Goal: Task Accomplishment & Management: Complete application form

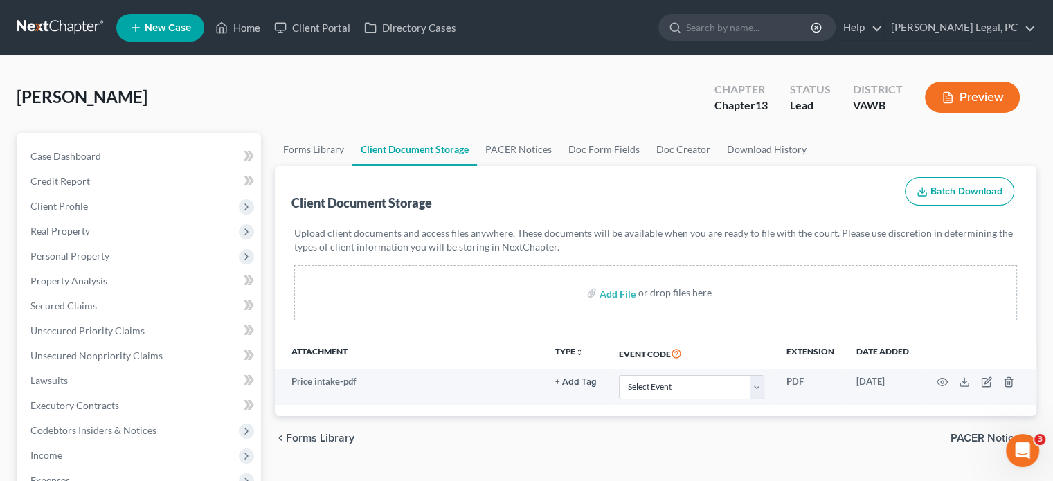
click at [60, 33] on link at bounding box center [61, 27] width 89 height 25
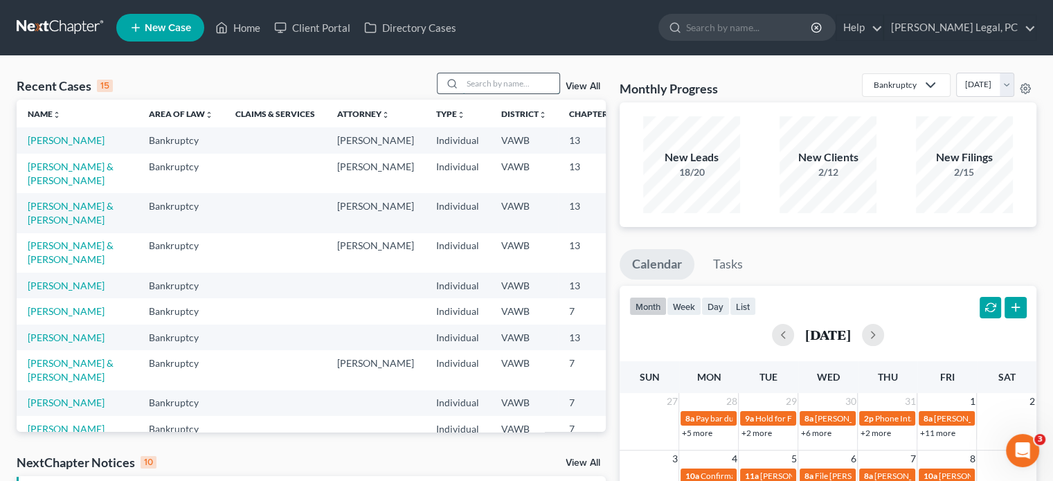
click at [472, 77] on input "search" at bounding box center [511, 83] width 97 height 20
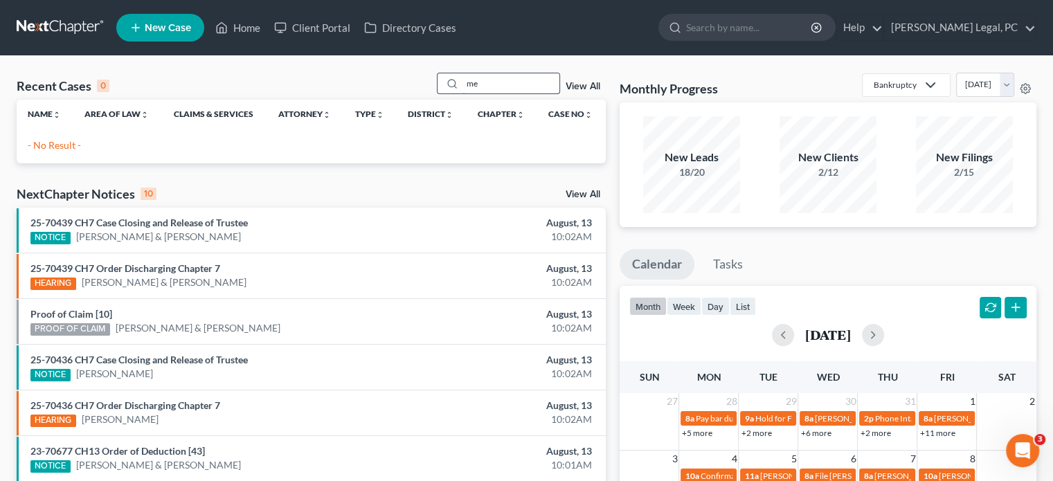
type input "m"
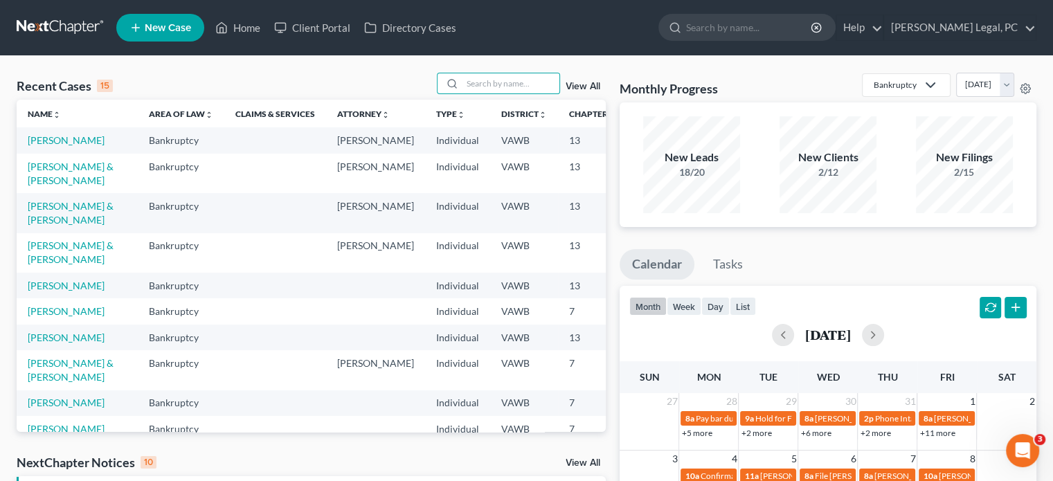
click at [184, 36] on link "New Case" at bounding box center [160, 28] width 88 height 28
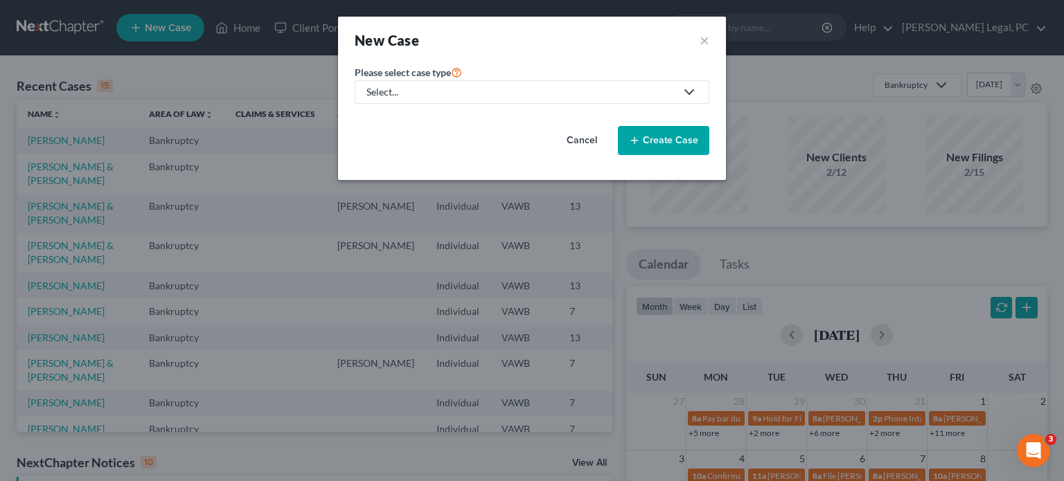
click at [485, 90] on div "Select..." at bounding box center [520, 92] width 309 height 14
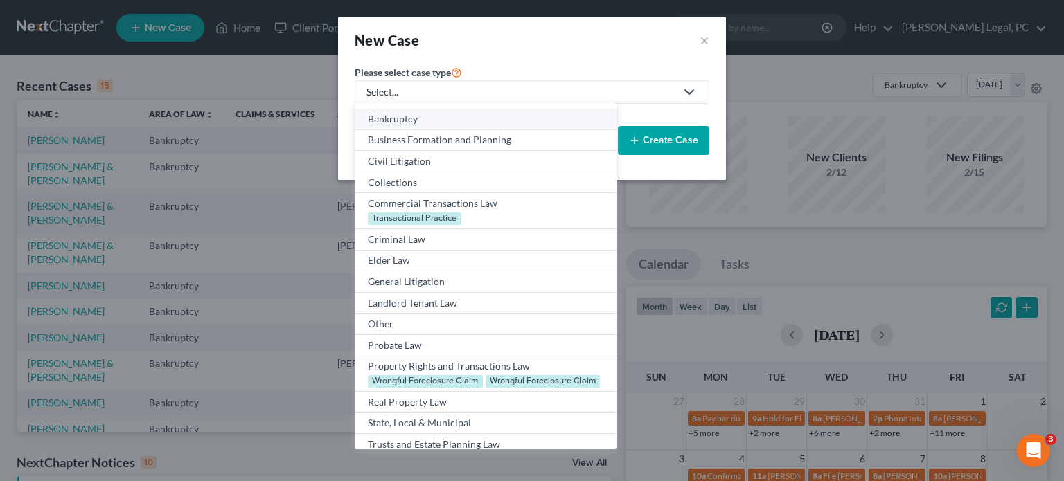
click at [475, 117] on div "Bankruptcy" at bounding box center [485, 119] width 235 height 14
select select "84"
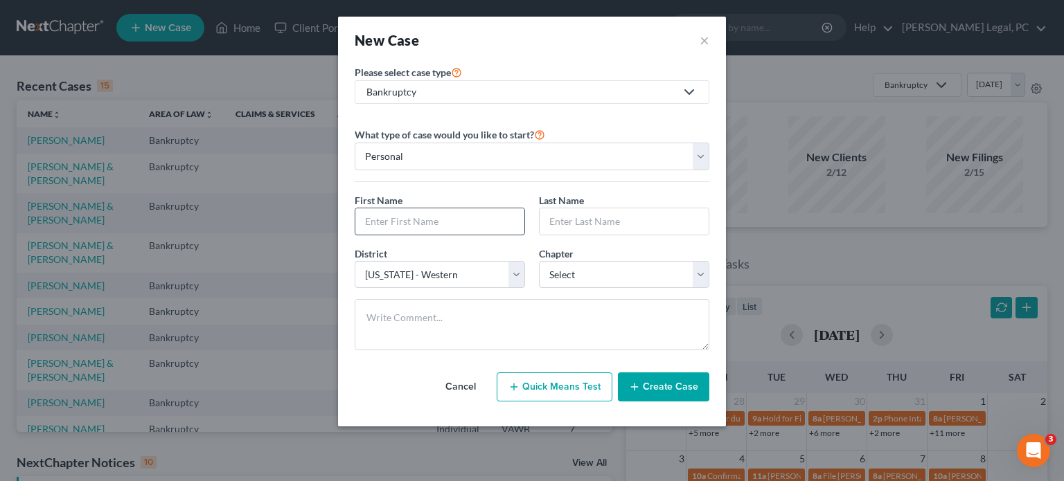
click at [449, 222] on input "text" at bounding box center [439, 221] width 169 height 26
type input "Chloe"
type input "Meehan"
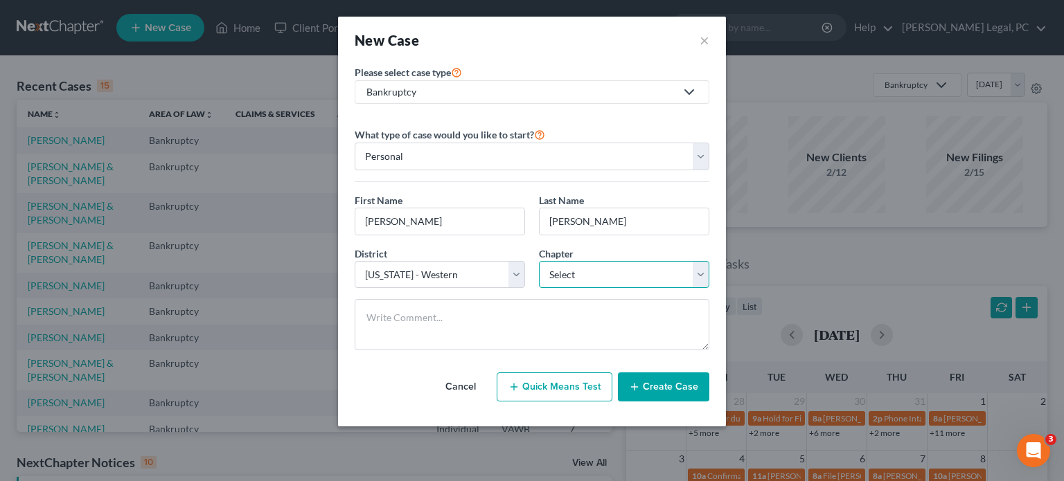
click at [601, 276] on select "Select 7 11 12 13" at bounding box center [624, 275] width 170 height 28
select select "0"
click at [539, 261] on select "Select 7 11 12 13" at bounding box center [624, 275] width 170 height 28
click at [654, 378] on button "Create Case" at bounding box center [663, 387] width 91 height 29
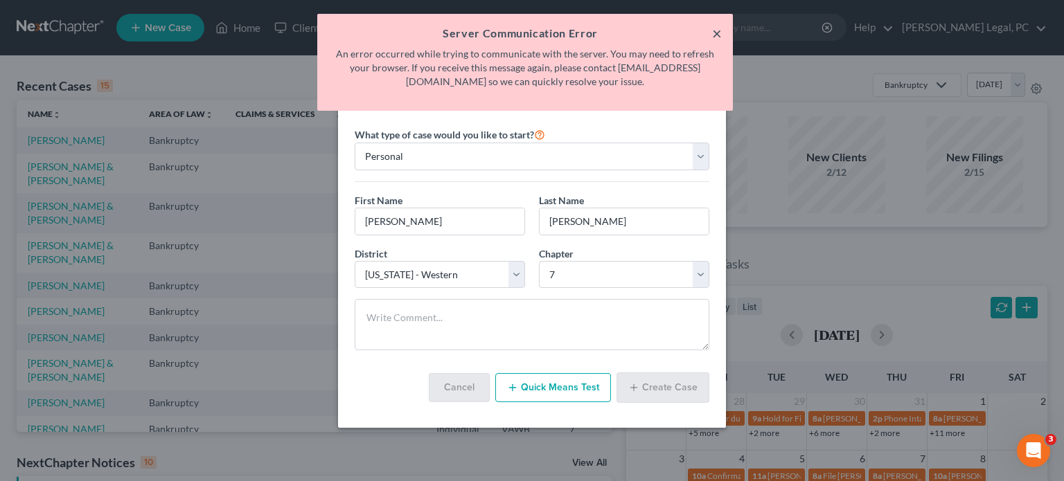
click at [715, 31] on button "×" at bounding box center [717, 33] width 10 height 17
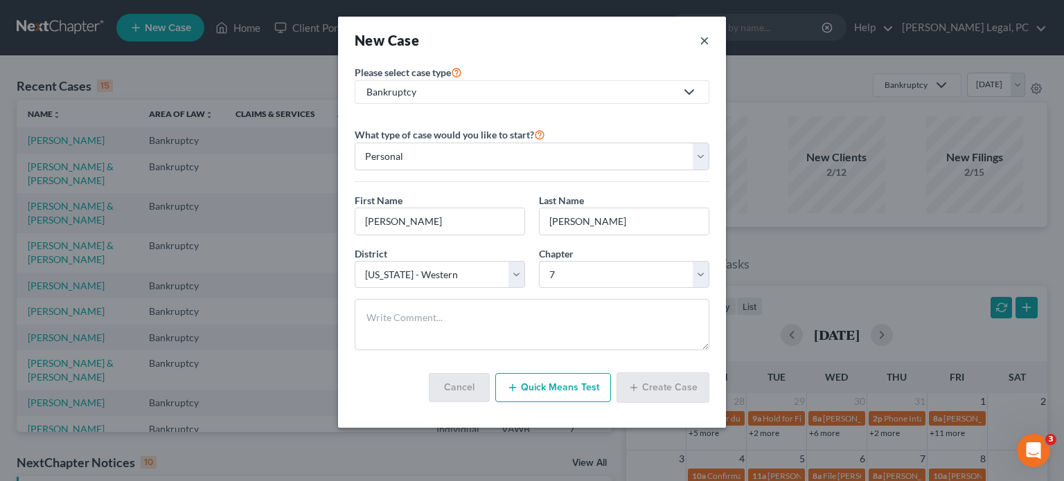
click at [704, 44] on button "×" at bounding box center [704, 39] width 10 height 19
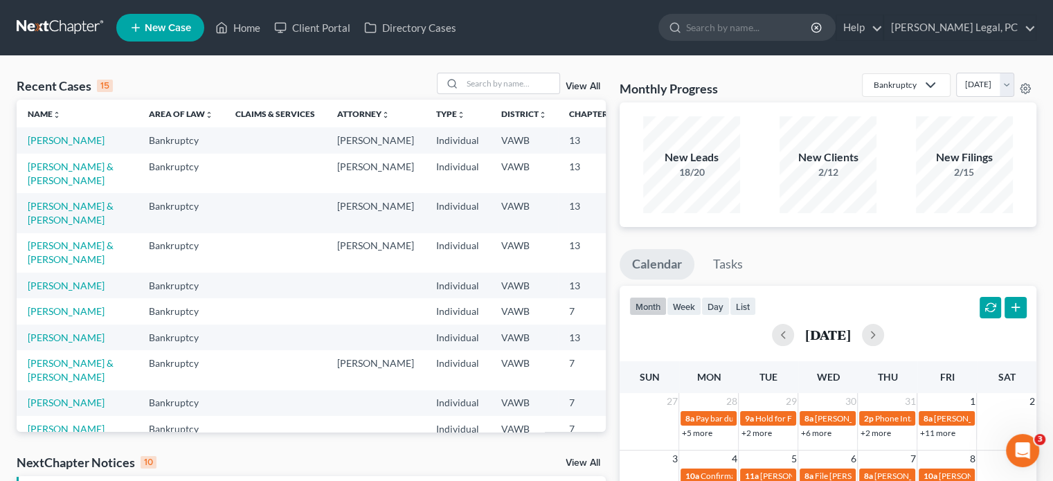
click at [74, 27] on link at bounding box center [61, 27] width 89 height 25
click at [180, 35] on link "New Case" at bounding box center [160, 28] width 88 height 28
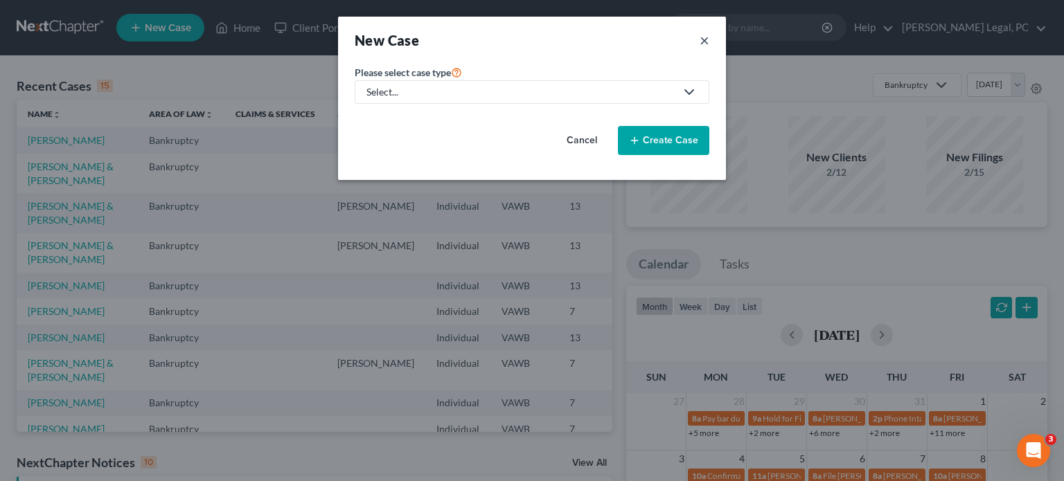
click at [706, 39] on button "×" at bounding box center [704, 39] width 10 height 19
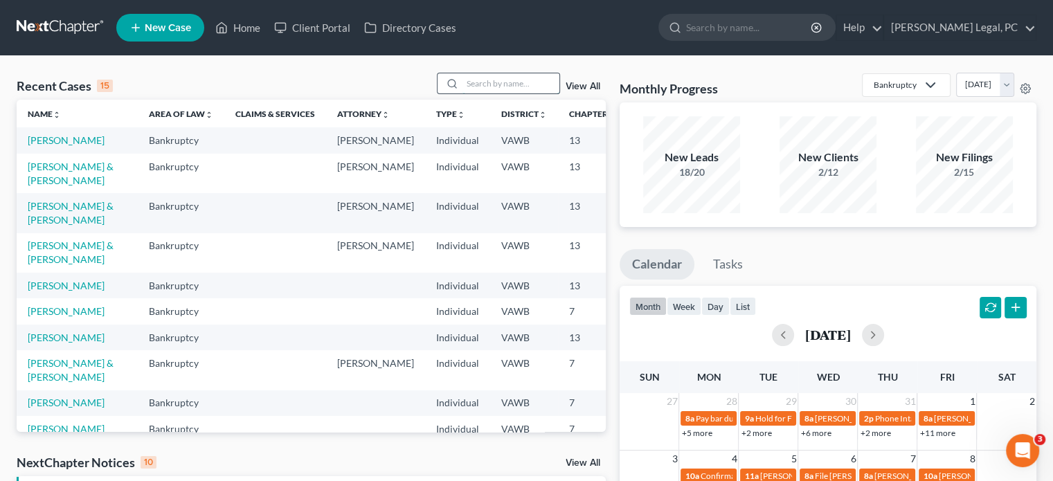
click at [499, 89] on input "search" at bounding box center [511, 83] width 97 height 20
type input "Meehan"
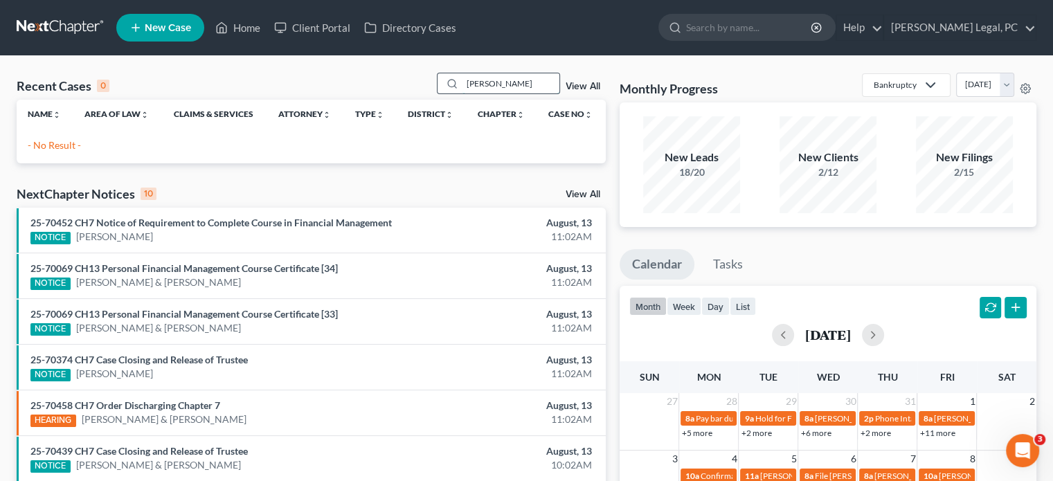
drag, startPoint x: 521, startPoint y: 85, endPoint x: 459, endPoint y: 87, distance: 61.7
click at [459, 87] on div "Meehan" at bounding box center [498, 83] width 123 height 21
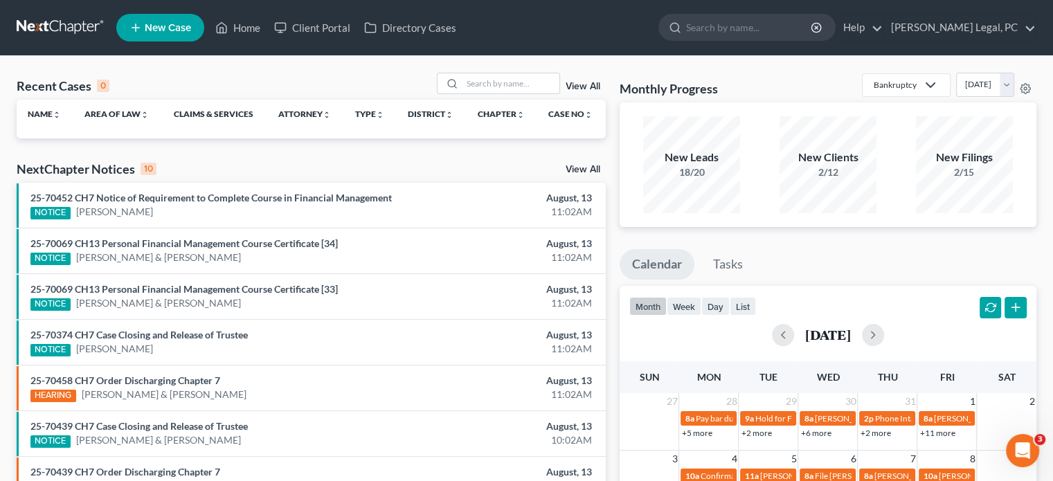
click at [159, 24] on span "New Case" at bounding box center [168, 28] width 46 height 10
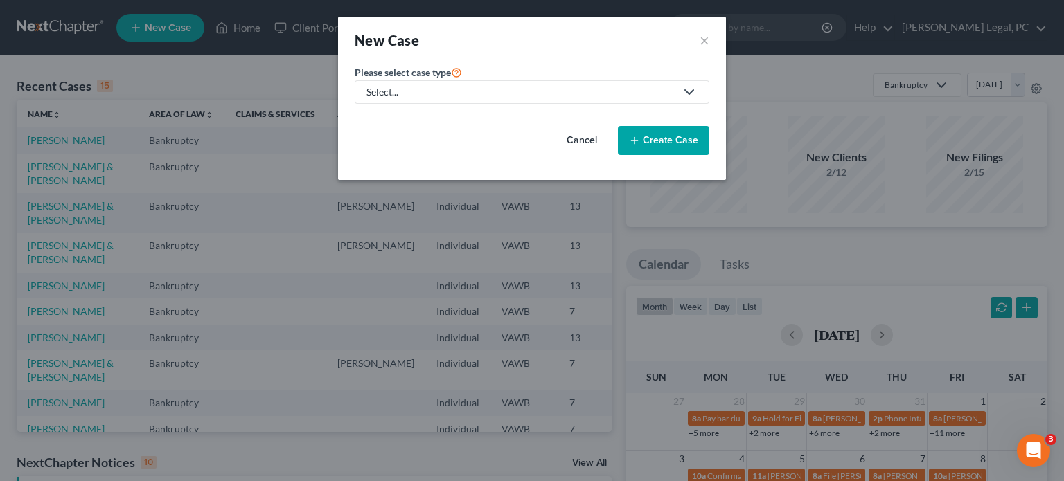
click at [686, 88] on icon at bounding box center [689, 92] width 17 height 17
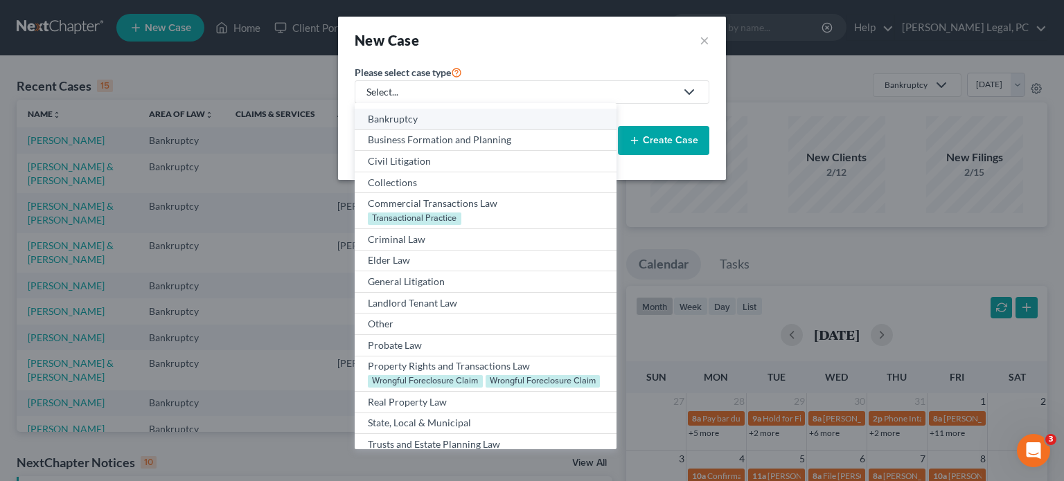
click at [610, 116] on link "Bankruptcy" at bounding box center [486, 119] width 262 height 21
select select "84"
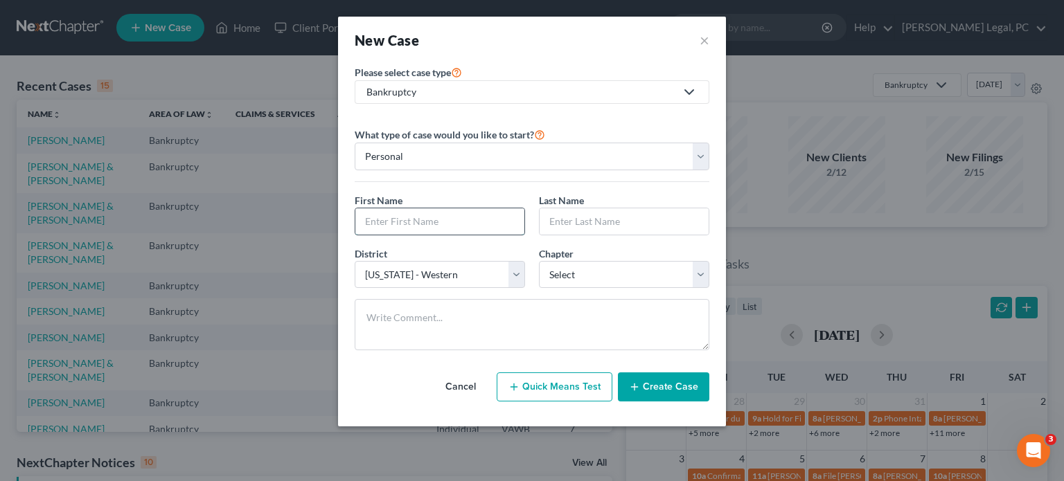
click at [460, 231] on input "text" at bounding box center [439, 221] width 169 height 26
type input "Chloe"
type input "Meehan"
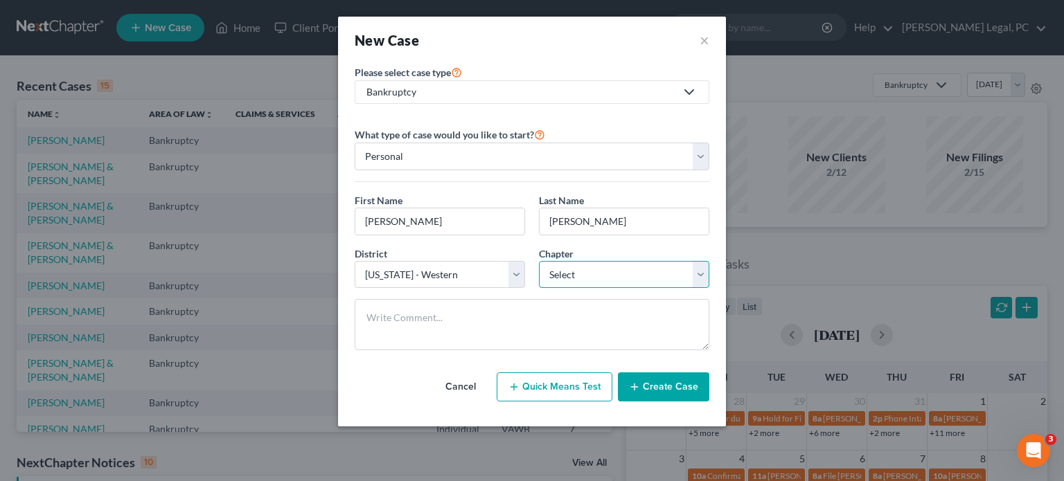
click at [589, 281] on select "Select 7 11 12 13" at bounding box center [624, 275] width 170 height 28
select select "0"
click at [539, 261] on select "Select 7 11 12 13" at bounding box center [624, 275] width 170 height 28
drag, startPoint x: 663, startPoint y: 382, endPoint x: 615, endPoint y: 373, distance: 48.5
click at [662, 382] on button "Create Case" at bounding box center [663, 387] width 91 height 29
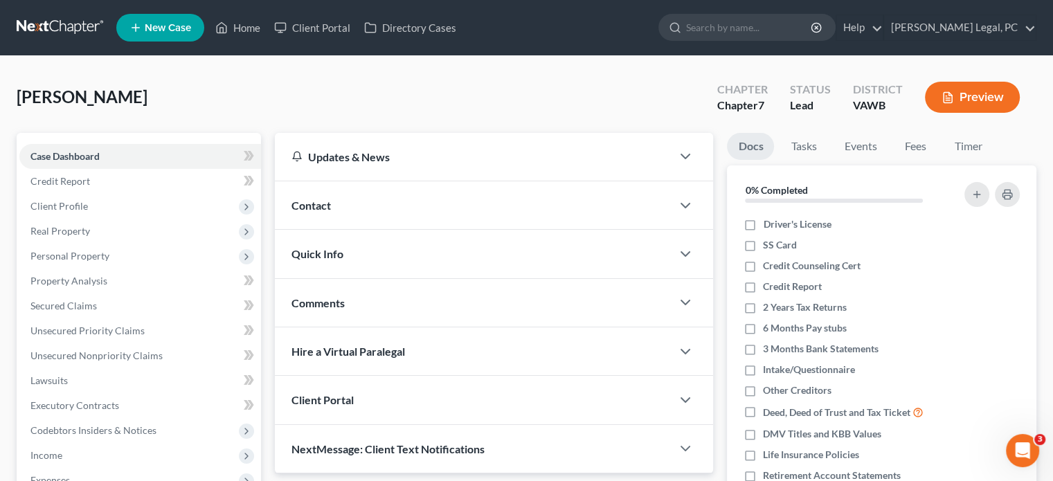
click at [381, 205] on div "Contact" at bounding box center [473, 205] width 397 height 48
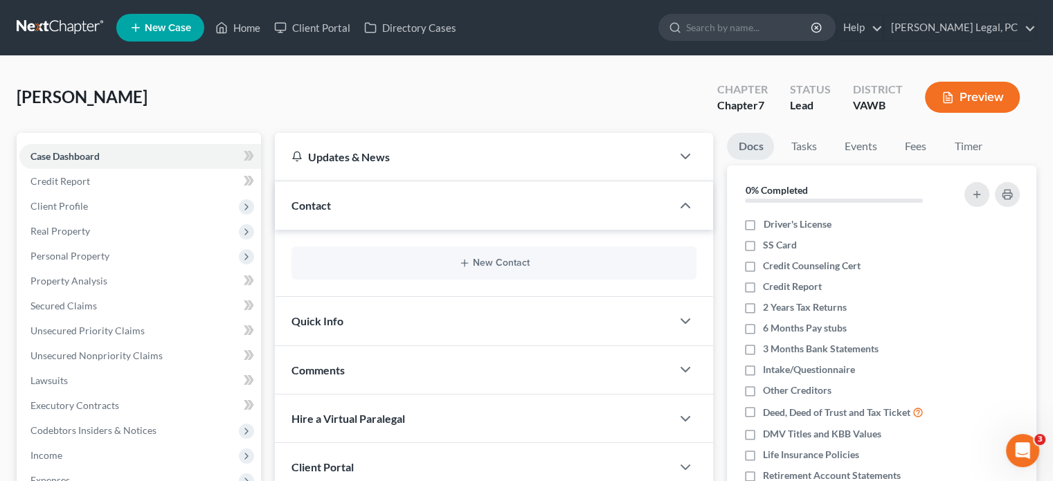
click at [480, 256] on div "New Contact" at bounding box center [494, 263] width 405 height 33
click at [483, 265] on button "New Contact" at bounding box center [494, 263] width 383 height 11
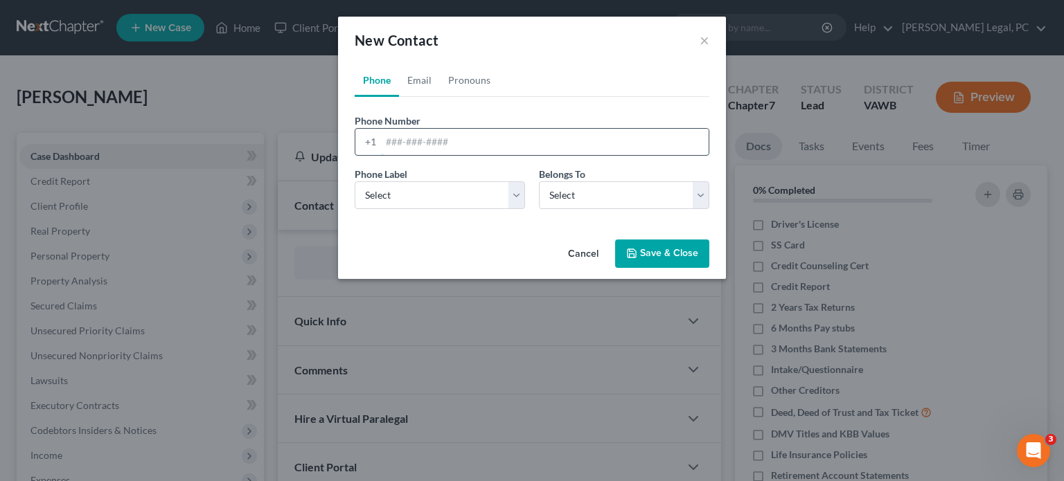
click at [403, 150] on input "tel" at bounding box center [545, 142] width 328 height 26
type input "276-245-0880"
click at [517, 188] on select "Select Mobile Home Work Other" at bounding box center [440, 195] width 170 height 28
select select "0"
click at [355, 181] on select "Select Mobile Home Work Other" at bounding box center [440, 195] width 170 height 28
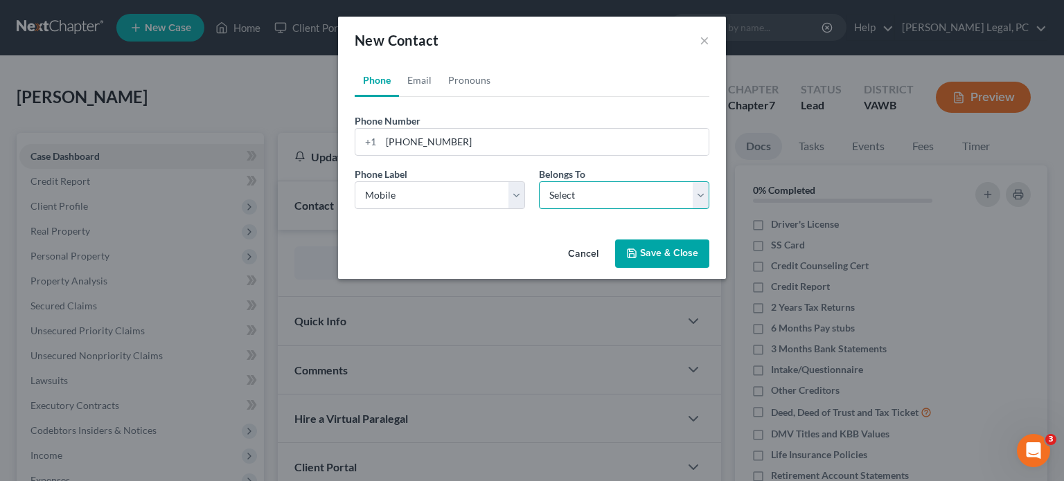
click at [560, 199] on select "Select Client Other" at bounding box center [624, 195] width 170 height 28
select select "0"
click at [539, 181] on select "Select Client Other" at bounding box center [624, 195] width 170 height 28
select select "0"
click at [422, 82] on link "Email" at bounding box center [419, 80] width 41 height 33
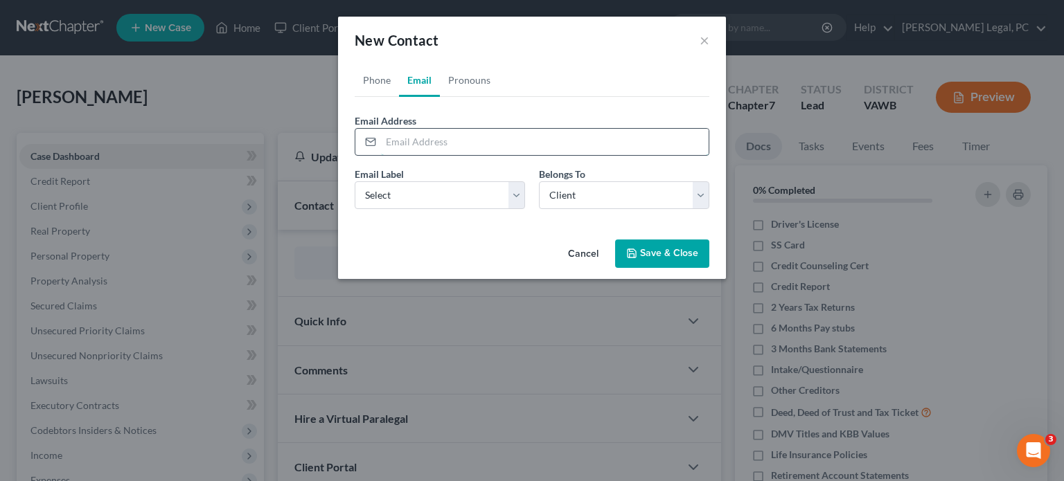
click at [452, 136] on input "email" at bounding box center [545, 142] width 328 height 26
type input "cjem.713@gmail.com"
click at [488, 203] on select "Select Home Work Other" at bounding box center [440, 195] width 170 height 28
select select "0"
click at [355, 181] on select "Select Home Work Other" at bounding box center [440, 195] width 170 height 28
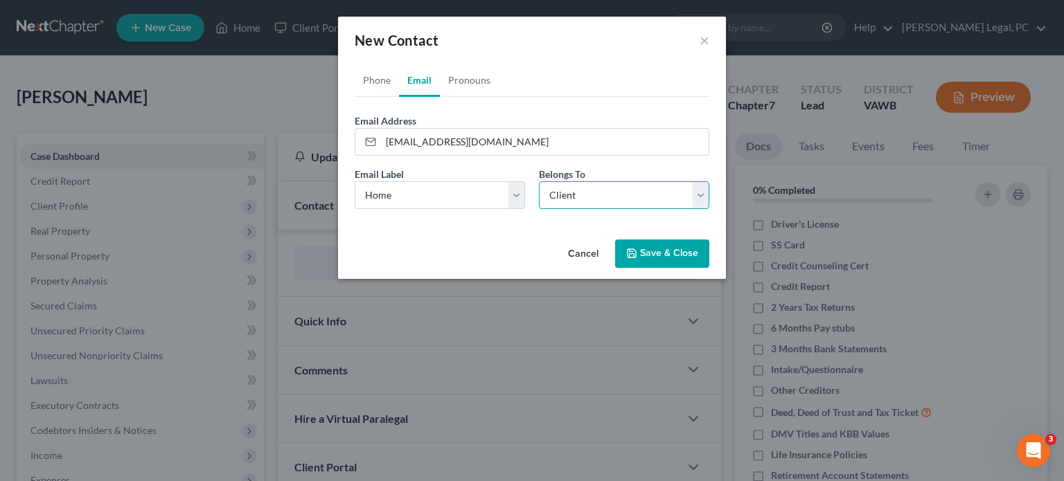
click at [568, 198] on select "Select Client Other" at bounding box center [624, 195] width 170 height 28
click at [539, 181] on select "Select Client Other" at bounding box center [624, 195] width 170 height 28
click at [571, 195] on select "Select Client Other" at bounding box center [624, 195] width 170 height 28
select select "0"
click at [539, 181] on select "Select Client Other" at bounding box center [624, 195] width 170 height 28
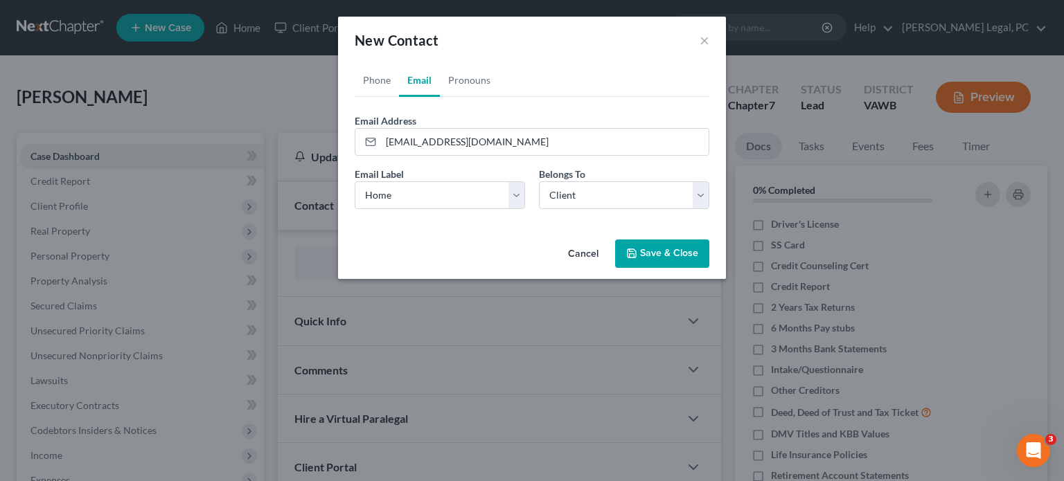
click at [645, 257] on button "Save & Close" at bounding box center [662, 254] width 94 height 29
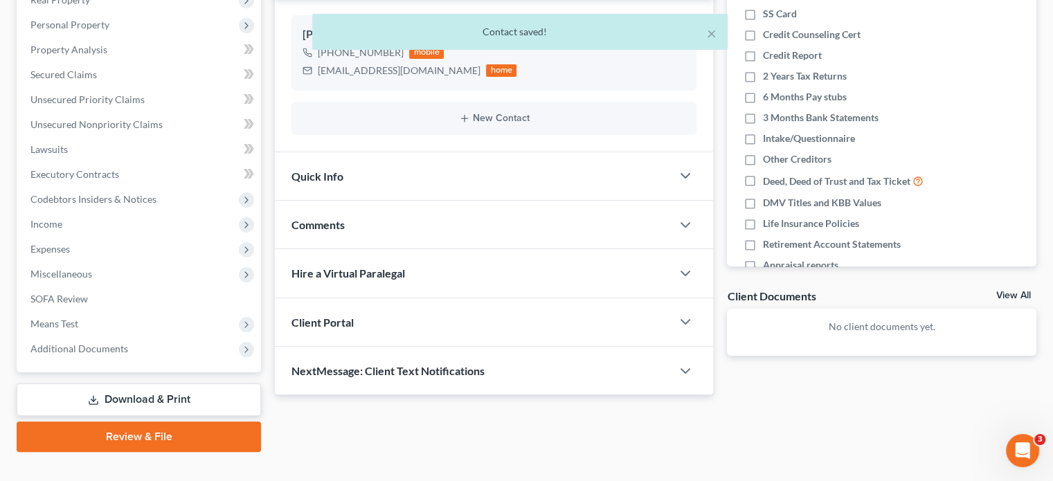
scroll to position [253, 0]
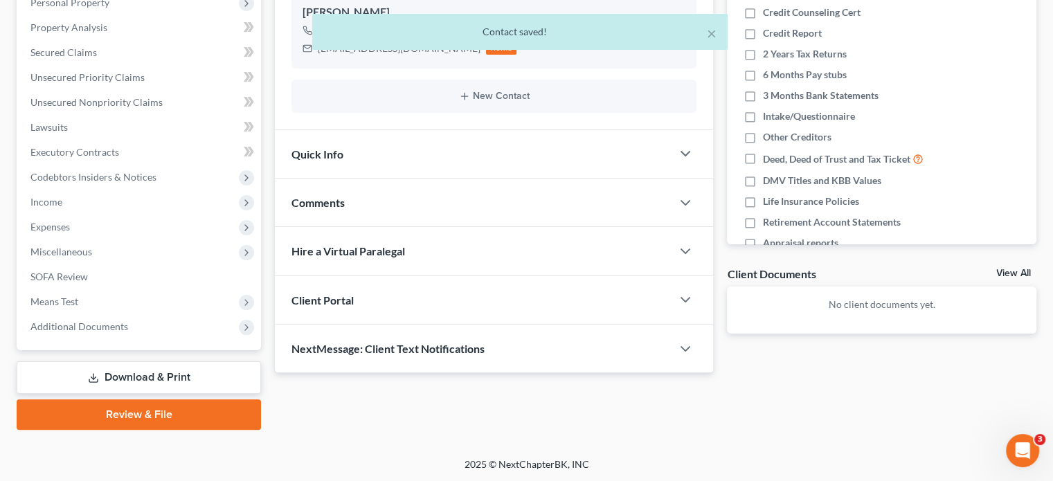
click at [450, 301] on div "Client Portal" at bounding box center [473, 300] width 397 height 48
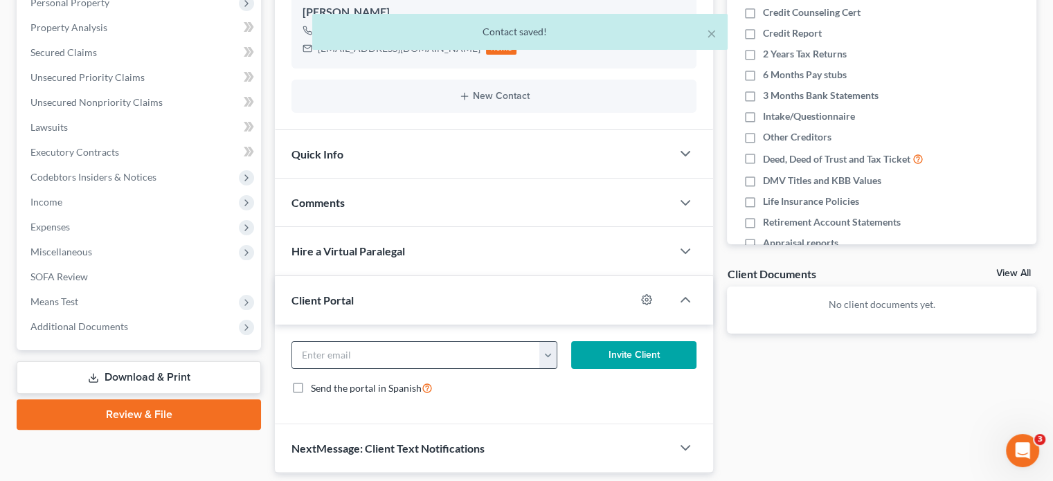
click at [551, 357] on button "button" at bounding box center [547, 355] width 17 height 26
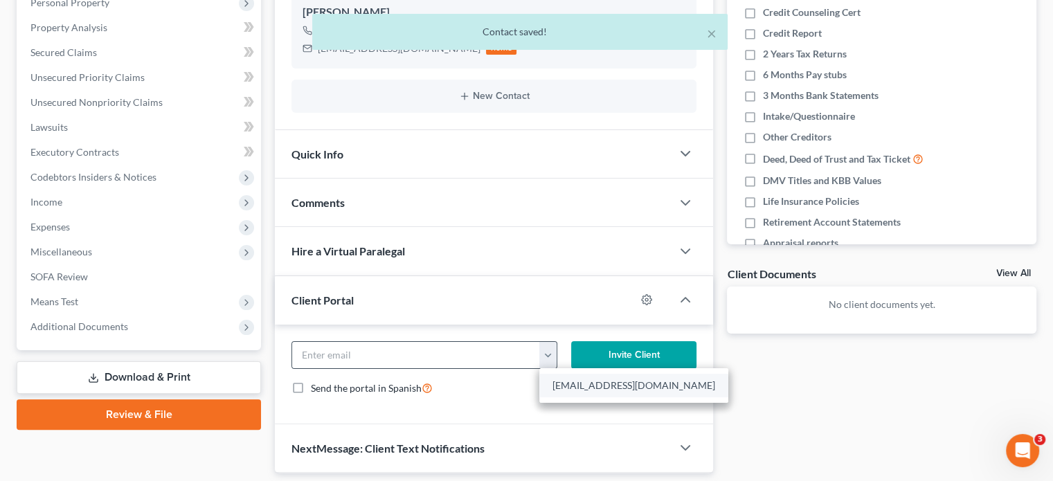
click at [565, 384] on link "cjem.713@gmail.com" at bounding box center [633, 386] width 189 height 24
type input "cjem.713@gmail.com"
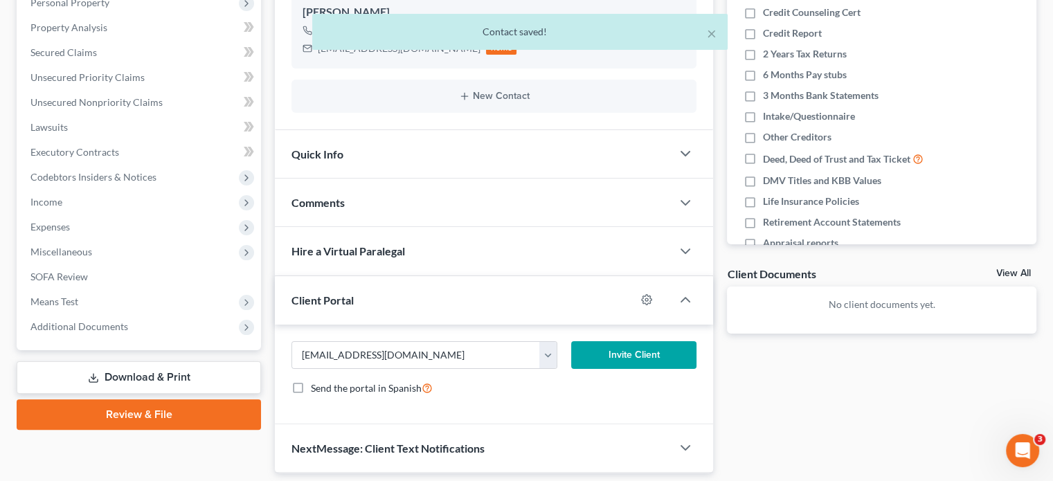
click at [615, 355] on button "Invite Client" at bounding box center [634, 355] width 126 height 28
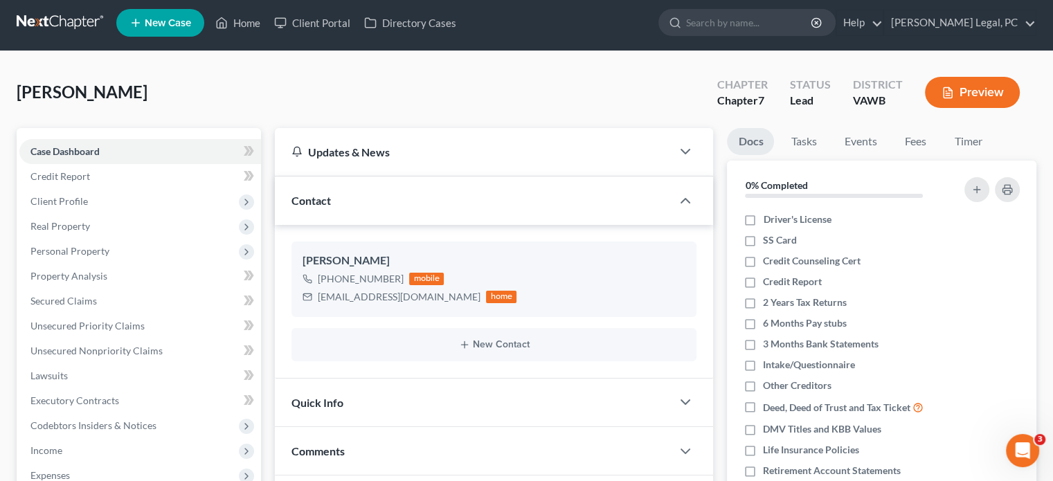
scroll to position [0, 0]
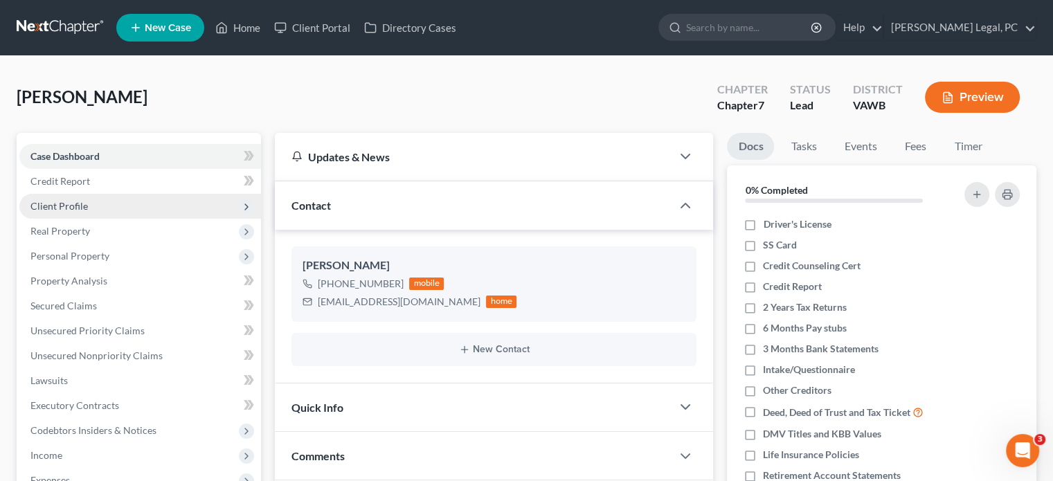
click at [89, 208] on span "Client Profile" at bounding box center [140, 206] width 242 height 25
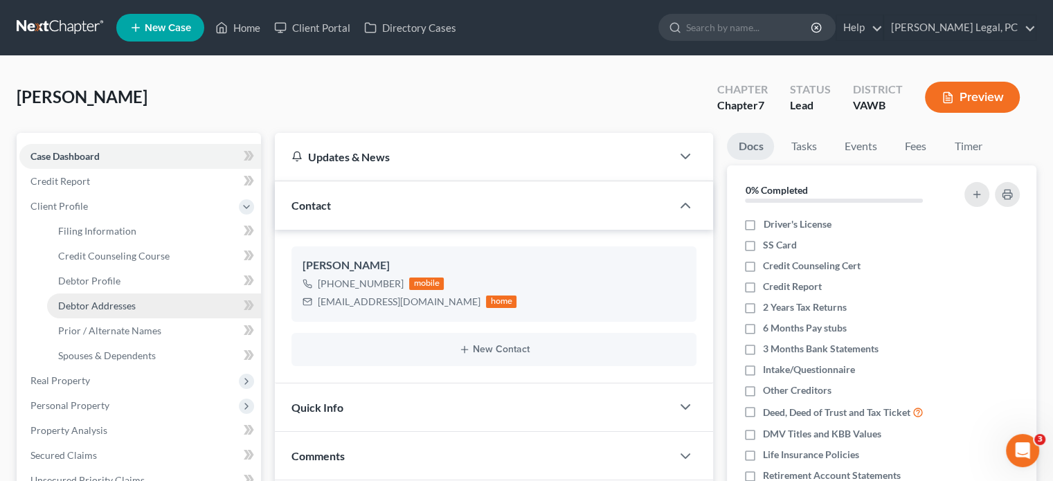
click at [122, 301] on span "Debtor Addresses" at bounding box center [97, 306] width 78 height 12
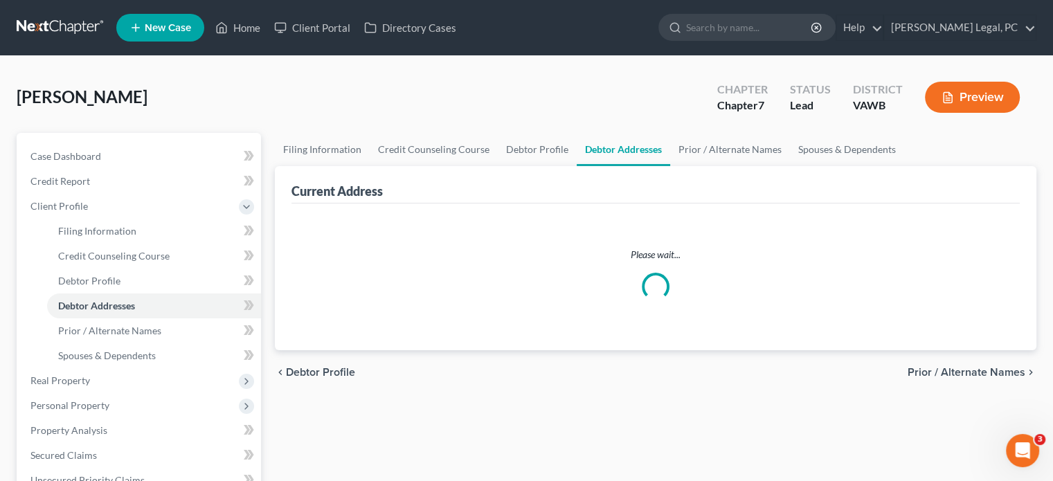
select select "0"
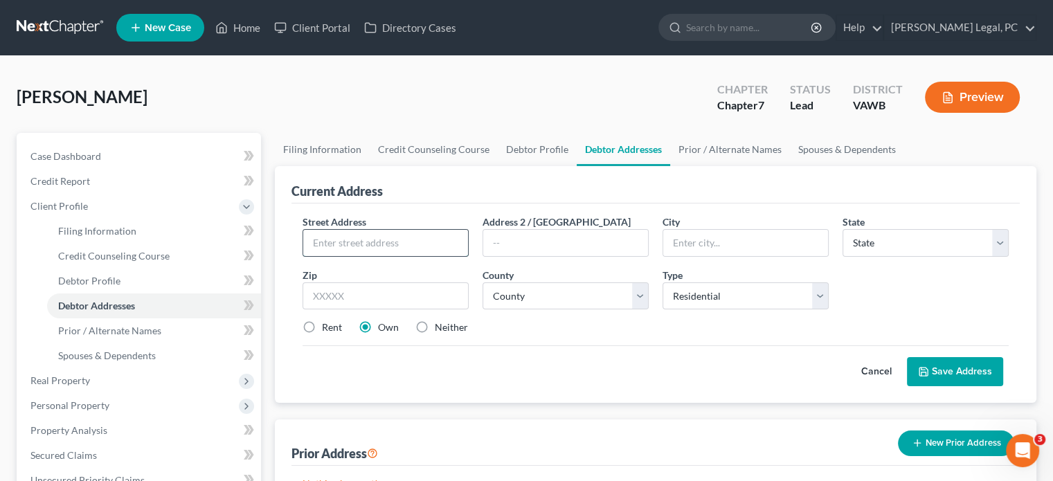
click at [341, 235] on input "text" at bounding box center [385, 243] width 165 height 26
type input "950 Church Street"
type input "W"
type input "Wytheville"
select select "48"
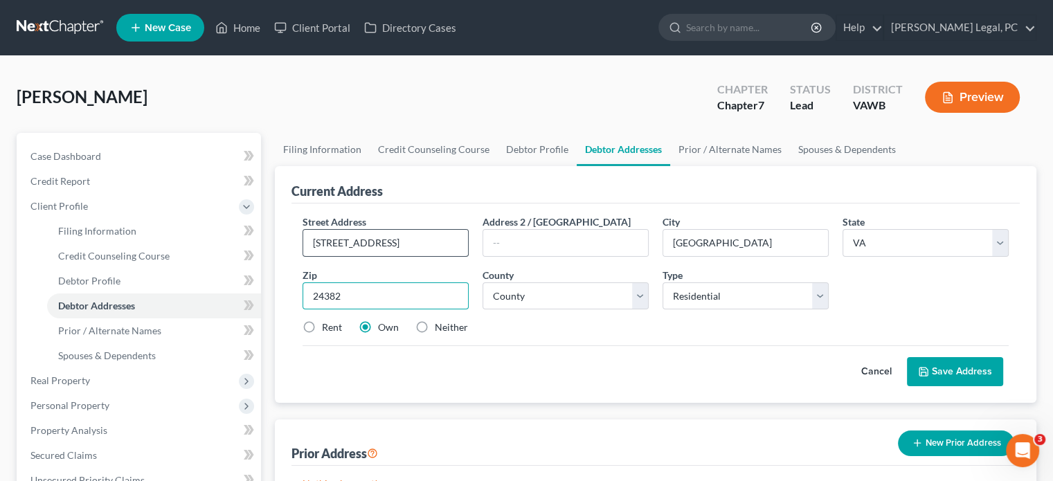
type input "24382"
select select "132"
click at [915, 370] on button "Save Address" at bounding box center [955, 371] width 96 height 29
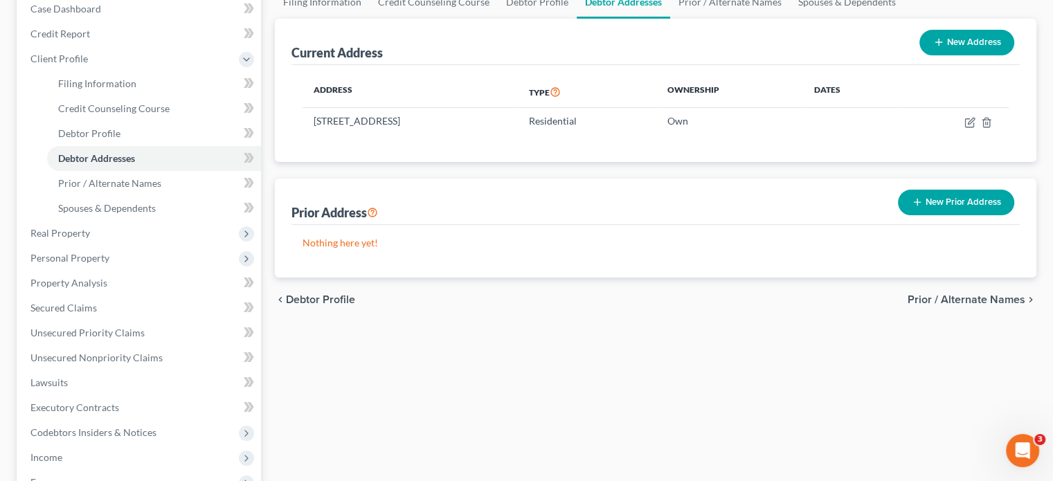
scroll to position [208, 0]
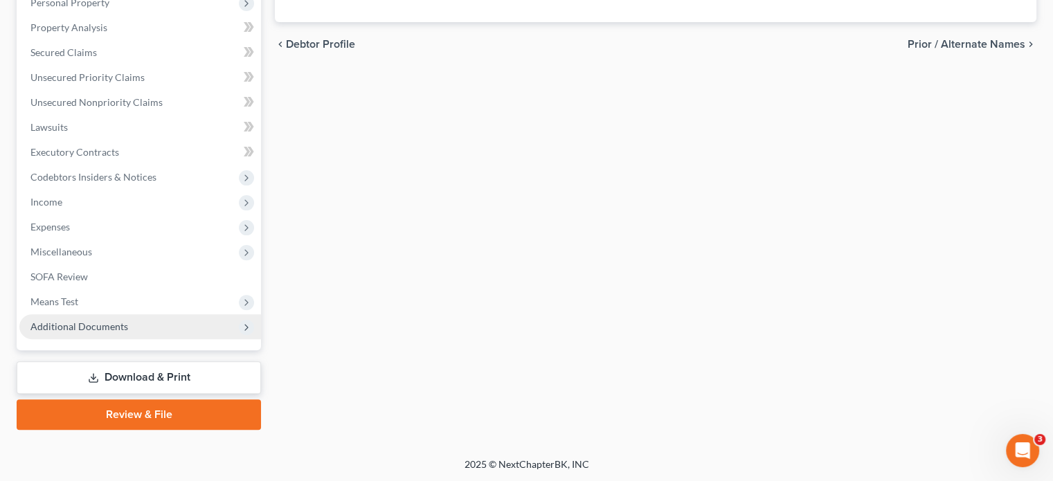
click at [92, 327] on span "Additional Documents" at bounding box center [79, 327] width 98 height 12
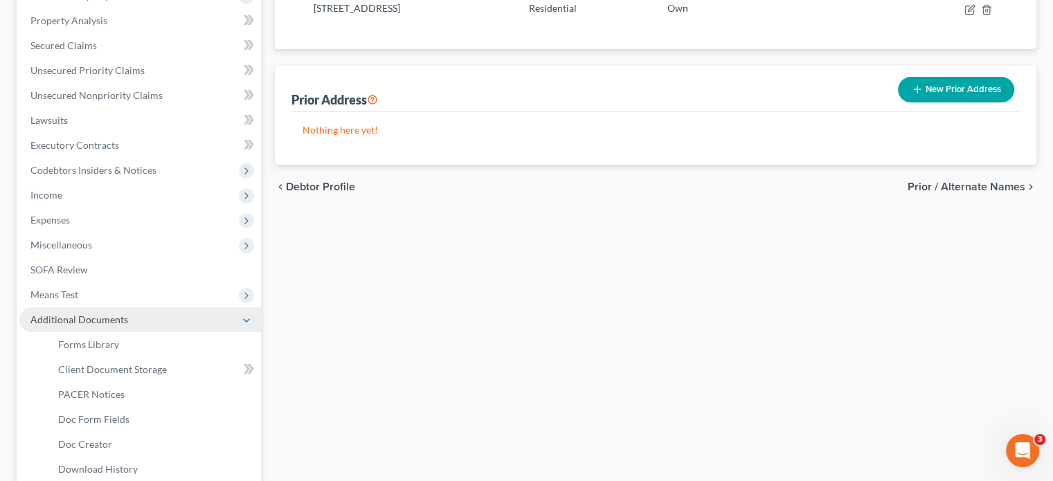
scroll to position [253, 0]
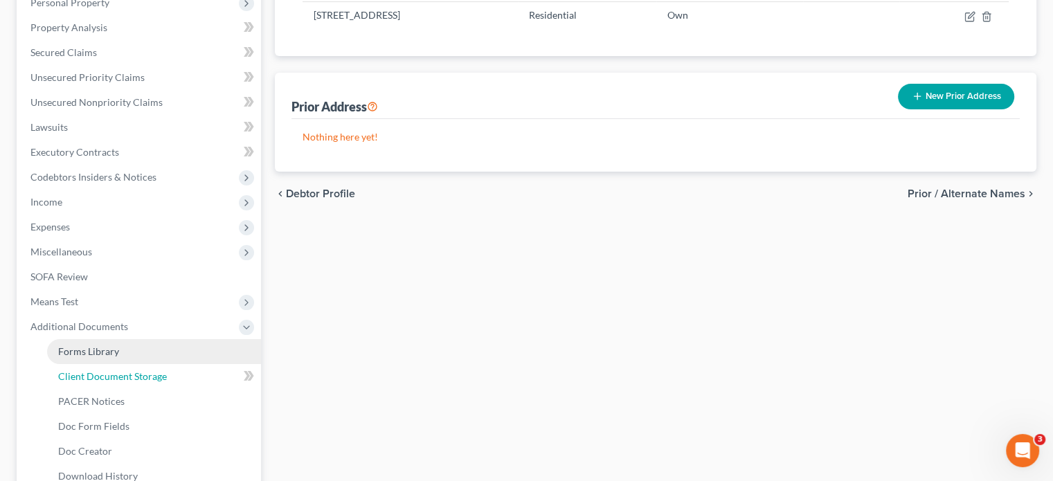
drag, startPoint x: 108, startPoint y: 370, endPoint x: 141, endPoint y: 351, distance: 38.5
click at [108, 370] on span "Client Document Storage" at bounding box center [112, 376] width 109 height 12
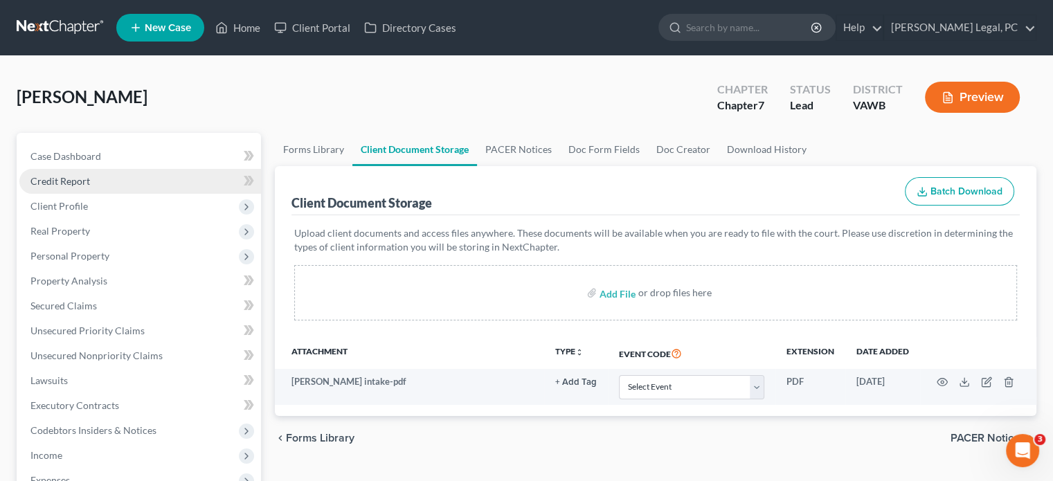
click at [44, 186] on span "Credit Report" at bounding box center [60, 181] width 60 height 12
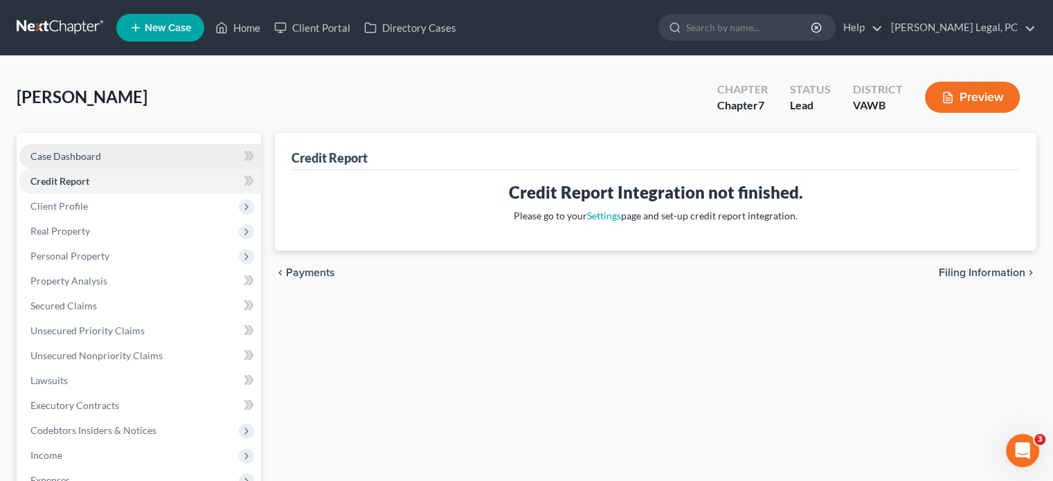
click at [78, 159] on span "Case Dashboard" at bounding box center [65, 156] width 71 height 12
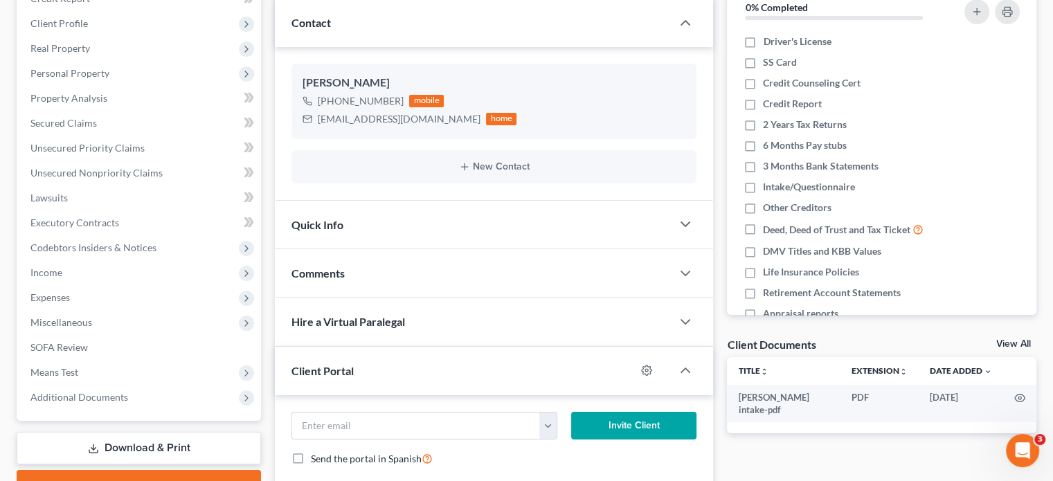
scroll to position [208, 0]
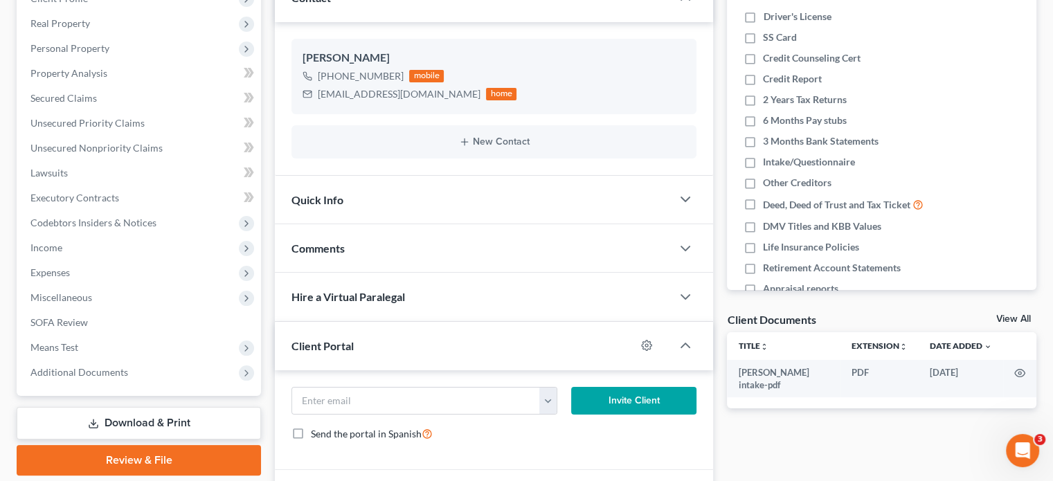
click at [347, 351] on div "Client Portal" at bounding box center [455, 346] width 361 height 48
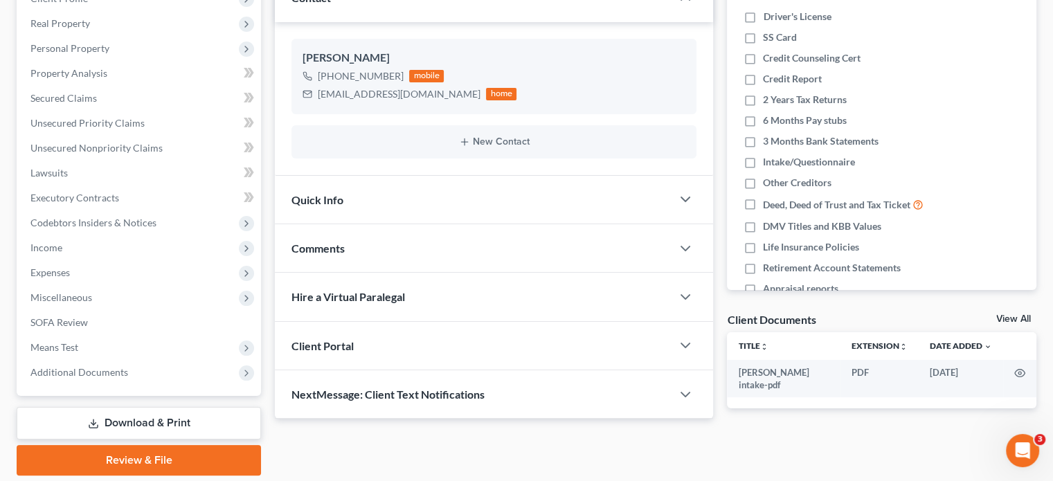
click at [347, 351] on div "Client Portal" at bounding box center [473, 346] width 397 height 48
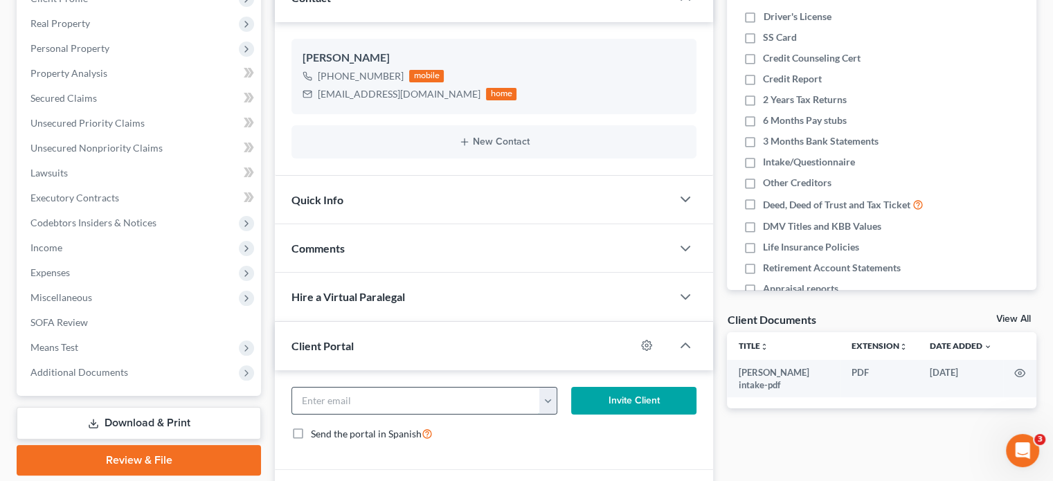
click at [346, 398] on input "email" at bounding box center [416, 401] width 248 height 26
click at [543, 406] on button "button" at bounding box center [547, 401] width 17 height 26
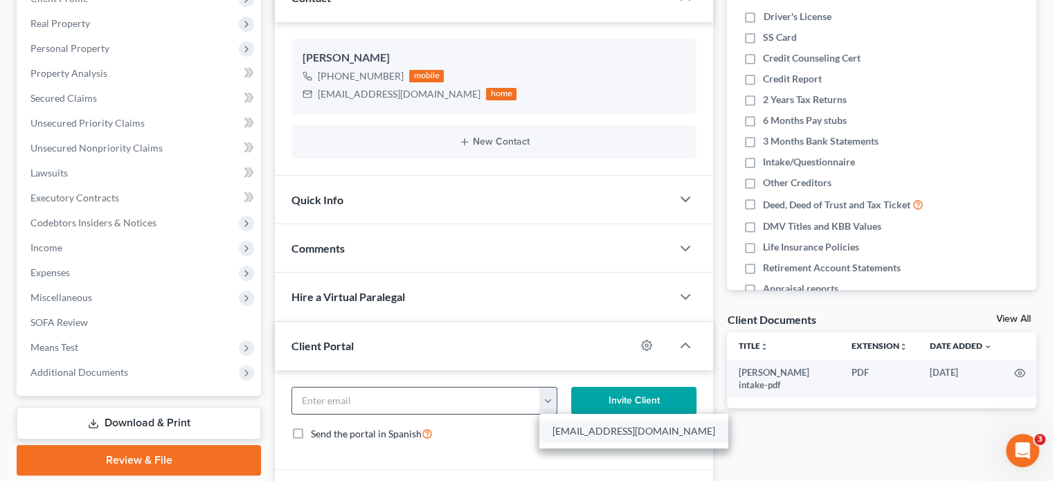
click at [559, 426] on link "cjem.713@gmail.com" at bounding box center [633, 432] width 189 height 24
type input "cjem.713@gmail.com"
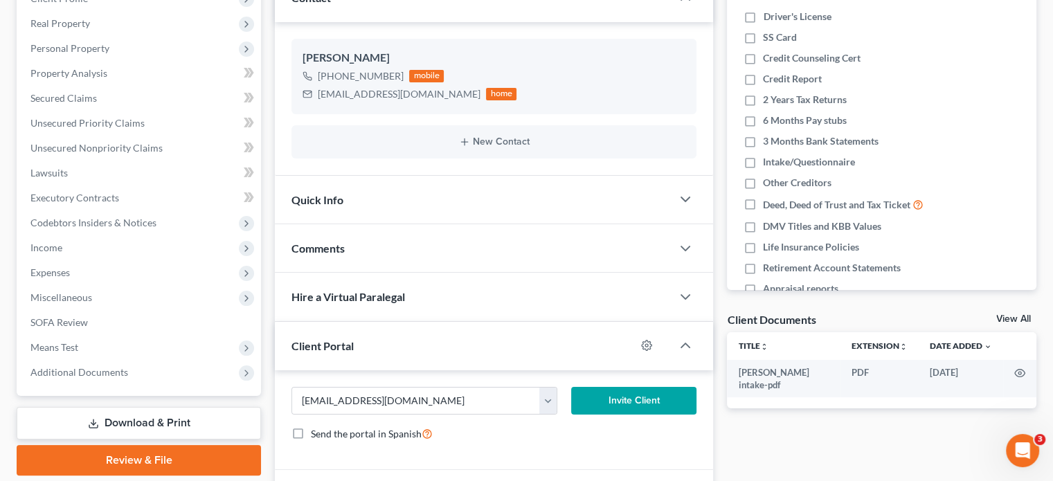
click at [627, 400] on button "Invite Client" at bounding box center [634, 401] width 126 height 28
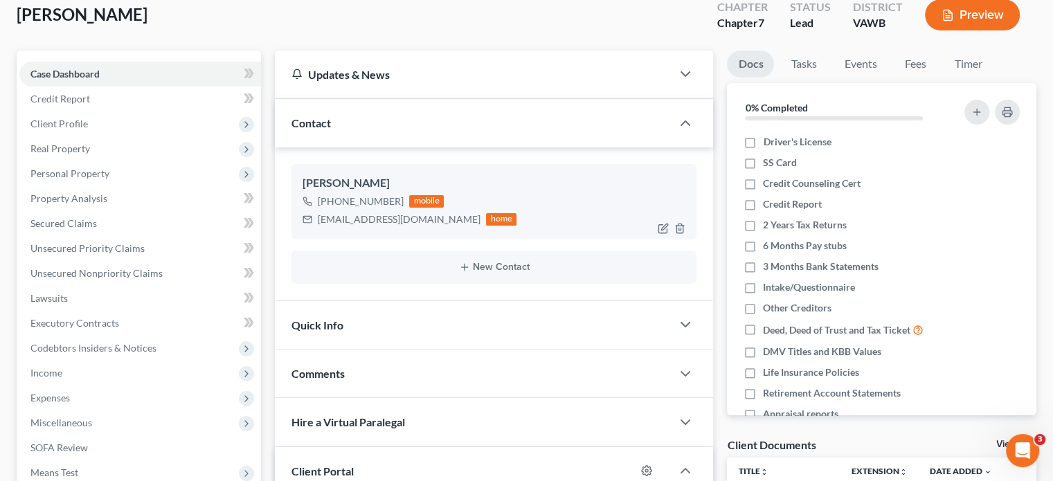
scroll to position [0, 0]
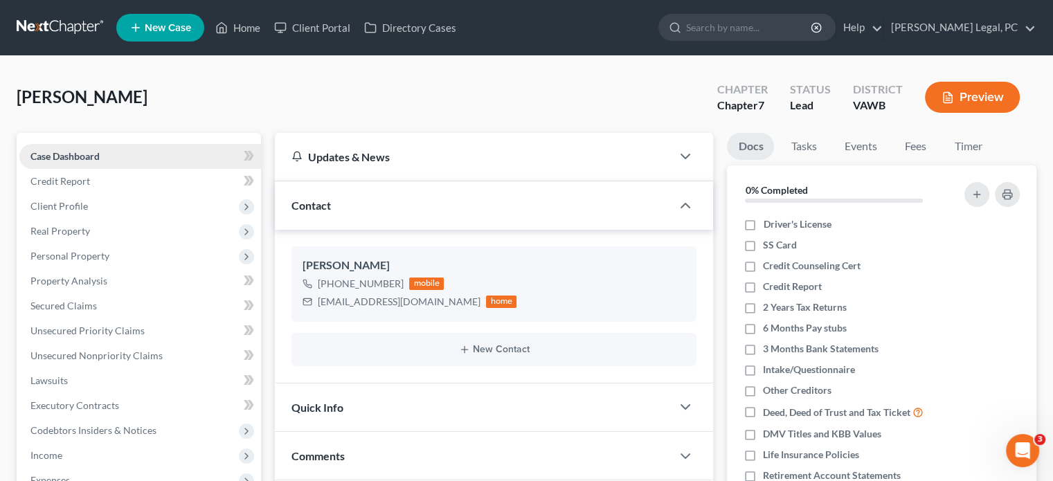
click at [78, 161] on span "Case Dashboard" at bounding box center [64, 156] width 69 height 12
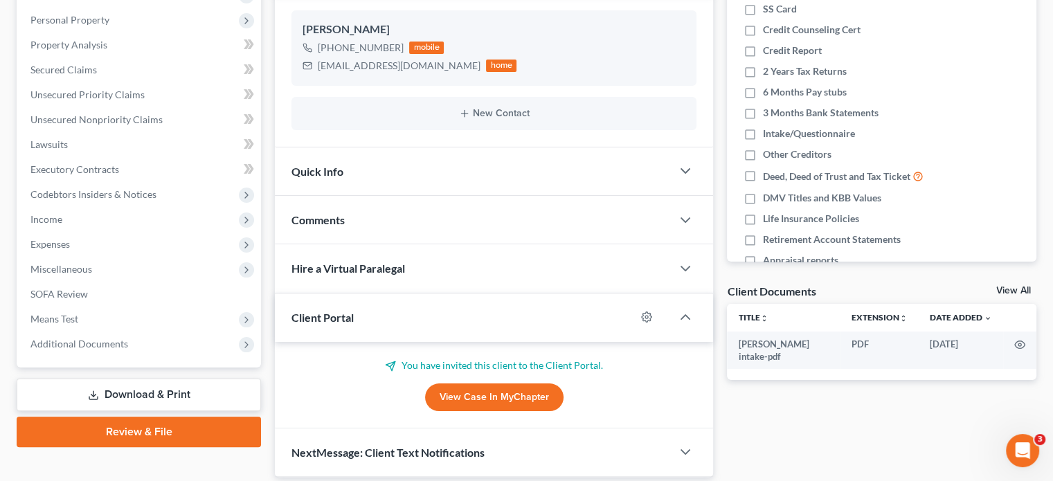
scroll to position [277, 0]
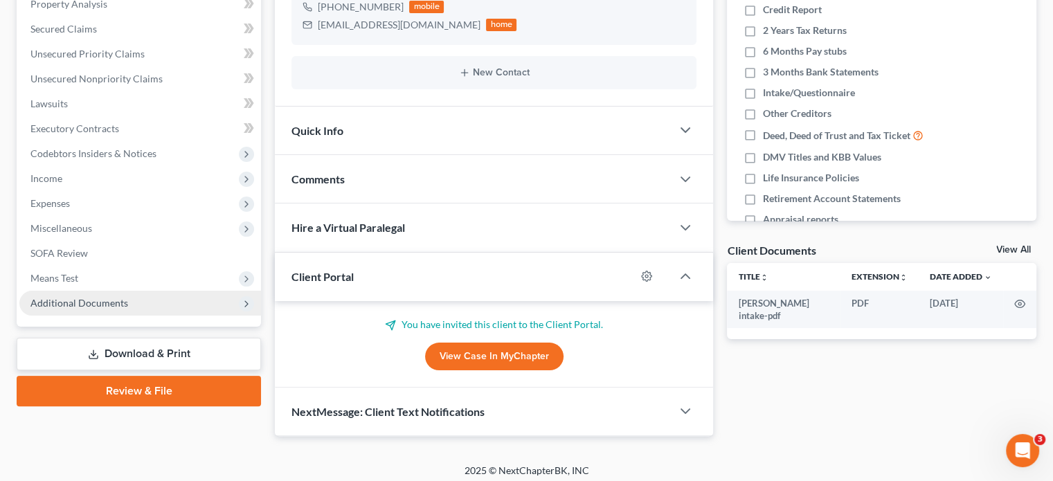
click at [118, 294] on span "Additional Documents" at bounding box center [140, 303] width 242 height 25
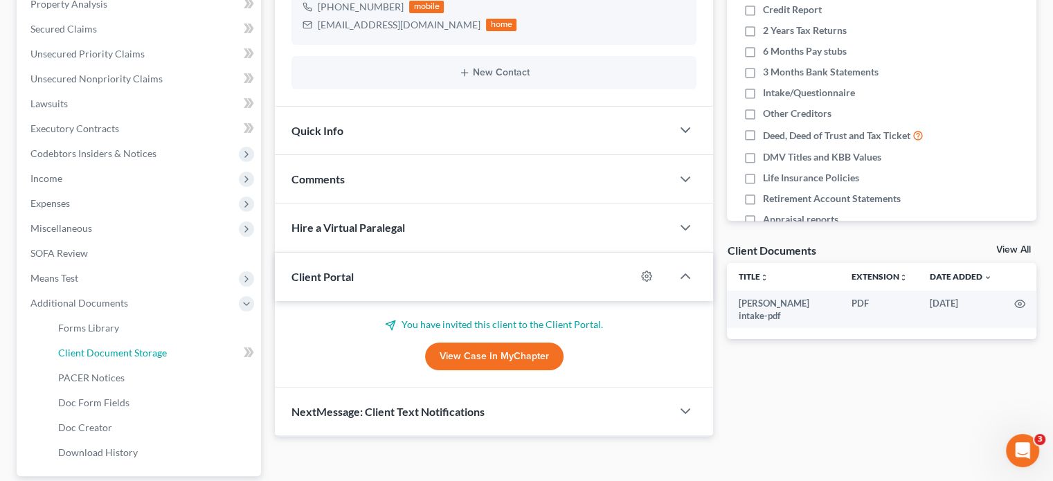
click at [159, 351] on span "Client Document Storage" at bounding box center [112, 353] width 109 height 12
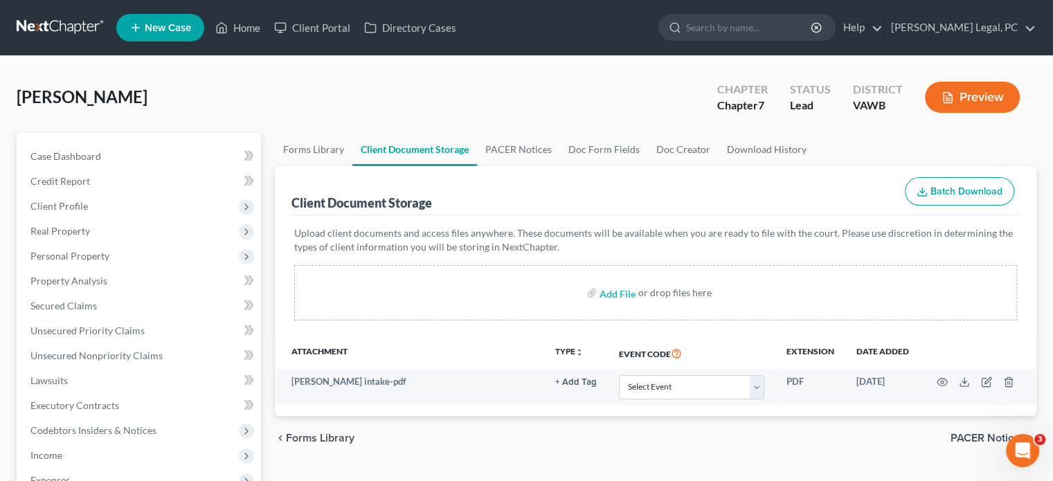
click at [169, 30] on span "New Case" at bounding box center [168, 28] width 46 height 10
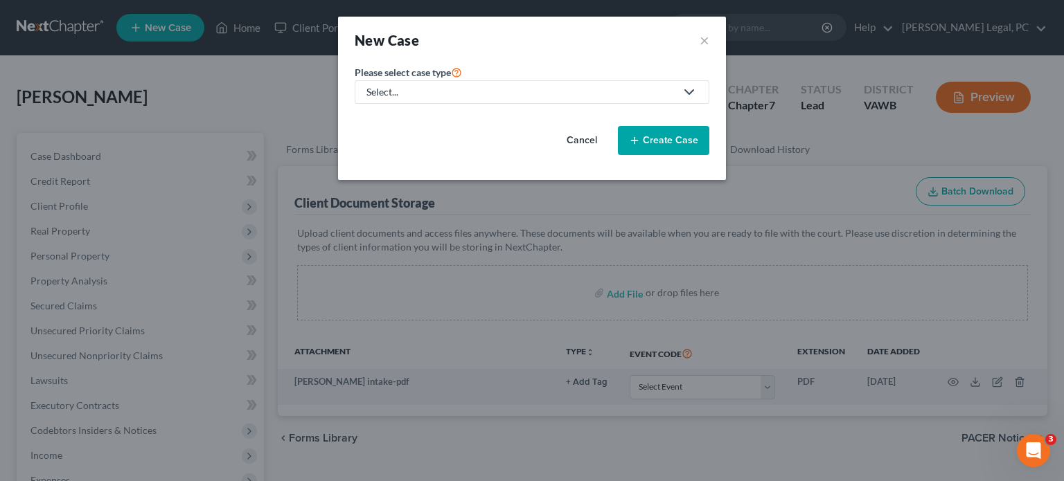
click at [431, 96] on div "Select..." at bounding box center [520, 92] width 309 height 14
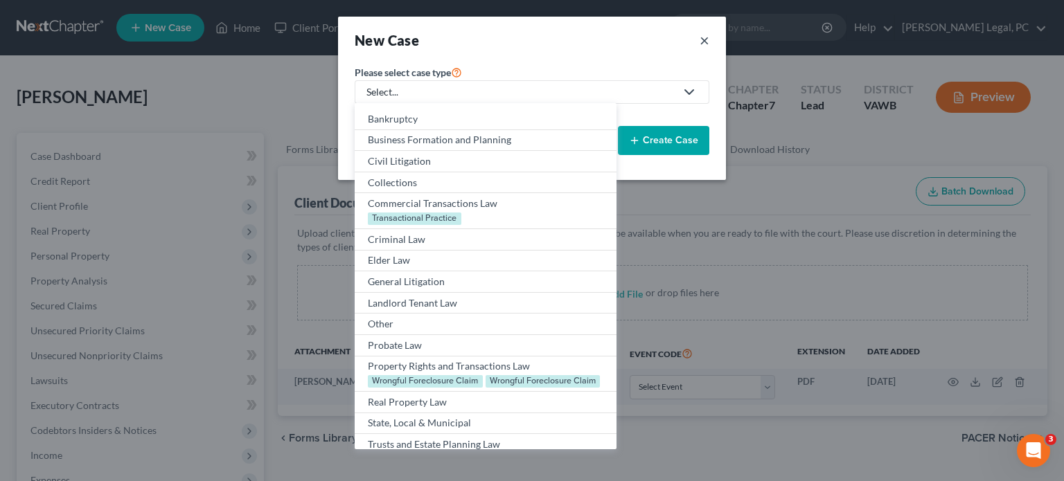
click at [699, 35] on button "×" at bounding box center [704, 39] width 10 height 19
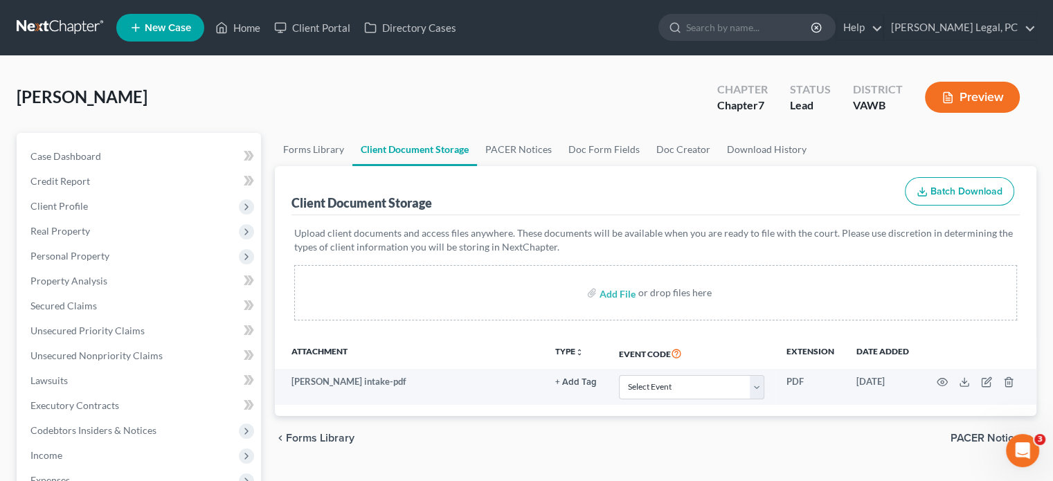
click at [26, 24] on link at bounding box center [61, 27] width 89 height 25
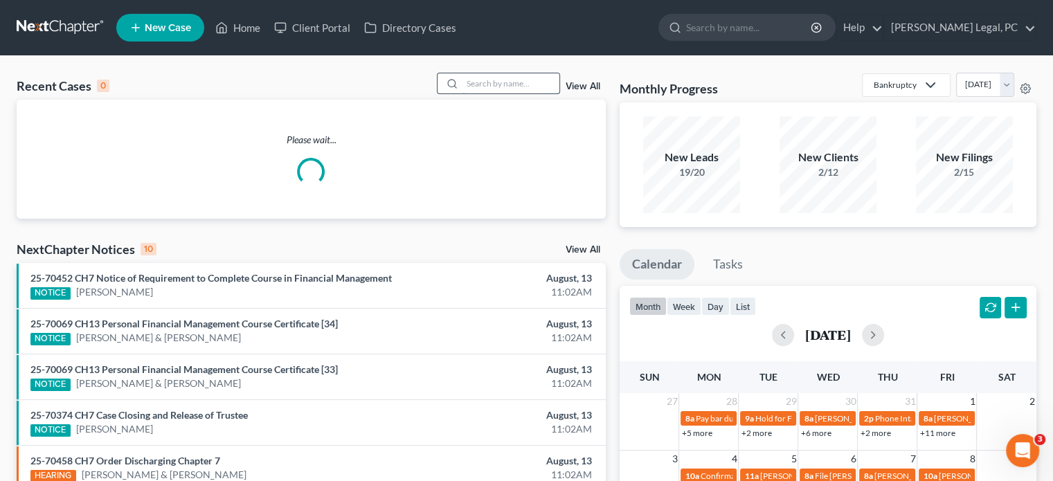
click at [521, 85] on input "search" at bounding box center [511, 83] width 97 height 20
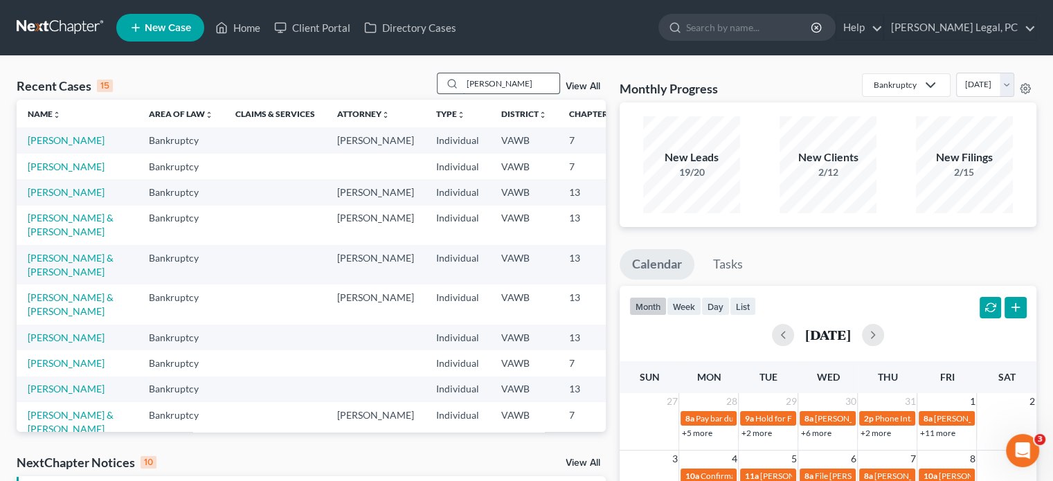
type input "Smith"
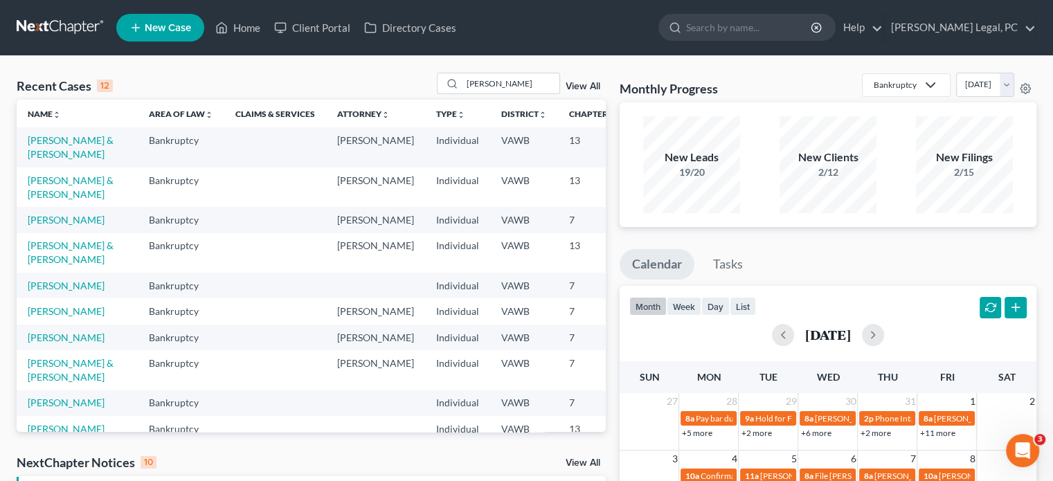
click at [166, 37] on link "New Case" at bounding box center [160, 28] width 88 height 28
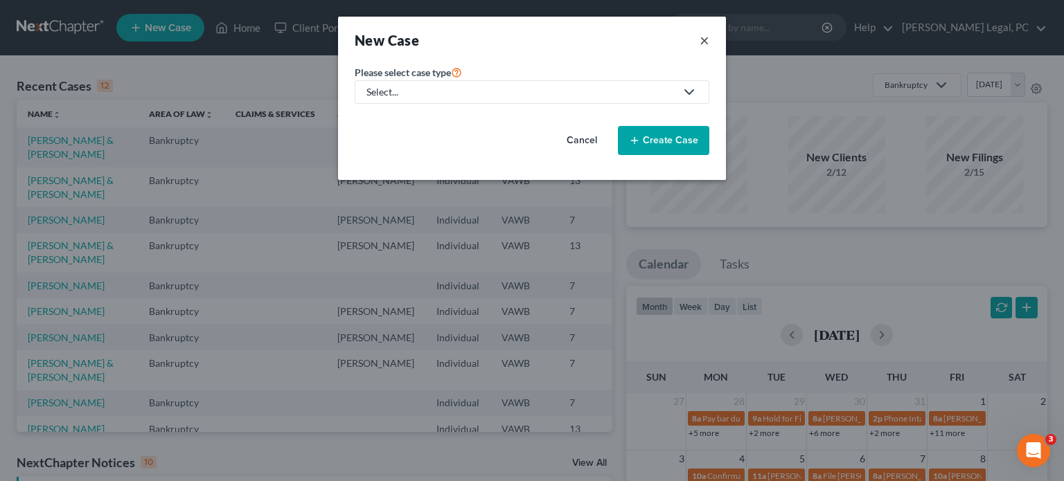
click at [706, 42] on button "×" at bounding box center [704, 39] width 10 height 19
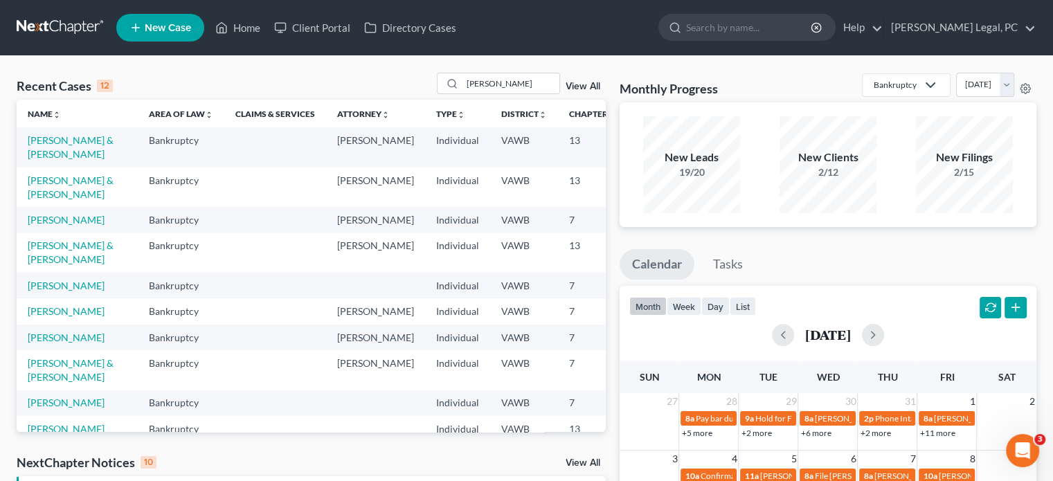
click at [166, 39] on link "New Case" at bounding box center [160, 28] width 88 height 28
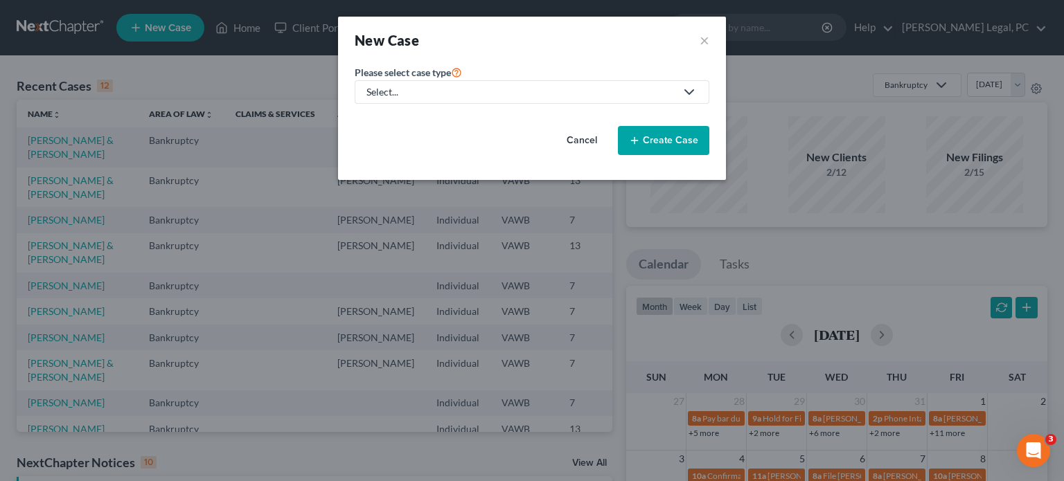
click at [695, 92] on icon at bounding box center [689, 92] width 17 height 17
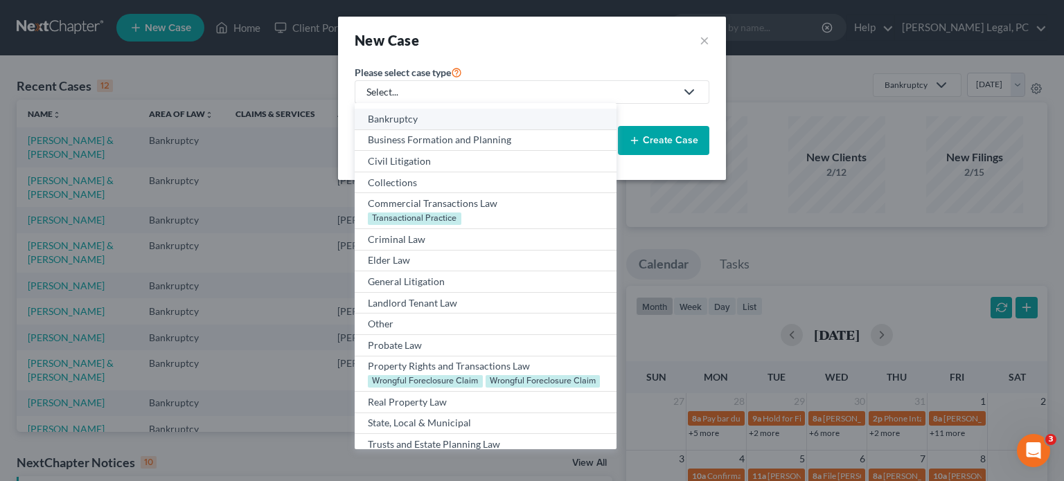
click at [368, 123] on div "Bankruptcy" at bounding box center [485, 119] width 235 height 14
select select "84"
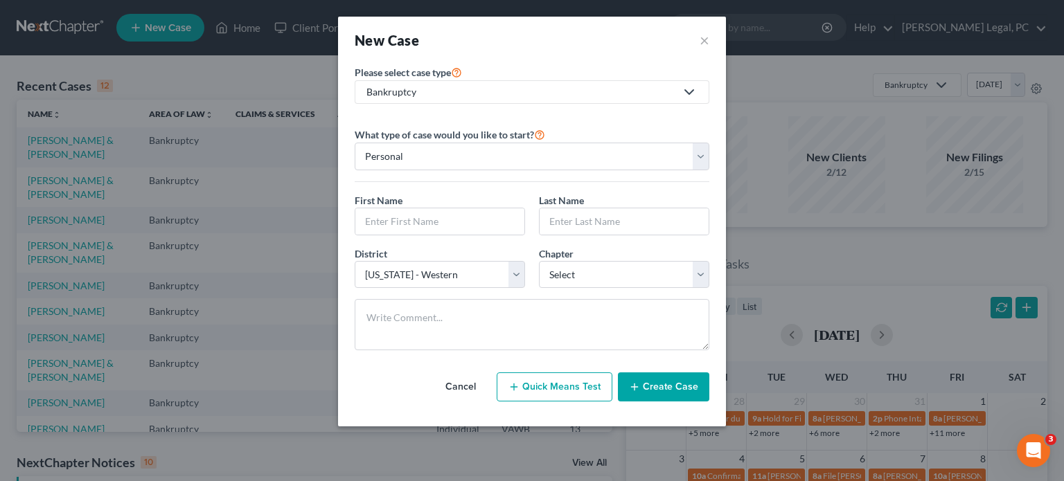
click at [375, 204] on span "First Name" at bounding box center [379, 201] width 48 height 12
click at [369, 214] on input "text" at bounding box center [439, 221] width 169 height 26
type input "Melanie"
type input "a"
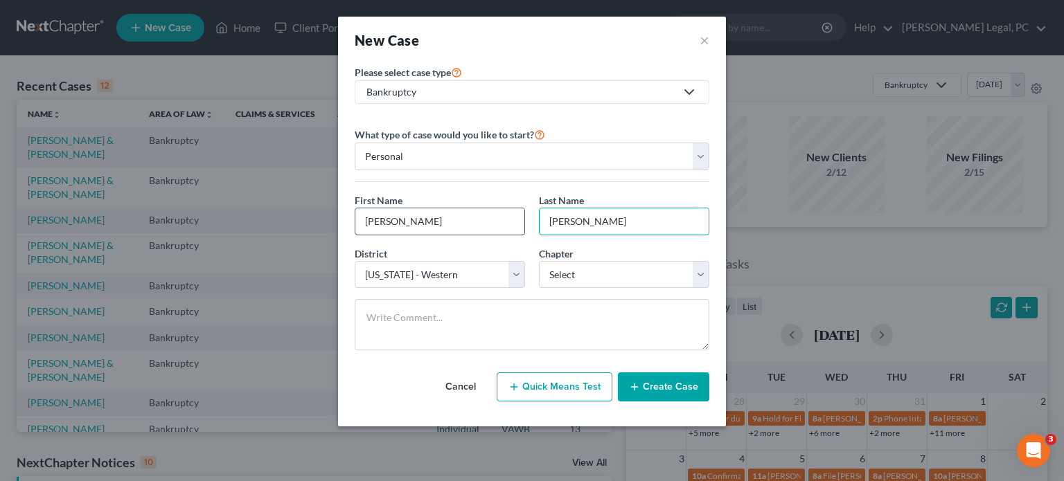
type input "Smith"
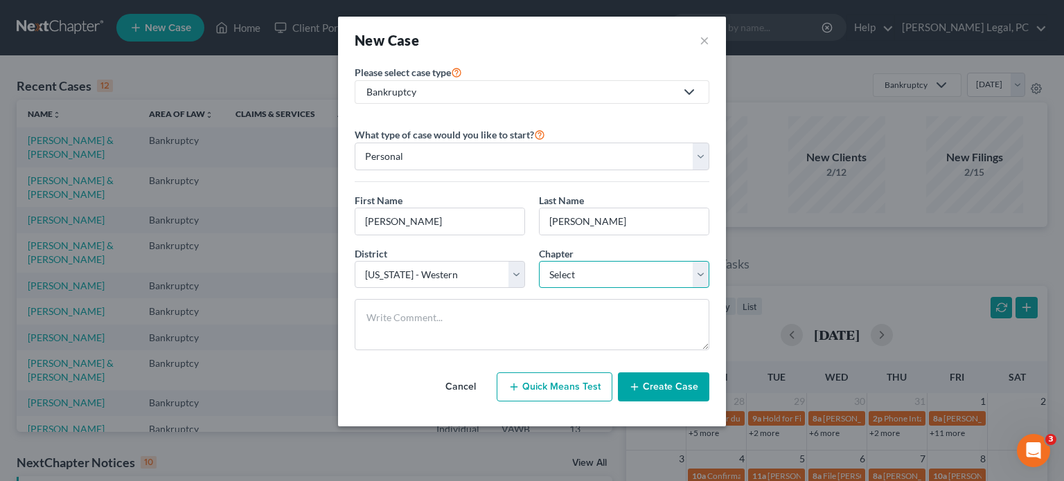
click at [562, 276] on select "Select 7 11 12 13" at bounding box center [624, 275] width 170 height 28
select select "2"
click at [539, 261] on select "Select 7 11 12 13" at bounding box center [624, 275] width 170 height 28
click at [635, 369] on div "Cancel Quick Means Test Create Case" at bounding box center [532, 386] width 355 height 51
click at [634, 392] on button "Create Case" at bounding box center [663, 387] width 91 height 29
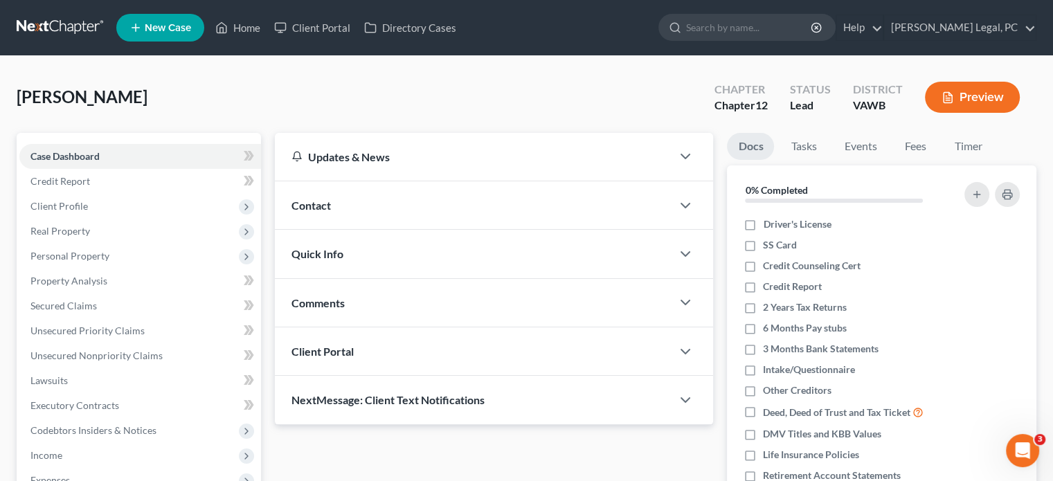
click at [308, 212] on div "Contact" at bounding box center [473, 205] width 397 height 48
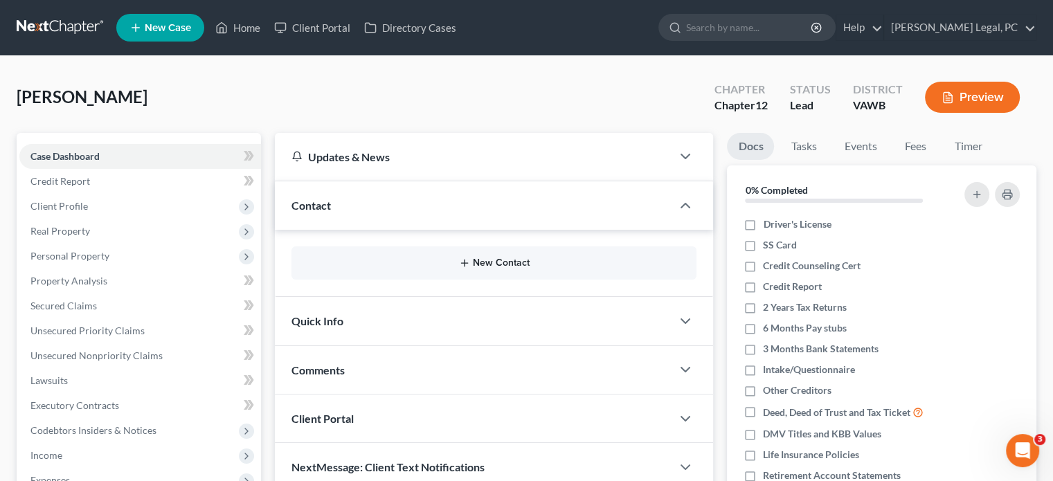
click at [503, 258] on button "New Contact" at bounding box center [494, 263] width 383 height 11
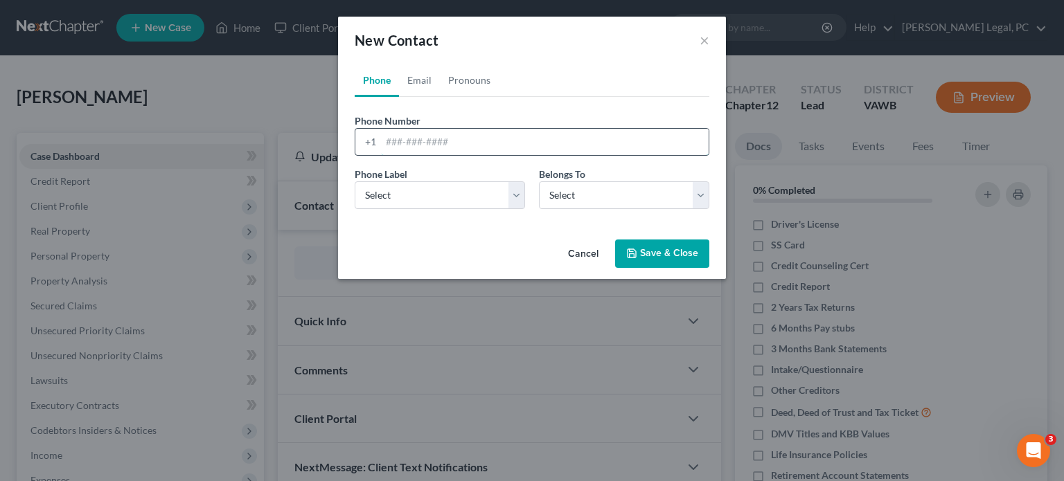
click at [402, 152] on input "tel" at bounding box center [545, 142] width 328 height 26
type input "276-525-0698"
click at [414, 186] on select "Select Mobile Home Work Other" at bounding box center [440, 195] width 170 height 28
select select "0"
click at [355, 181] on select "Select Mobile Home Work Other" at bounding box center [440, 195] width 170 height 28
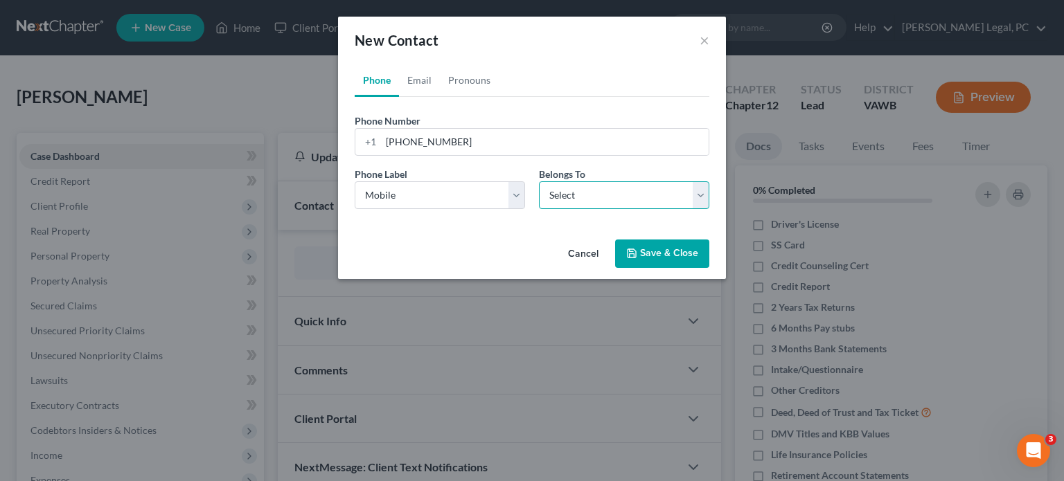
click at [568, 199] on select "Select Client Other" at bounding box center [624, 195] width 170 height 28
select select "0"
click at [539, 181] on select "Select Client Other" at bounding box center [624, 195] width 170 height 28
select select "0"
drag, startPoint x: 424, startPoint y: 81, endPoint x: 449, endPoint y: 120, distance: 46.5
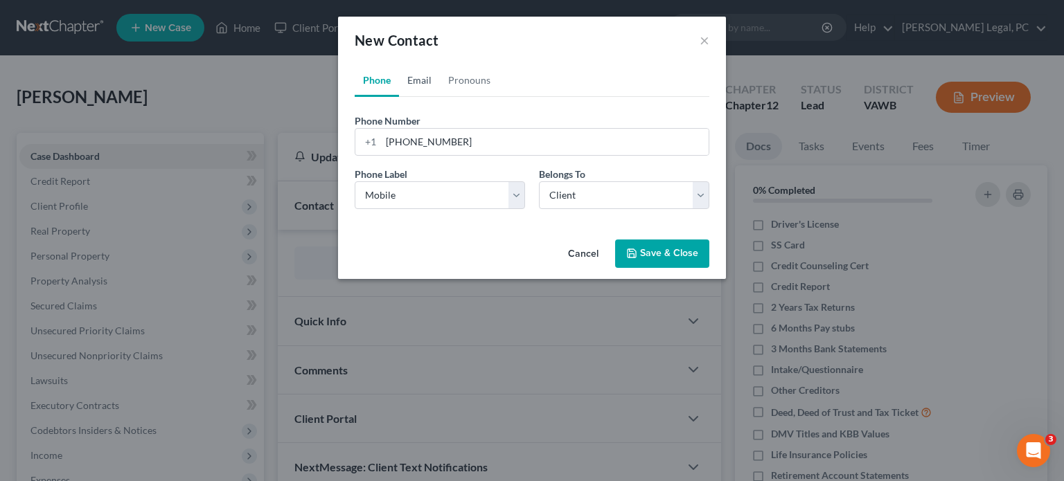
click at [424, 80] on link "Email" at bounding box center [419, 80] width 41 height 33
click at [409, 146] on input "email" at bounding box center [545, 142] width 328 height 26
type input "2061 Red Oak Ridge Road"
click at [518, 188] on select "Select Home Work Other" at bounding box center [440, 195] width 170 height 28
click at [510, 152] on input "2061 Red Oak Ridge Road" at bounding box center [545, 142] width 328 height 26
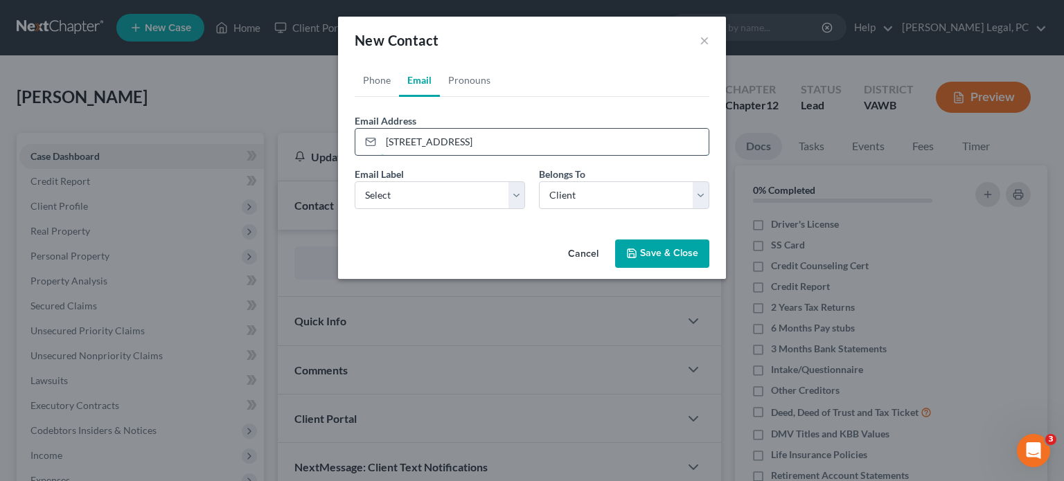
drag, startPoint x: 501, startPoint y: 139, endPoint x: 376, endPoint y: 138, distance: 125.3
click at [376, 138] on div "2061 Red Oak Ridge Road" at bounding box center [532, 142] width 355 height 28
click at [634, 250] on icon "button" at bounding box center [631, 253] width 11 height 11
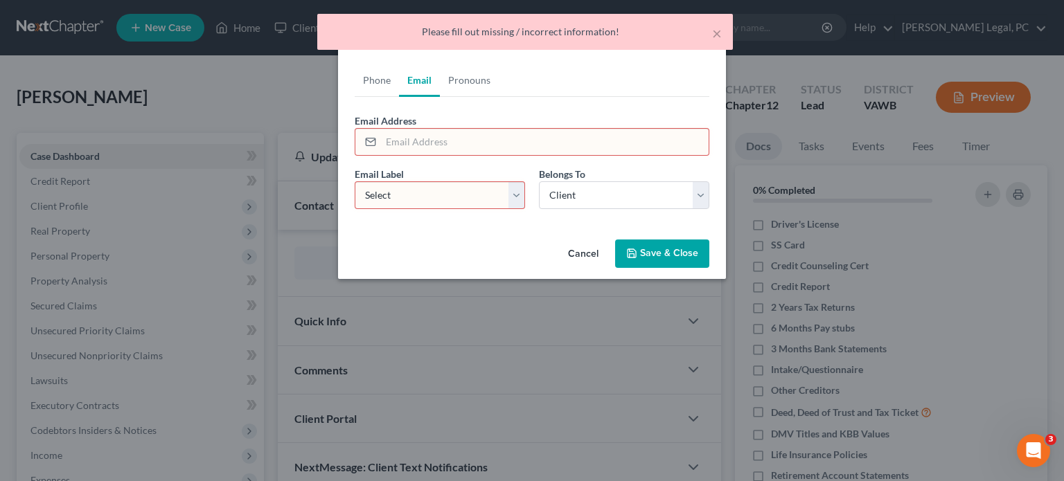
click at [579, 253] on button "Cancel" at bounding box center [583, 255] width 53 height 28
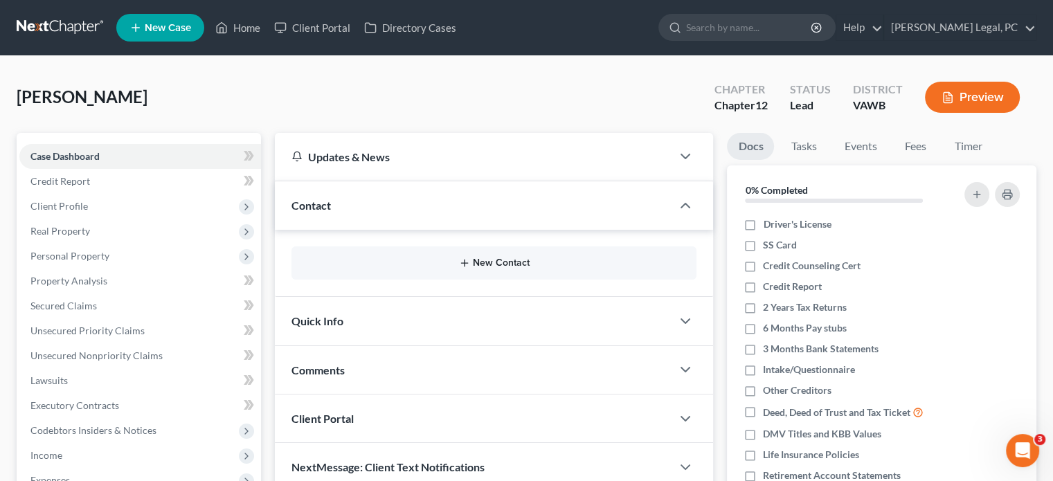
click at [518, 264] on button "New Contact" at bounding box center [494, 263] width 383 height 11
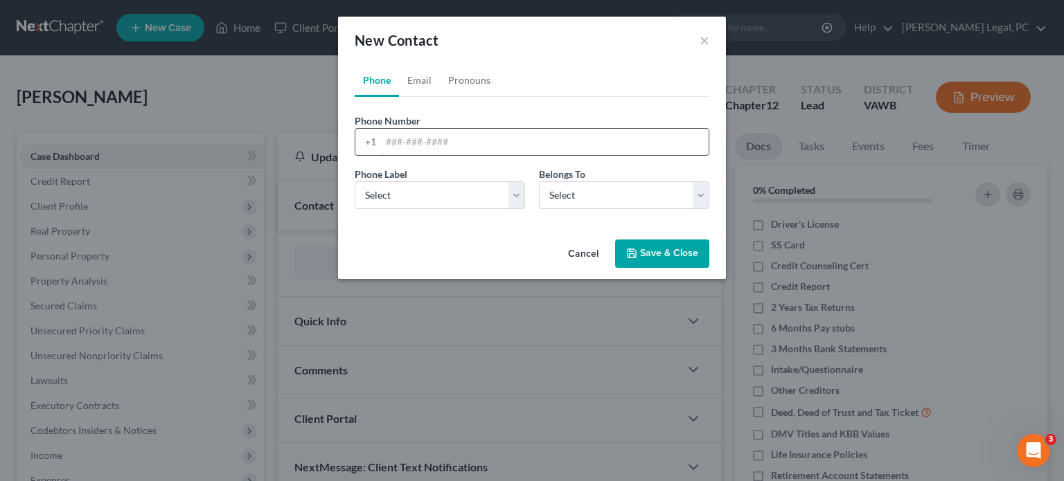
click at [420, 153] on input "tel" at bounding box center [545, 142] width 328 height 26
click at [402, 143] on input "2765250698" at bounding box center [545, 142] width 328 height 26
drag, startPoint x: 421, startPoint y: 141, endPoint x: 469, endPoint y: 144, distance: 47.9
click at [421, 140] on input "276-5250698" at bounding box center [545, 142] width 328 height 26
type input "276-525-0698"
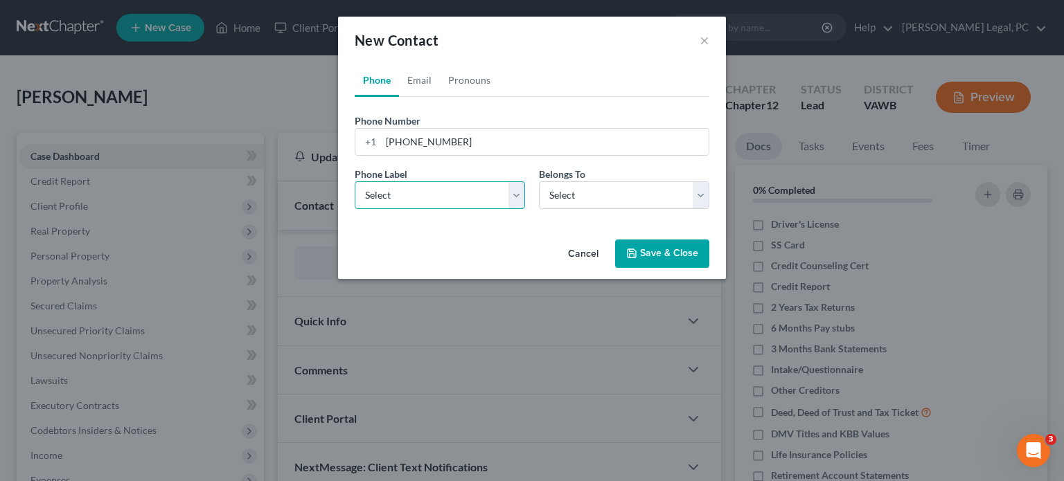
click at [378, 199] on select "Select Mobile Home Work Other" at bounding box center [440, 195] width 170 height 28
select select "1"
click at [355, 181] on select "Select Mobile Home Work Other" at bounding box center [440, 195] width 170 height 28
click at [580, 197] on select "Select Client Other" at bounding box center [624, 195] width 170 height 28
select select "0"
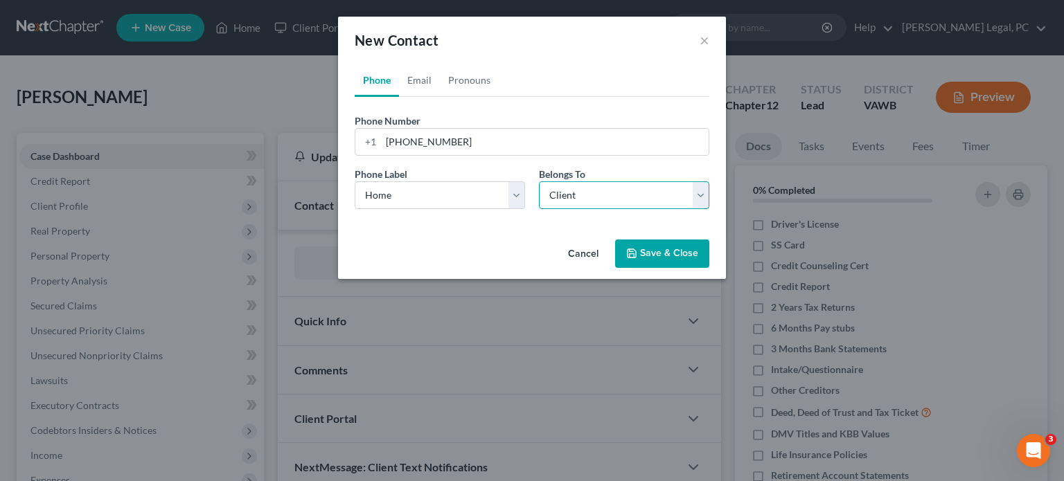
click at [539, 181] on select "Select Client Other" at bounding box center [624, 195] width 170 height 28
click at [497, 202] on select "Select Mobile Home Work Other" at bounding box center [440, 195] width 170 height 28
select select "0"
click at [355, 181] on select "Select Mobile Home Work Other" at bounding box center [440, 195] width 170 height 28
click at [640, 251] on button "Save & Close" at bounding box center [662, 254] width 94 height 29
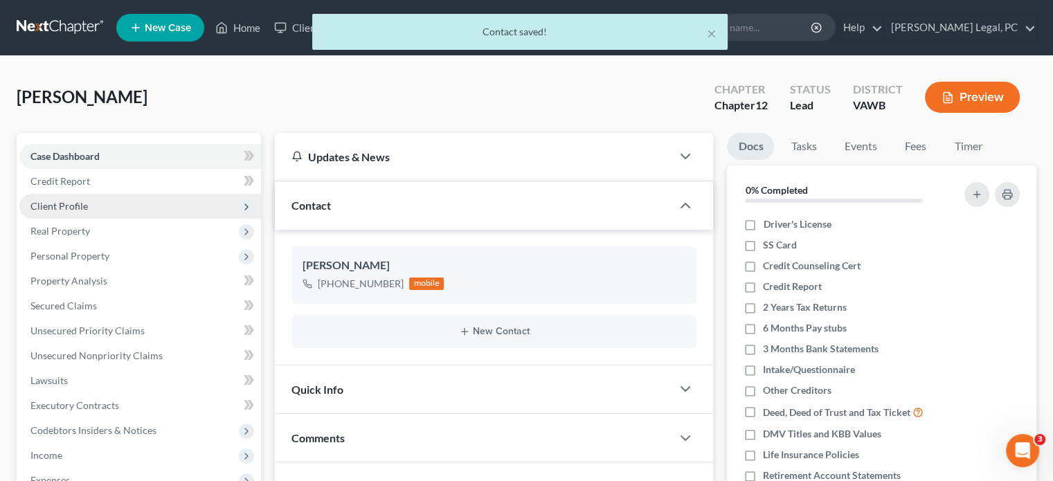
click at [80, 205] on span "Client Profile" at bounding box center [58, 206] width 57 height 12
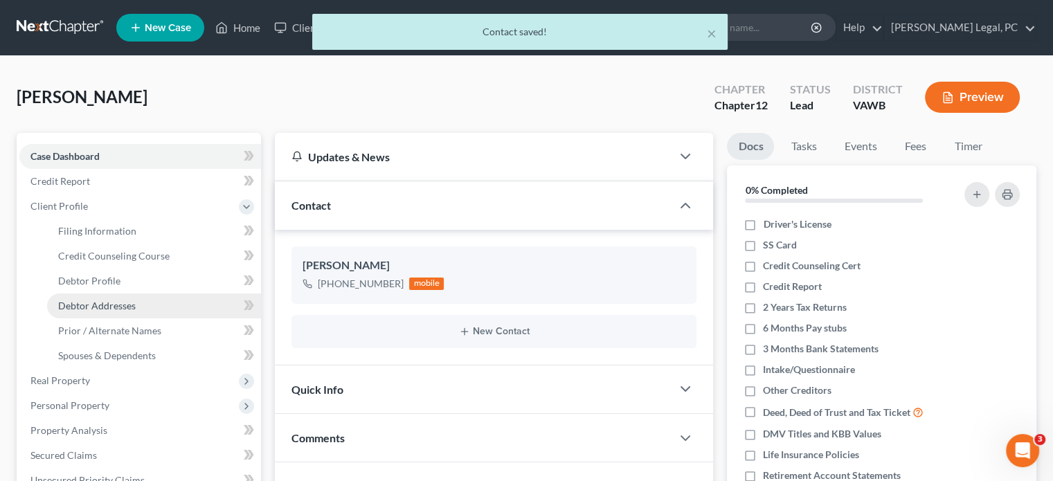
click at [116, 303] on span "Debtor Addresses" at bounding box center [97, 306] width 78 height 12
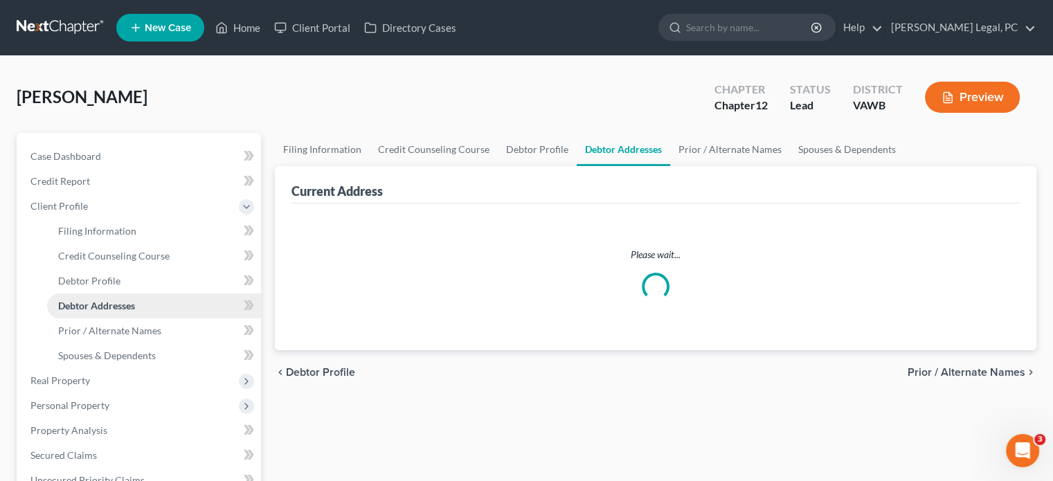
select select "0"
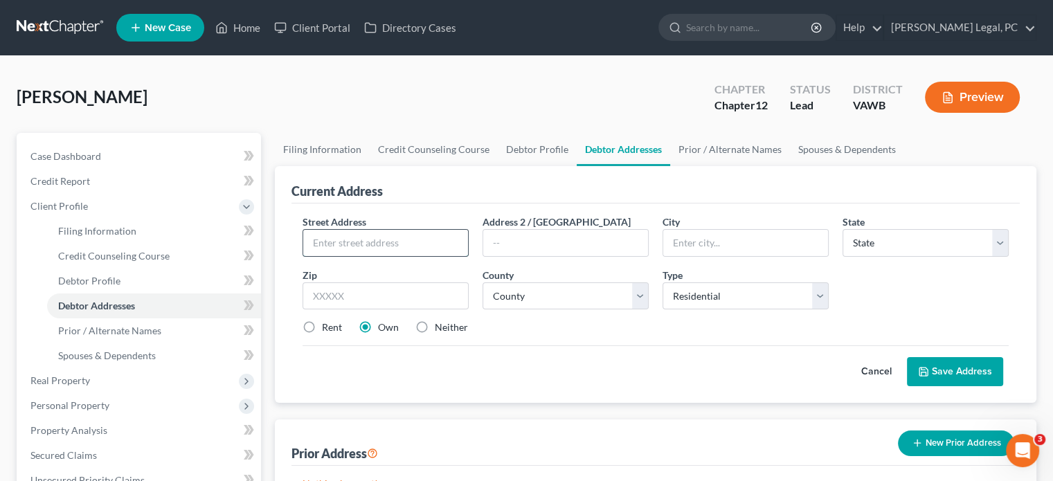
click at [348, 238] on input "text" at bounding box center [385, 243] width 165 height 26
type input "2061 Red Oak Ridge Road"
type input "Castlewood"
select select "48"
type input "24224"
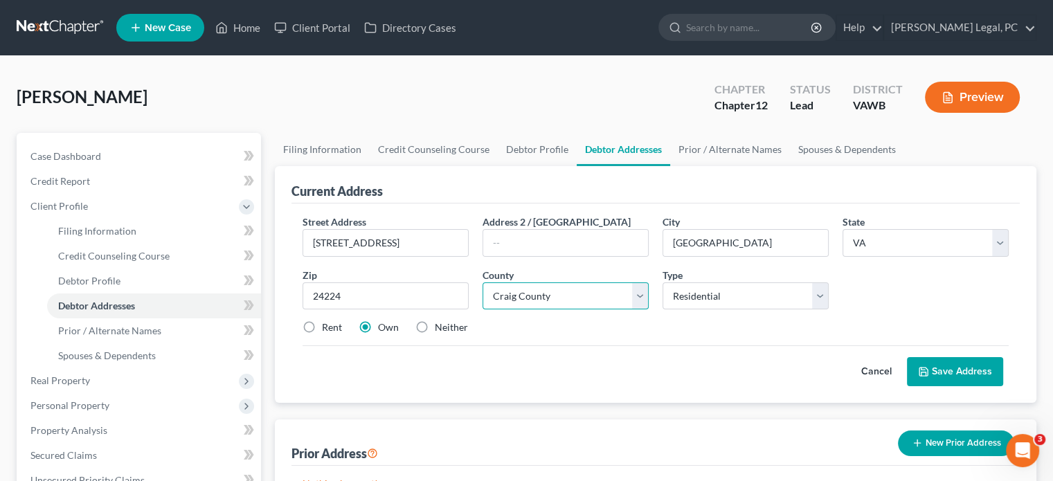
click at [515, 294] on select "County [GEOGRAPHIC_DATA] [GEOGRAPHIC_DATA] [GEOGRAPHIC_DATA] [GEOGRAPHIC_DATA] …" at bounding box center [566, 297] width 166 height 28
select select "111"
click at [483, 283] on select "County [GEOGRAPHIC_DATA] [GEOGRAPHIC_DATA] [GEOGRAPHIC_DATA] [GEOGRAPHIC_DATA] …" at bounding box center [566, 297] width 166 height 28
click at [935, 369] on button "Save Address" at bounding box center [955, 371] width 96 height 29
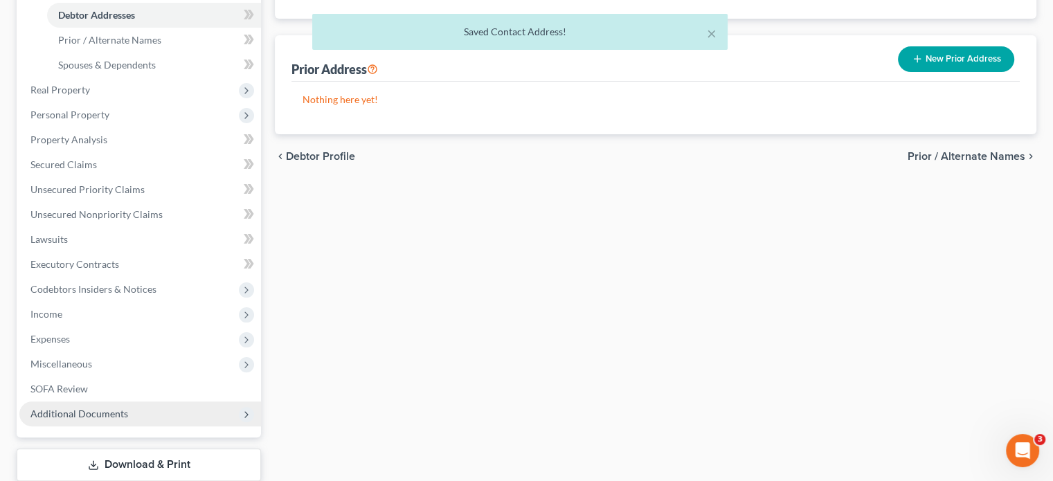
scroll to position [346, 0]
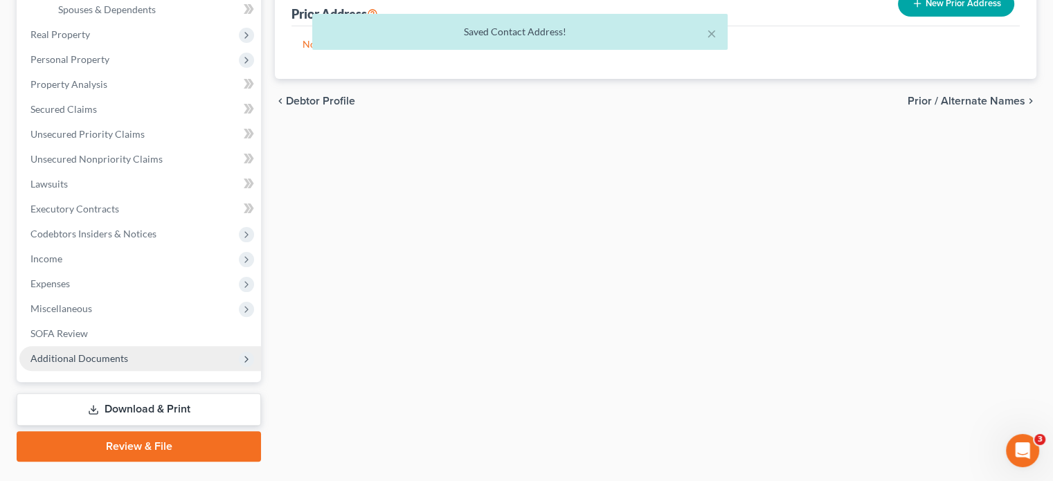
click at [67, 357] on span "Additional Documents" at bounding box center [79, 358] width 98 height 12
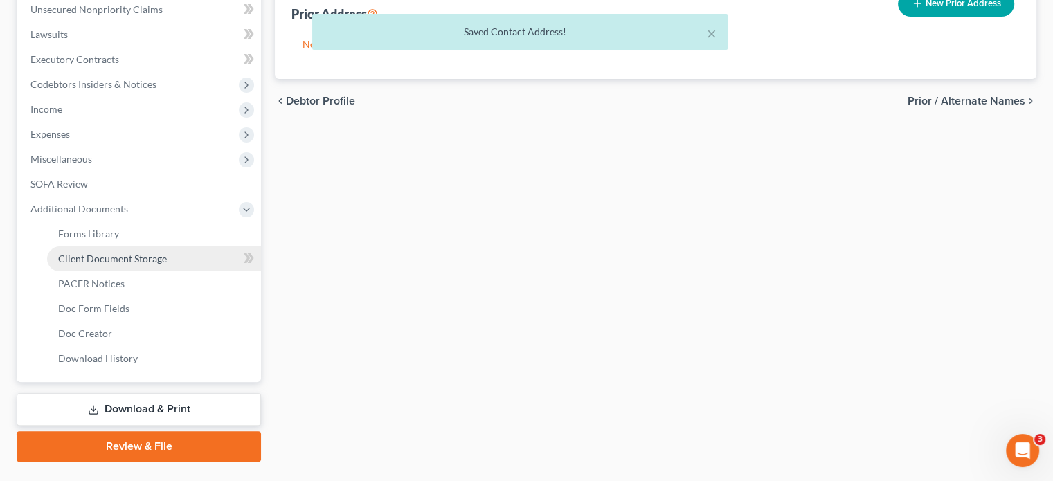
click at [97, 260] on span "Client Document Storage" at bounding box center [112, 259] width 109 height 12
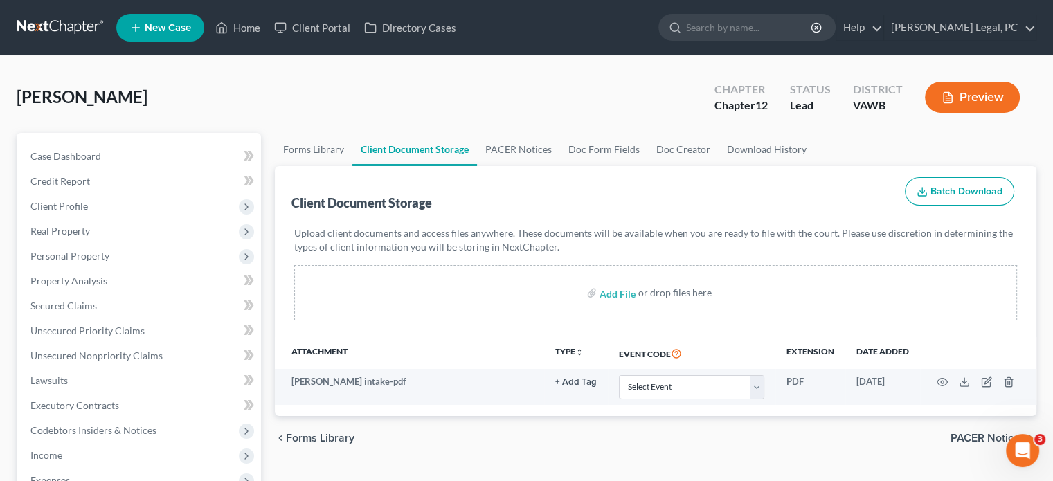
click at [37, 24] on link at bounding box center [61, 27] width 89 height 25
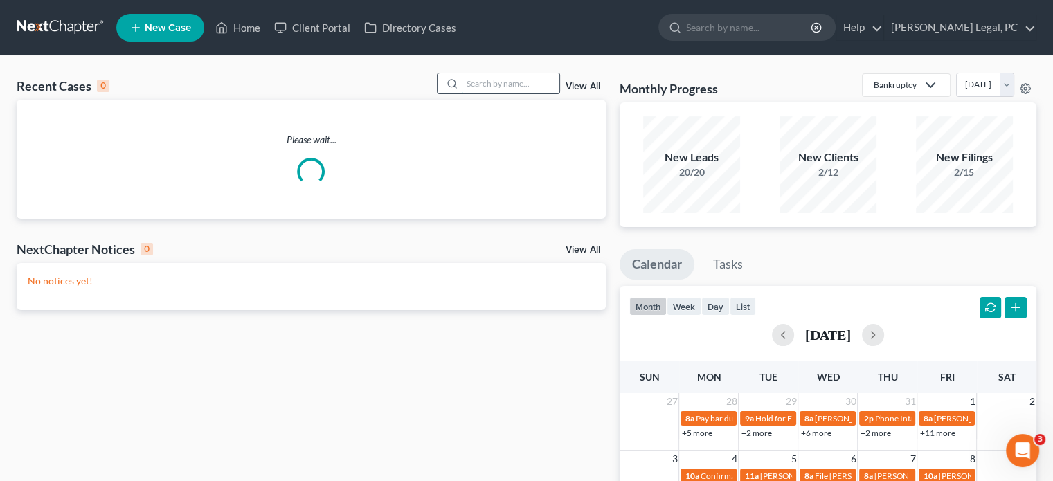
click at [466, 86] on input "search" at bounding box center [511, 83] width 97 height 20
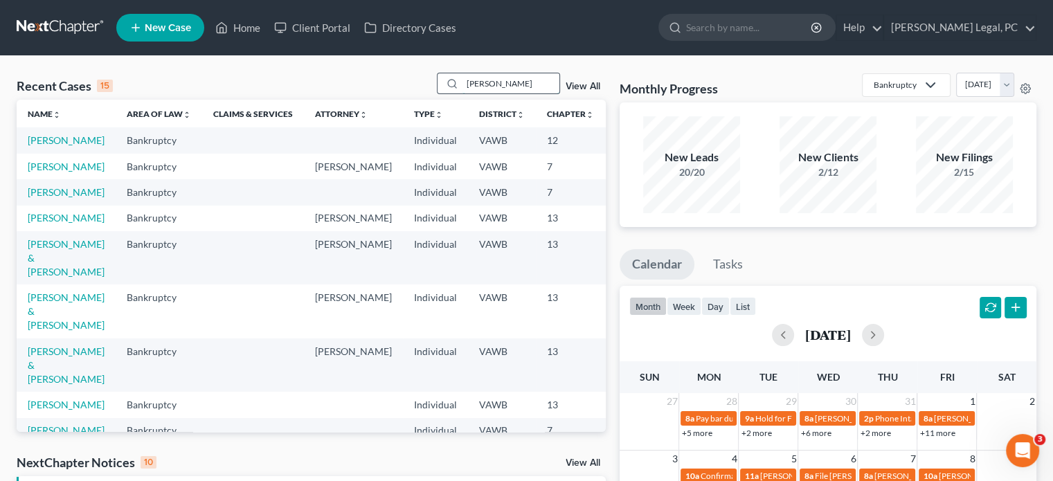
type input "[PERSON_NAME]"
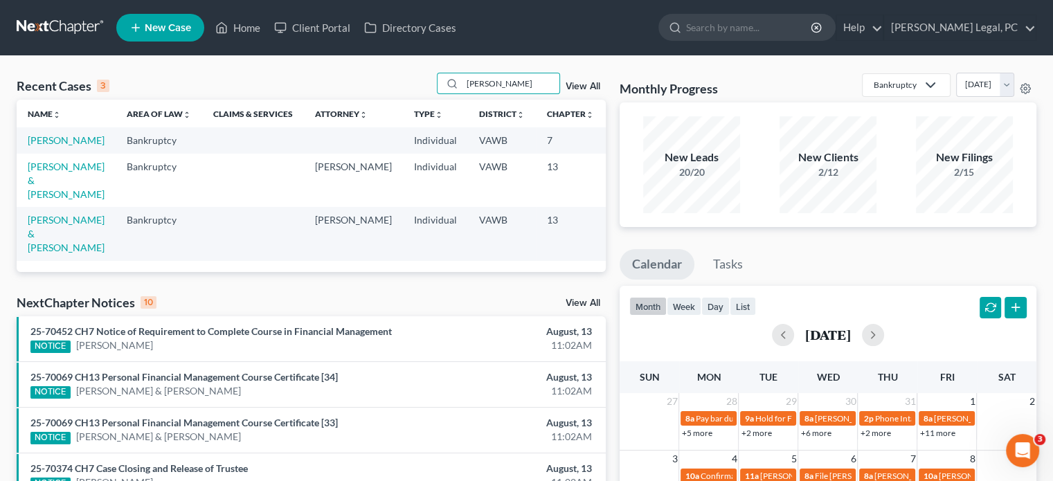
click at [175, 26] on span "New Case" at bounding box center [168, 28] width 46 height 10
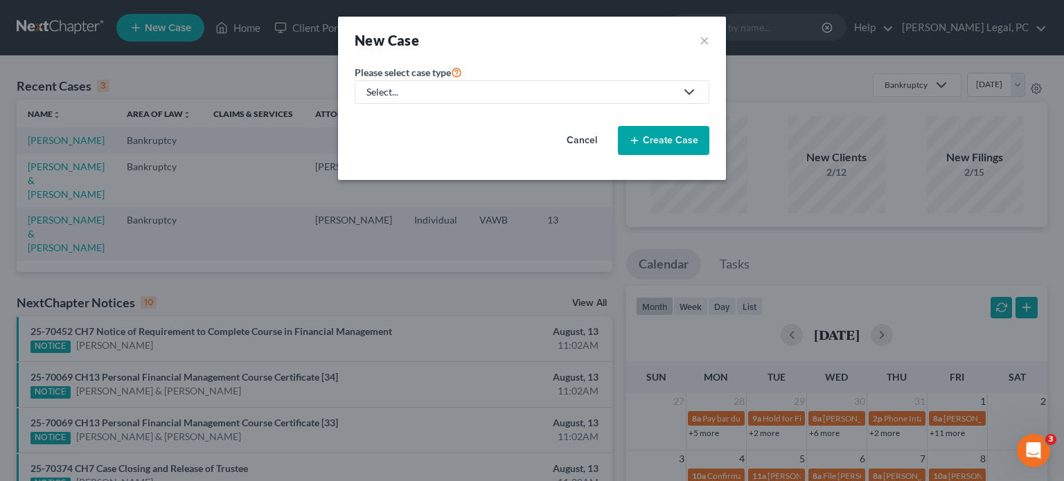
click at [381, 97] on div "Select..." at bounding box center [520, 92] width 309 height 14
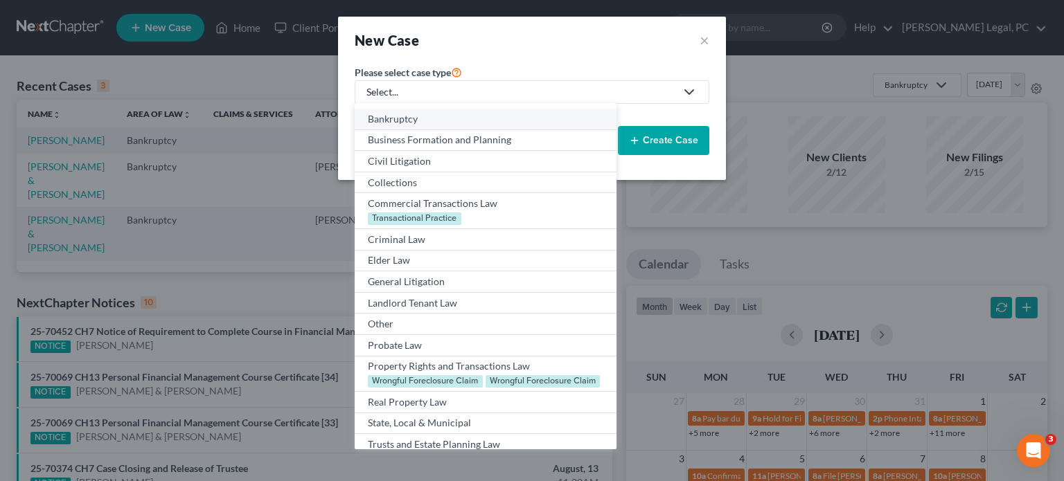
click at [385, 120] on div "Bankruptcy" at bounding box center [485, 119] width 235 height 14
select select "84"
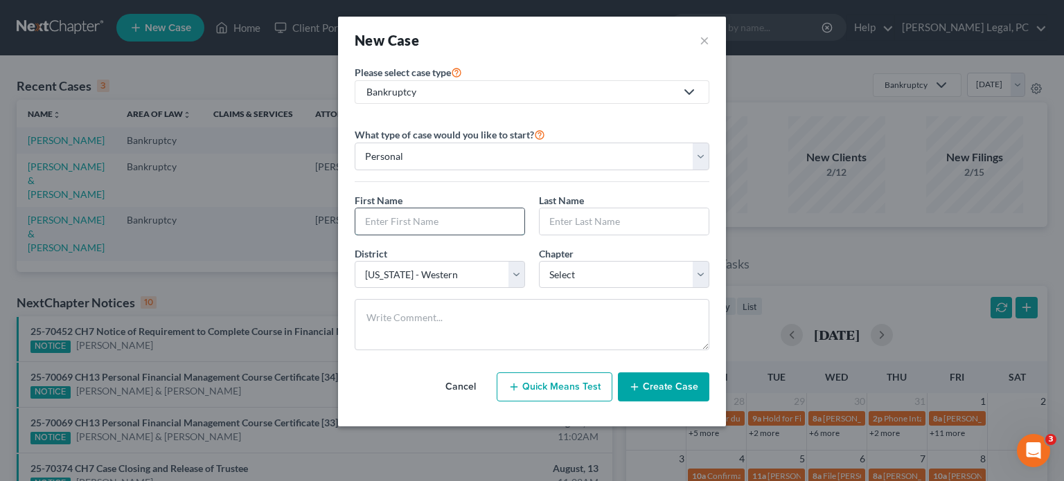
drag, startPoint x: 397, startPoint y: 212, endPoint x: 404, endPoint y: 208, distance: 7.5
click at [402, 209] on input "text" at bounding box center [439, 221] width 169 height 26
type input "Katelin"
type input "[PERSON_NAME]"
select select "0"
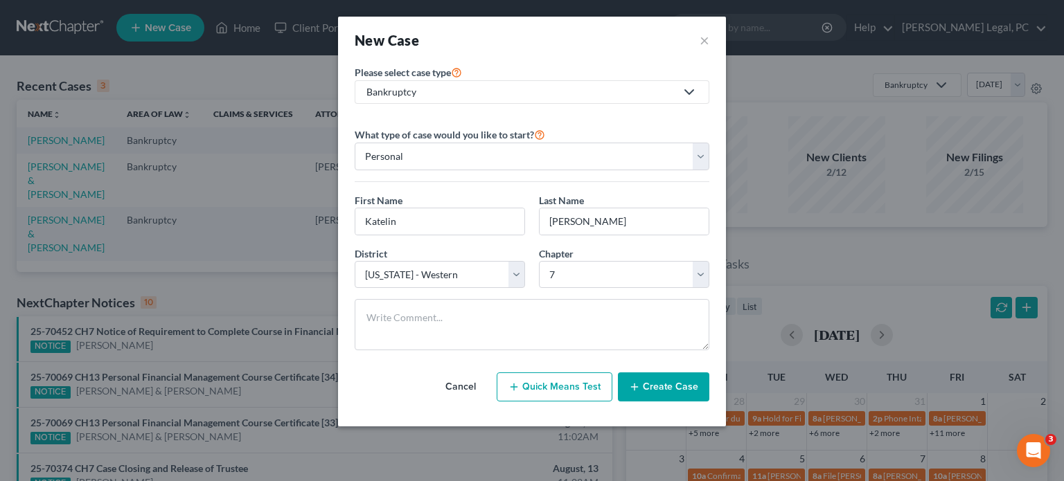
click at [672, 385] on button "Create Case" at bounding box center [663, 387] width 91 height 29
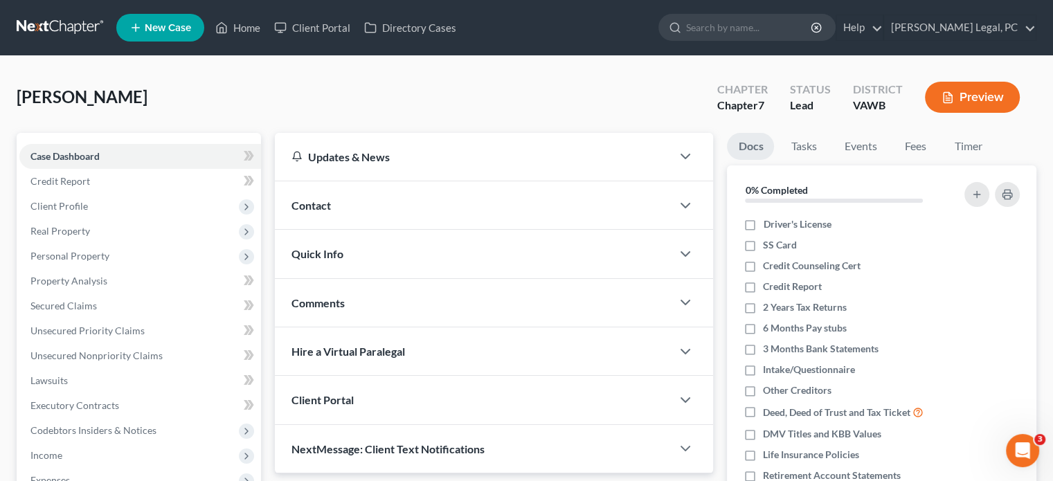
click at [341, 215] on div "Contact" at bounding box center [473, 205] width 397 height 48
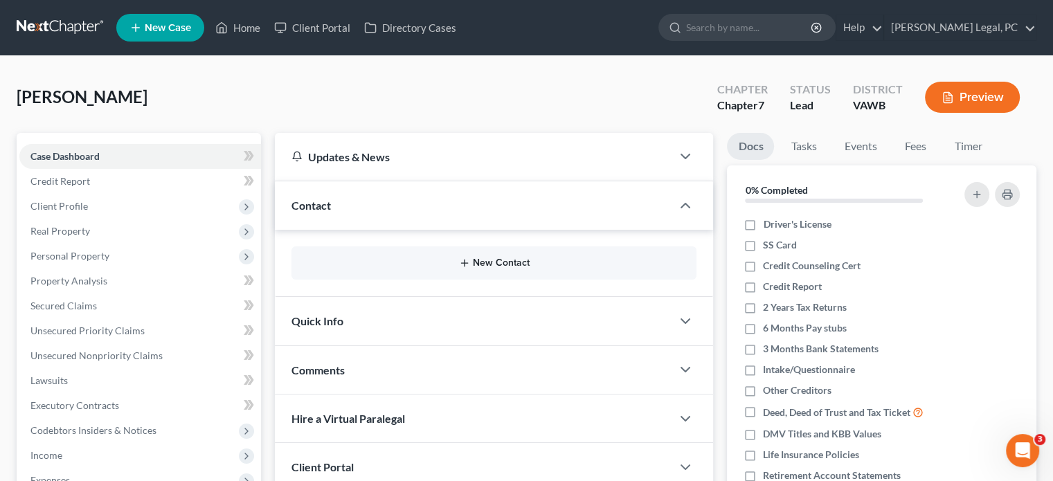
click at [489, 259] on button "New Contact" at bounding box center [494, 263] width 383 height 11
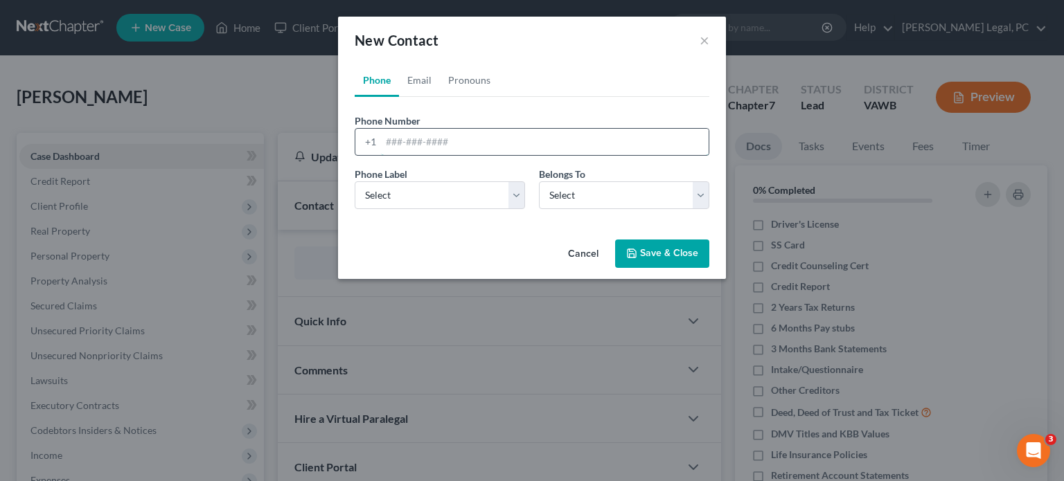
click at [399, 141] on input "tel" at bounding box center [545, 142] width 328 height 26
type input "[PHONE_NUMBER]"
select select "0"
click at [559, 193] on select "Select Client Other" at bounding box center [624, 195] width 170 height 28
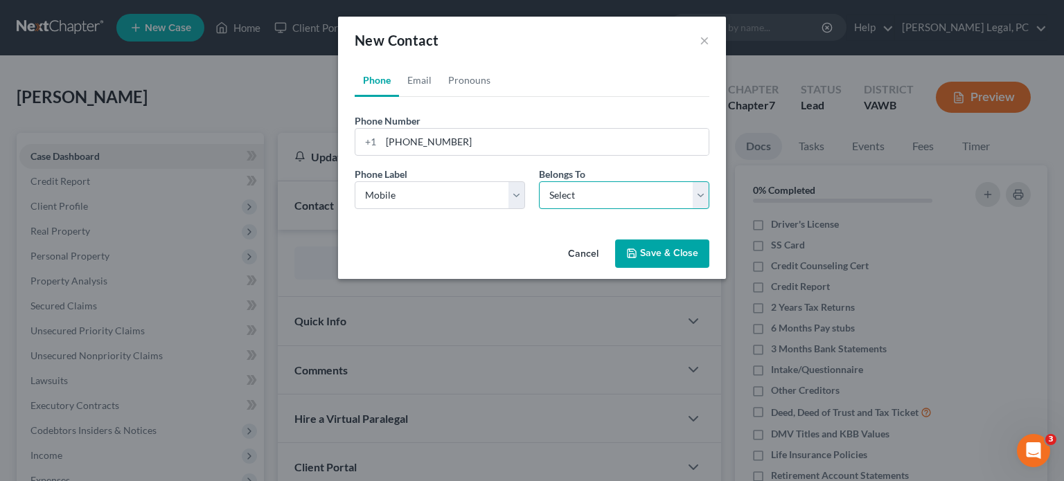
select select "0"
click at [539, 181] on select "Select Client Other" at bounding box center [624, 195] width 170 height 28
click at [420, 82] on link "Email" at bounding box center [419, 80] width 41 height 33
click at [402, 141] on input "email" at bounding box center [545, 142] width 328 height 26
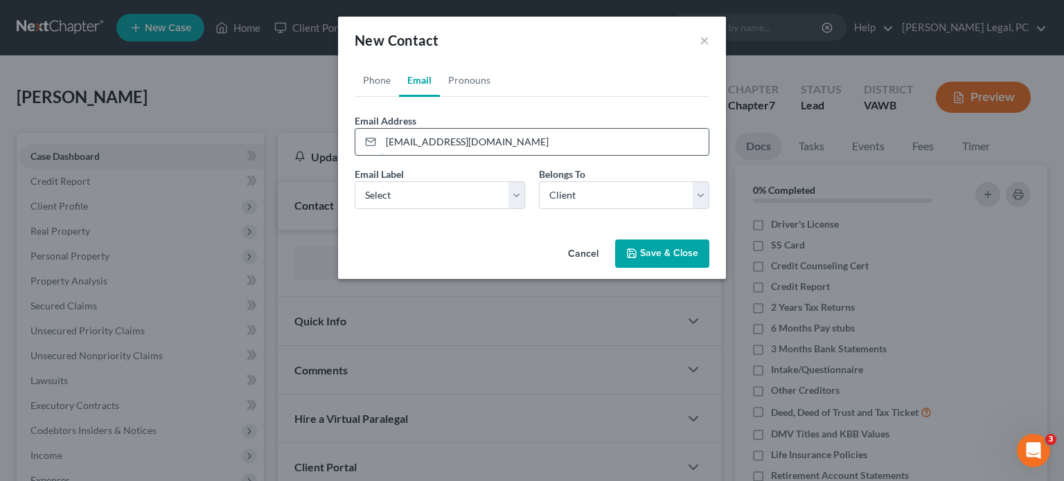
type input "[EMAIL_ADDRESS][DOMAIN_NAME]"
click at [517, 185] on select "Select Home Work Other" at bounding box center [440, 195] width 170 height 28
select select "0"
click at [355, 181] on select "Select Home Work Other" at bounding box center [440, 195] width 170 height 28
click at [589, 193] on select "Select Client Other" at bounding box center [624, 195] width 170 height 28
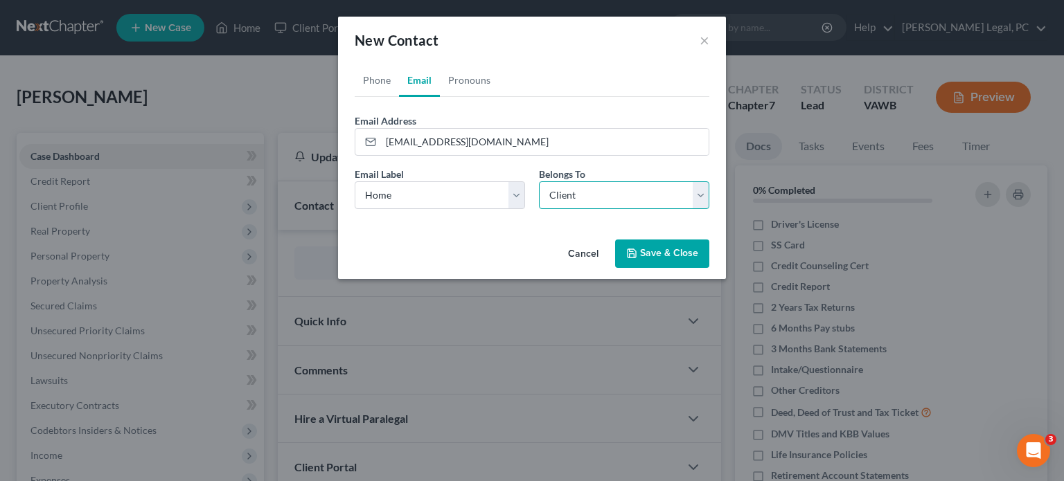
click at [539, 181] on select "Select Client Other" at bounding box center [624, 195] width 170 height 28
click at [634, 257] on icon "button" at bounding box center [631, 253] width 8 height 8
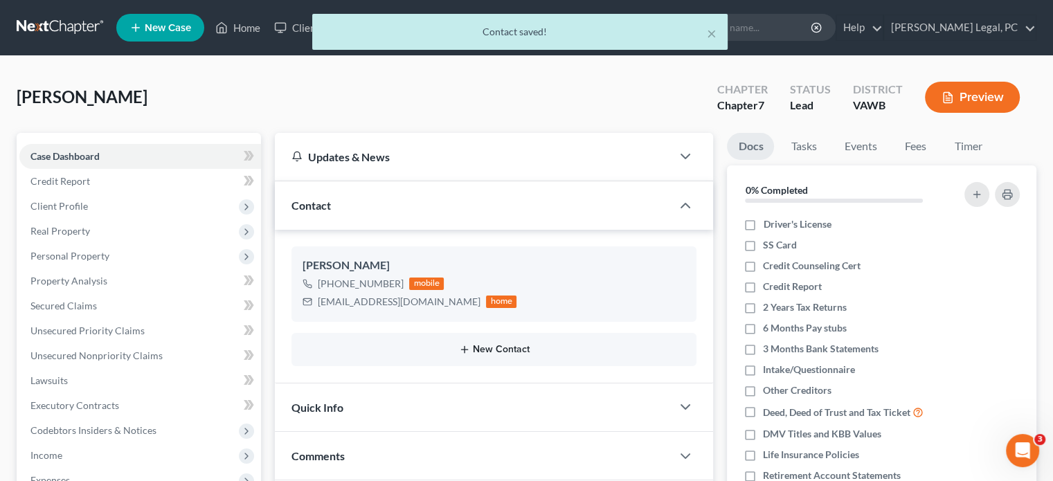
click at [514, 344] on button "New Contact" at bounding box center [494, 349] width 383 height 11
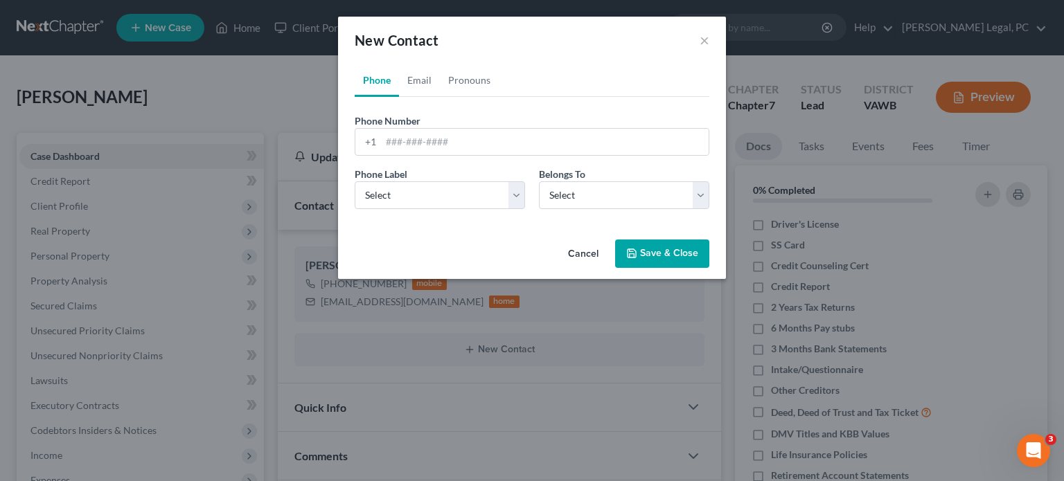
click at [579, 258] on button "Cancel" at bounding box center [583, 255] width 53 height 28
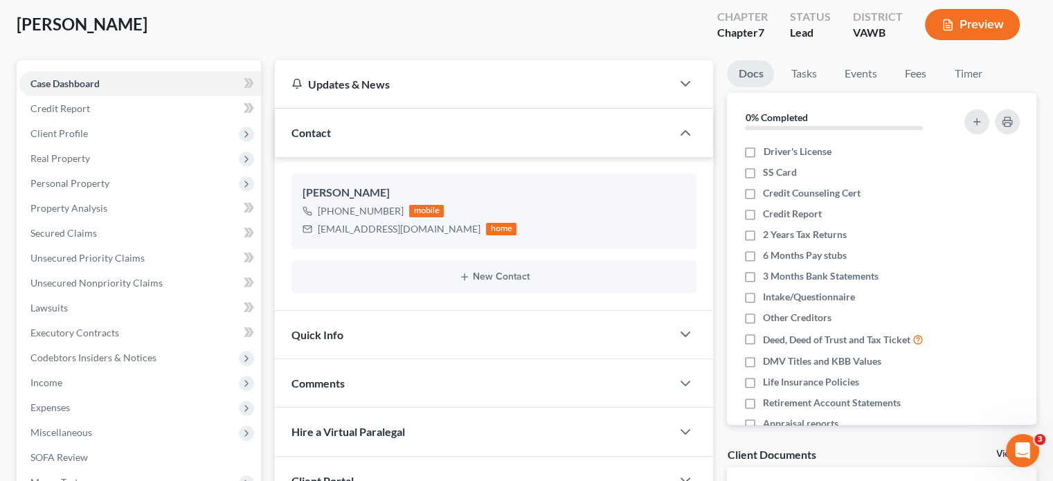
scroll to position [253, 0]
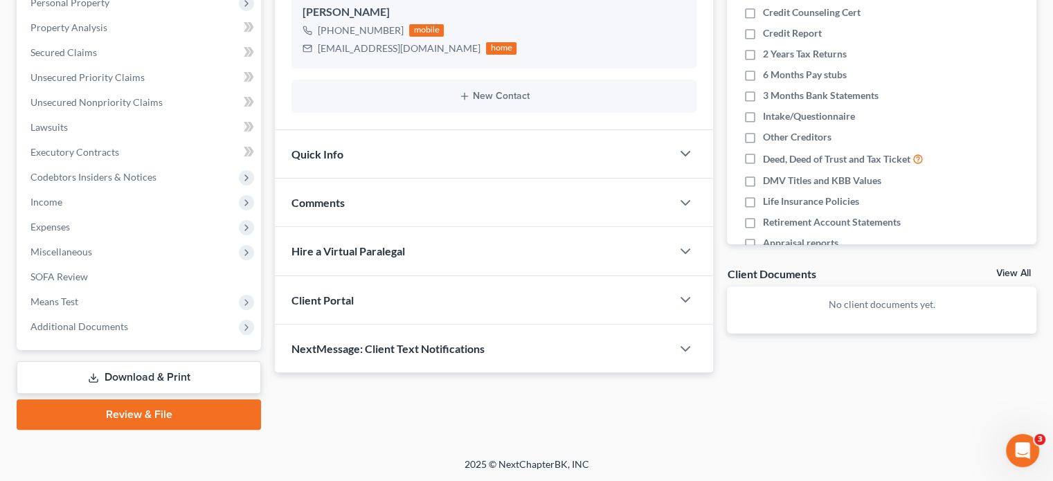
click at [359, 309] on div "Client Portal" at bounding box center [473, 300] width 397 height 48
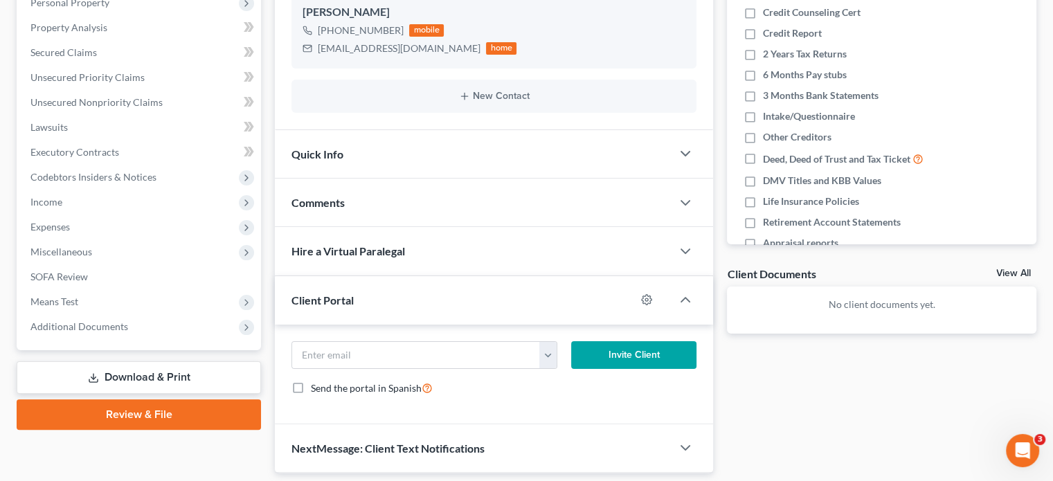
click at [561, 349] on div "[EMAIL_ADDRESS][DOMAIN_NAME]" at bounding box center [424, 355] width 279 height 28
click at [543, 353] on button "button" at bounding box center [547, 355] width 17 height 26
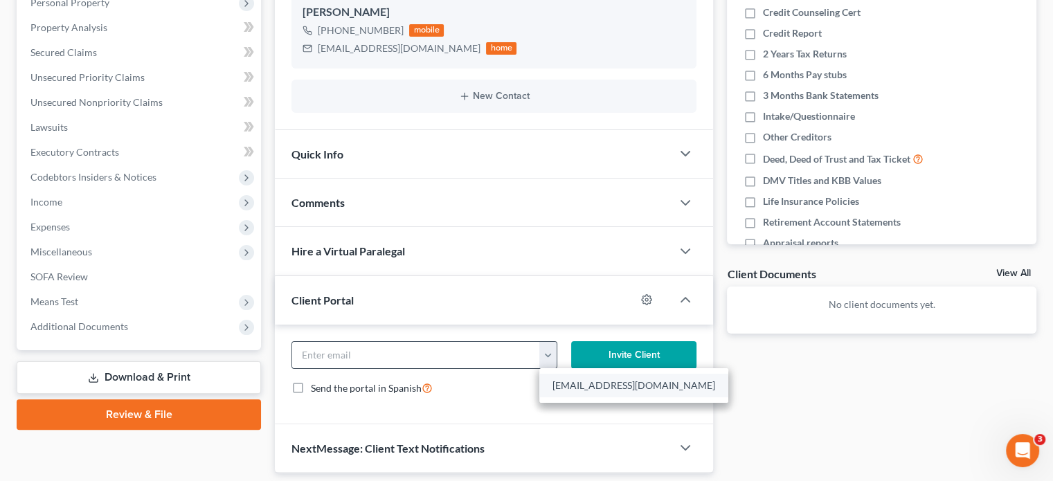
click at [557, 377] on link "katelin.holmes16@gmail.com" at bounding box center [633, 386] width 189 height 24
type input "katelin.holmes16@gmail.com"
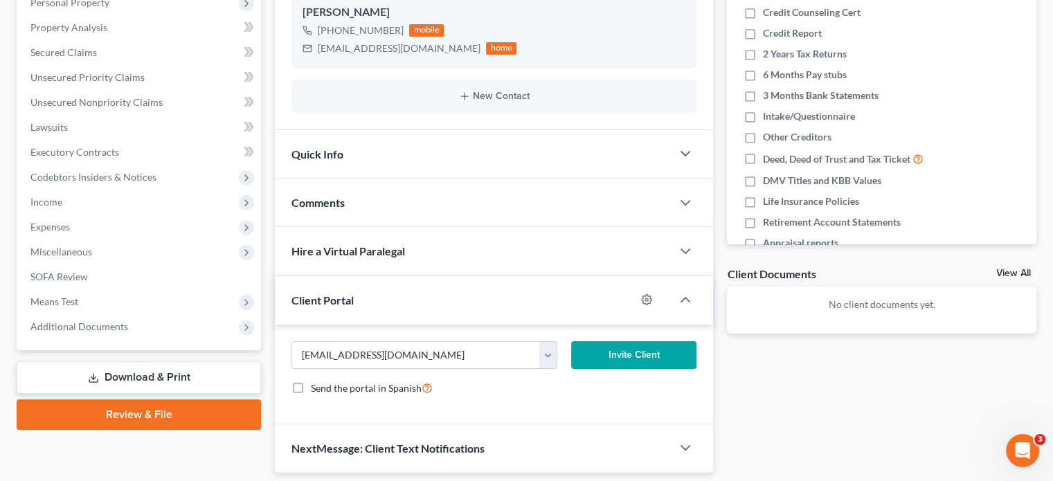
click at [605, 354] on button "Invite Client" at bounding box center [634, 355] width 126 height 28
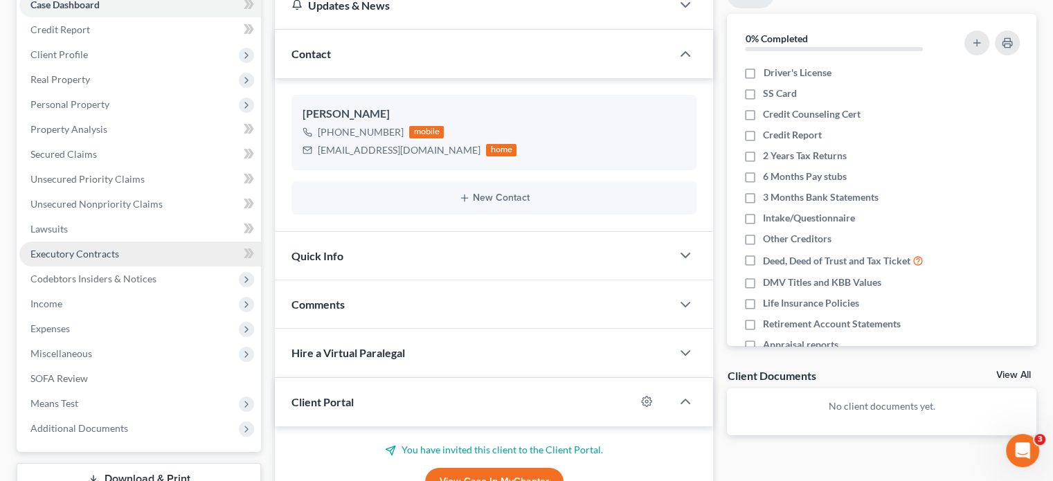
scroll to position [46, 0]
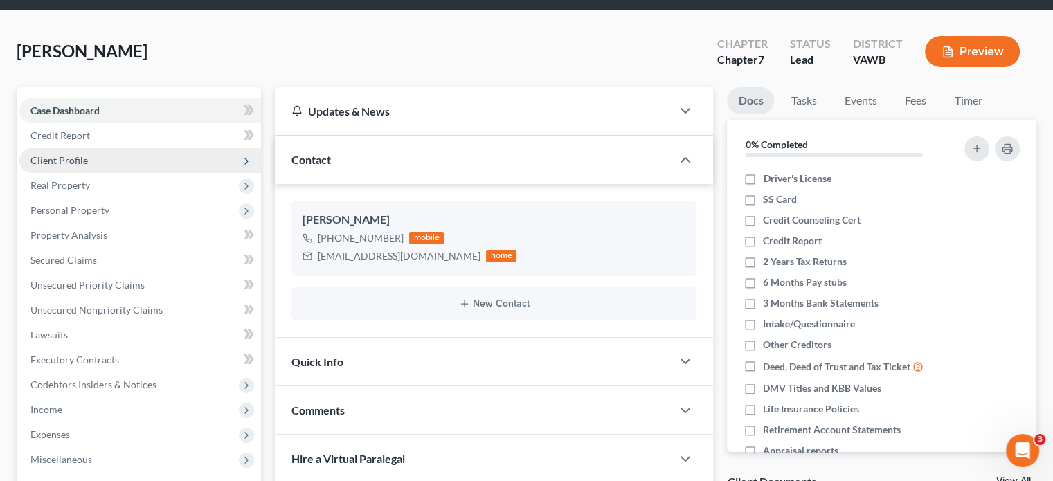
click at [60, 160] on span "Client Profile" at bounding box center [58, 160] width 57 height 12
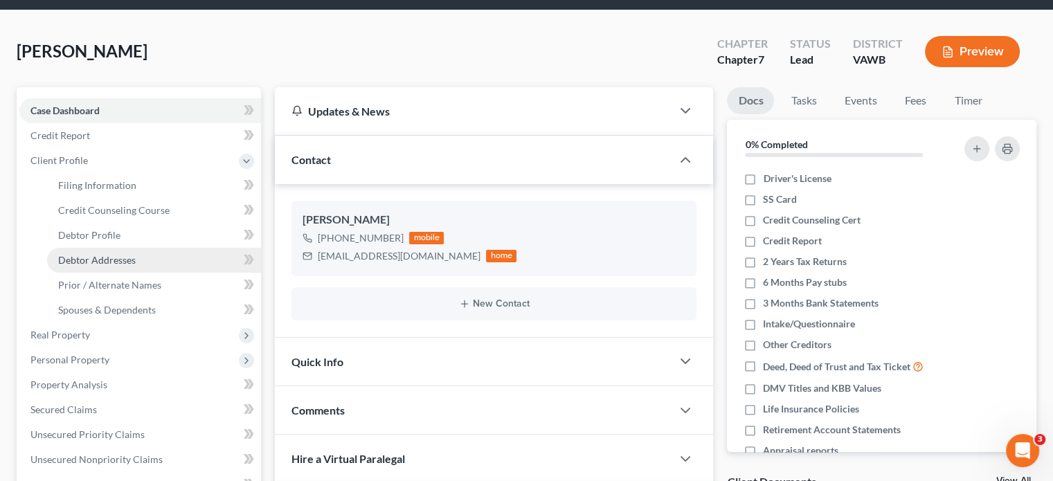
click at [83, 254] on span "Debtor Addresses" at bounding box center [97, 260] width 78 height 12
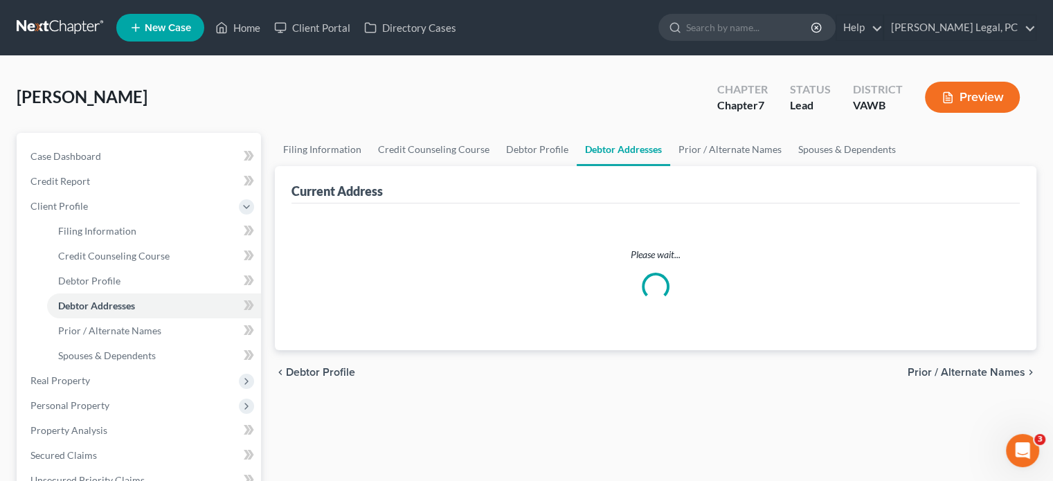
select select "0"
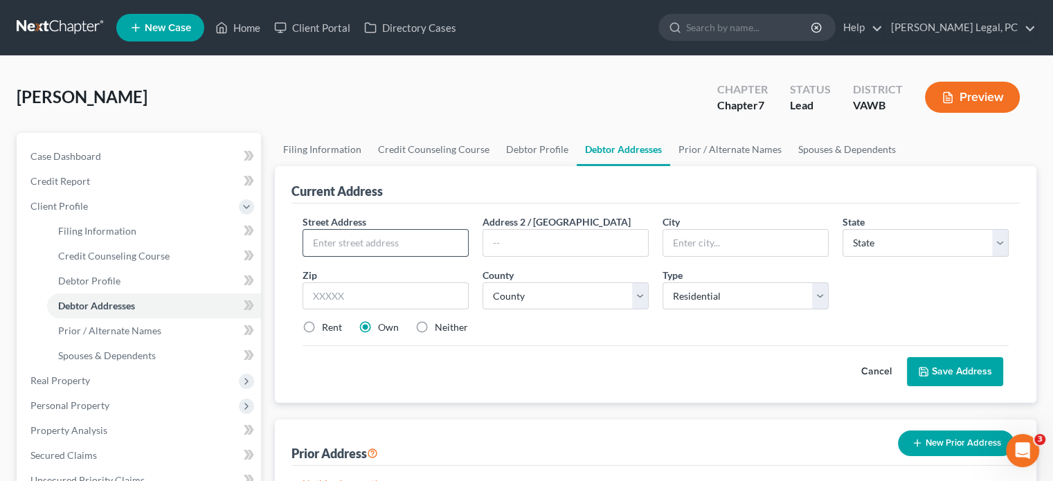
click at [341, 240] on input "text" at bounding box center [385, 243] width 165 height 26
type input "19328 Cleveland Road"
type input "Abingdon"
drag, startPoint x: 834, startPoint y: 242, endPoint x: 842, endPoint y: 240, distance: 7.7
click at [835, 242] on div "Street Address * 19328 Cleveland Road Address 2 / PO Box City * Abingdon State …" at bounding box center [656, 281] width 720 height 132
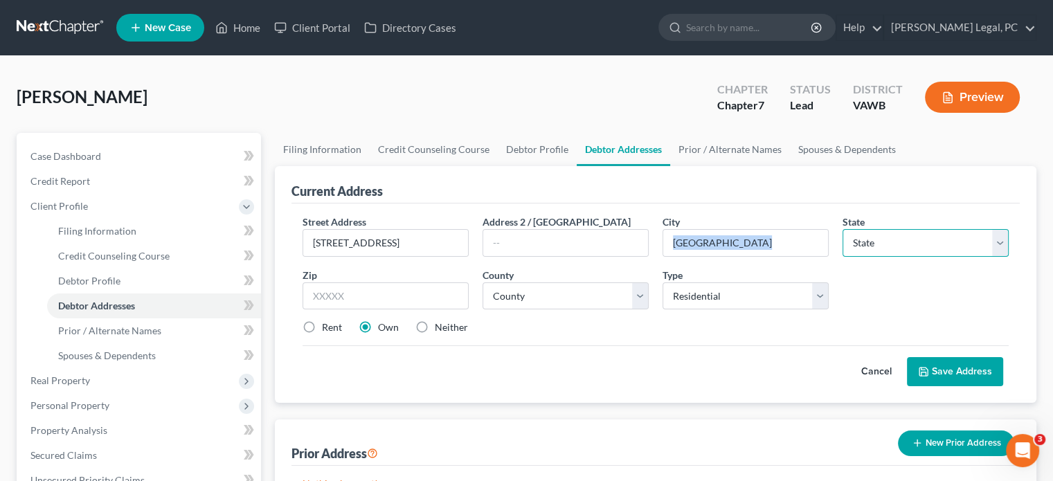
click at [852, 240] on select "State AL AK AR AZ CA CO CT DE DC FL GA GU HI ID IL IN IA KS KY LA ME MD MA MI M…" at bounding box center [926, 243] width 166 height 28
select select "48"
drag, startPoint x: 371, startPoint y: 298, endPoint x: 390, endPoint y: 306, distance: 20.2
click at [371, 298] on input "text" at bounding box center [386, 297] width 166 height 28
type input "24211"
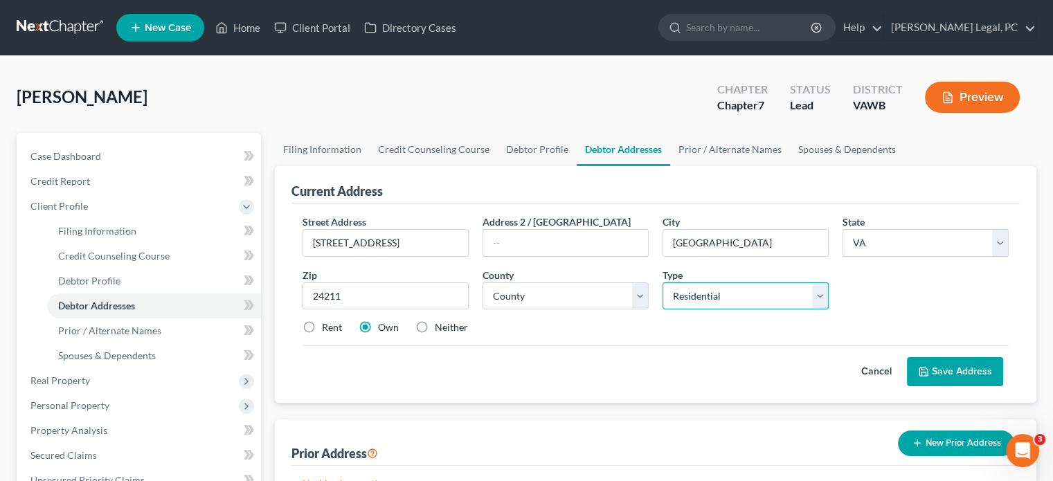
click at [683, 296] on select "Select Residential Mailing Rental Business" at bounding box center [746, 297] width 166 height 28
click at [663, 283] on select "Select Residential Mailing Rental Business" at bounding box center [746, 297] width 166 height 28
click at [521, 301] on select "County Accomack County Albemarle County Alexandria city Alleghany County Amelia…" at bounding box center [566, 297] width 166 height 28
click at [483, 283] on select "County Accomack County Albemarle County Alexandria city Alleghany County Amelia…" at bounding box center [566, 297] width 166 height 28
click at [642, 303] on select "County Accomack County Albemarle County Alexandria city Alleghany County Amelia…" at bounding box center [566, 297] width 166 height 28
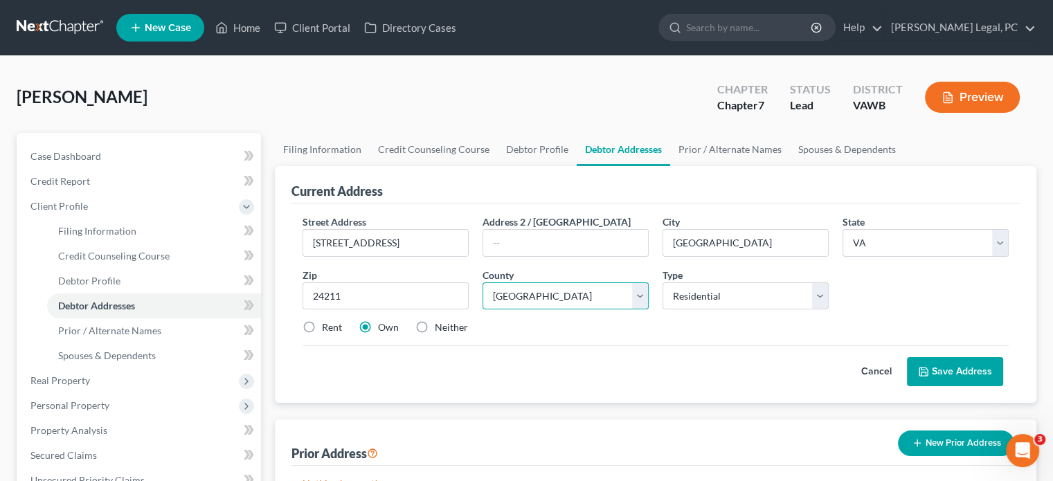
select select "126"
click at [483, 283] on select "County Accomack County Albemarle County Alexandria city Alleghany County Amelia…" at bounding box center [566, 297] width 166 height 28
click at [922, 368] on polyline at bounding box center [923, 369] width 3 height 2
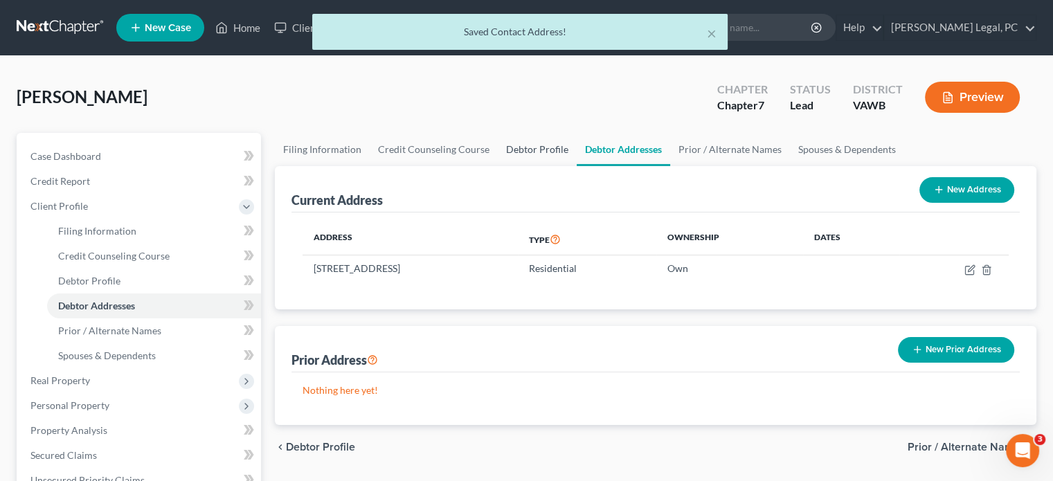
click at [516, 155] on link "Debtor Profile" at bounding box center [537, 149] width 79 height 33
select select "0"
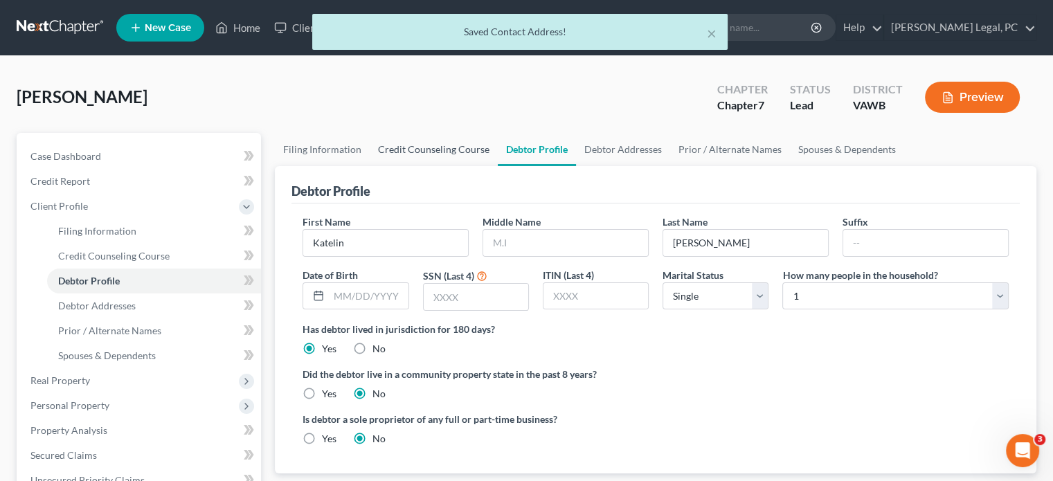
drag, startPoint x: 398, startPoint y: 155, endPoint x: 395, endPoint y: 162, distance: 7.5
click at [397, 155] on link "Credit Counseling Course" at bounding box center [434, 149] width 128 height 33
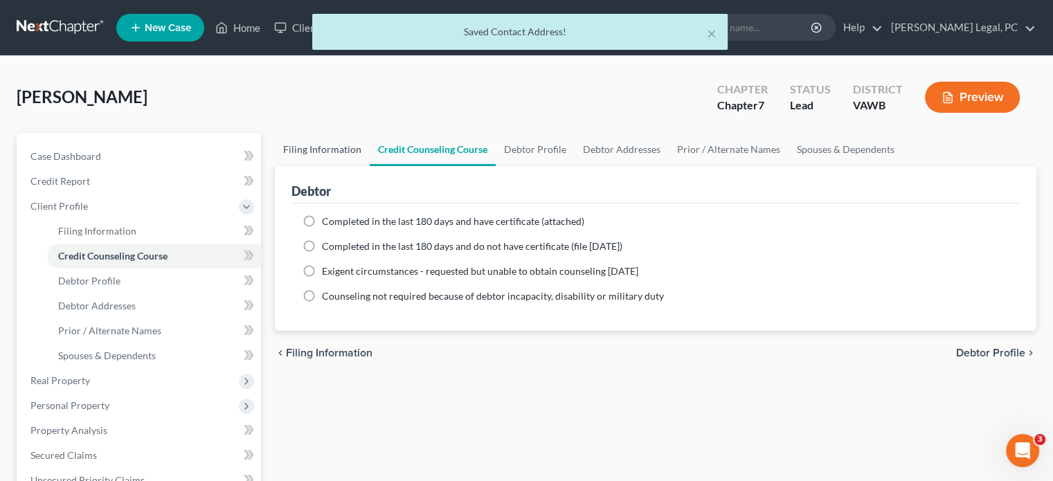
click at [337, 145] on link "Filing Information" at bounding box center [322, 149] width 95 height 33
select select "1"
select select "0"
select select "84"
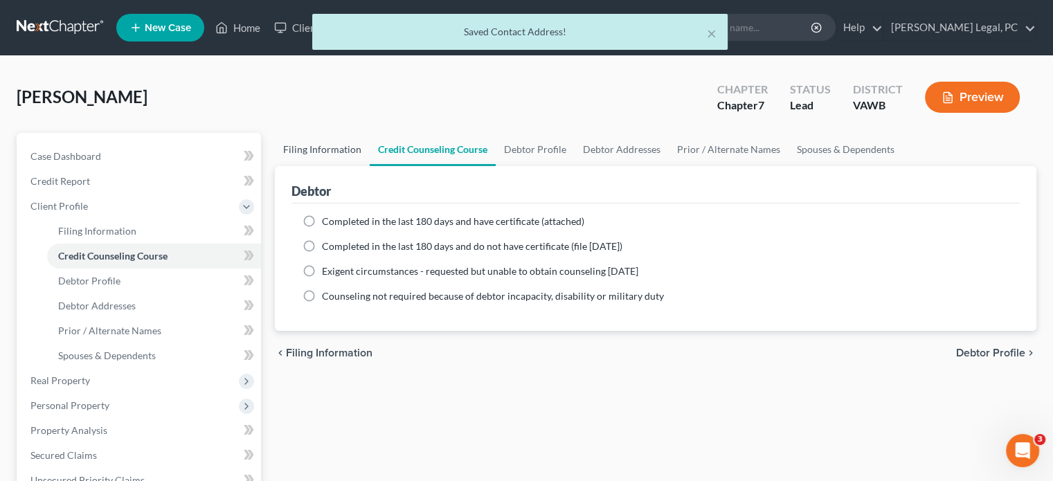
select select "48"
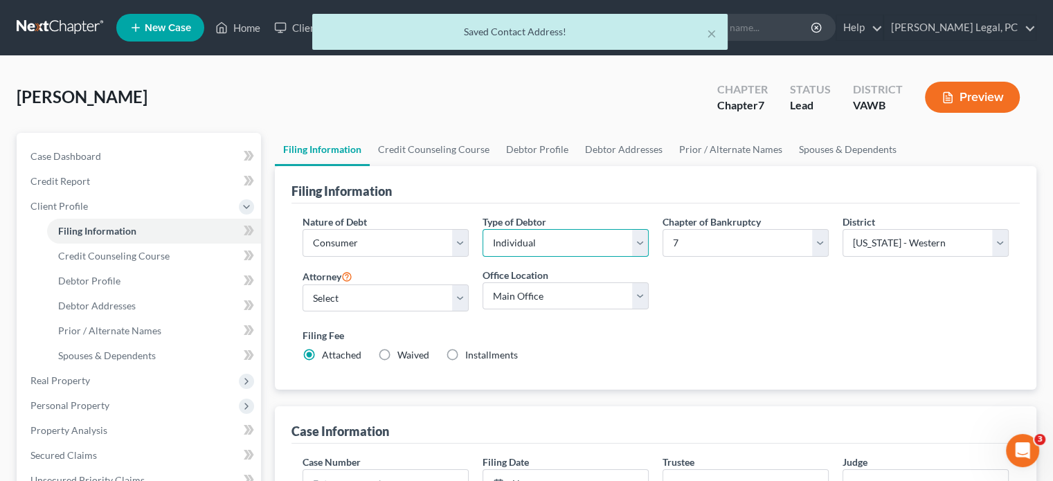
click at [632, 245] on select "Select Individual Joint" at bounding box center [566, 243] width 166 height 28
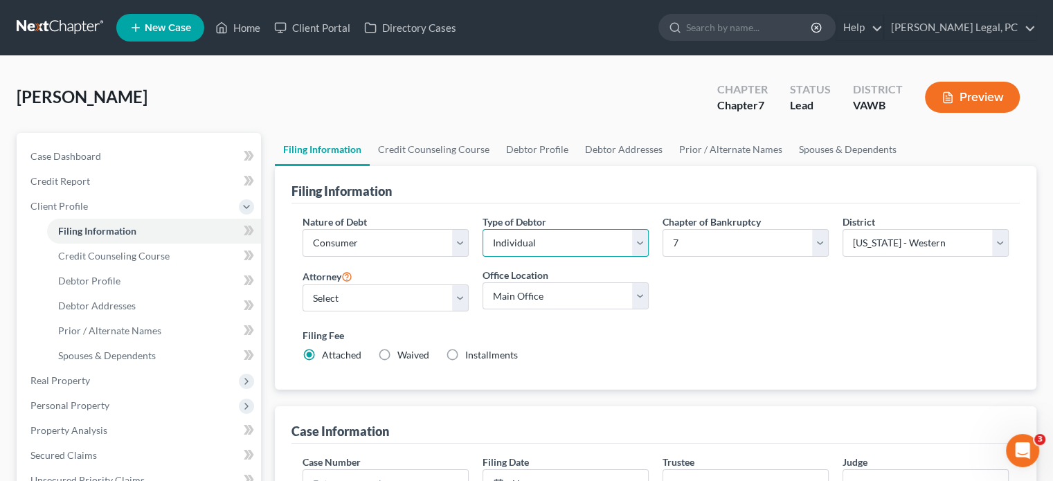
select select "1"
click at [483, 229] on select "Select Individual Joint" at bounding box center [566, 243] width 166 height 28
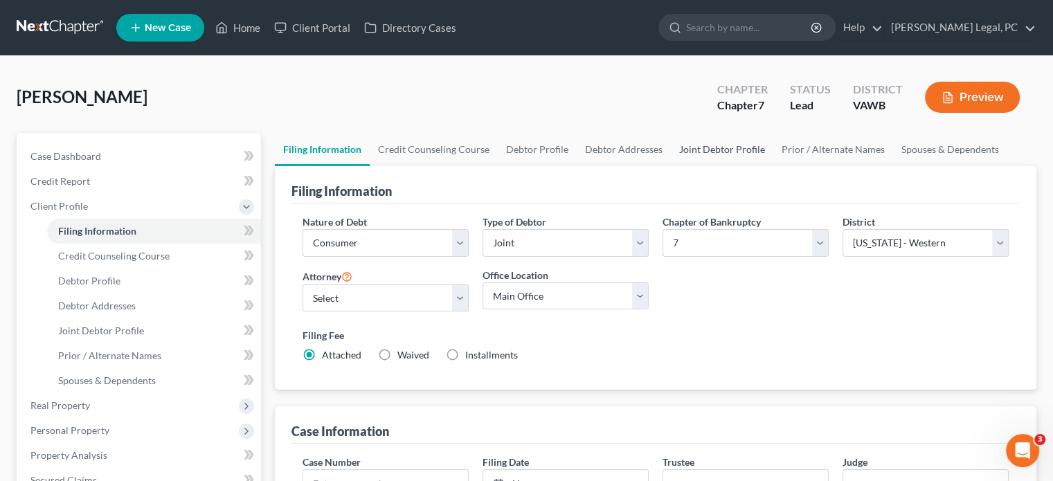
click at [721, 151] on link "Joint Debtor Profile" at bounding box center [722, 149] width 102 height 33
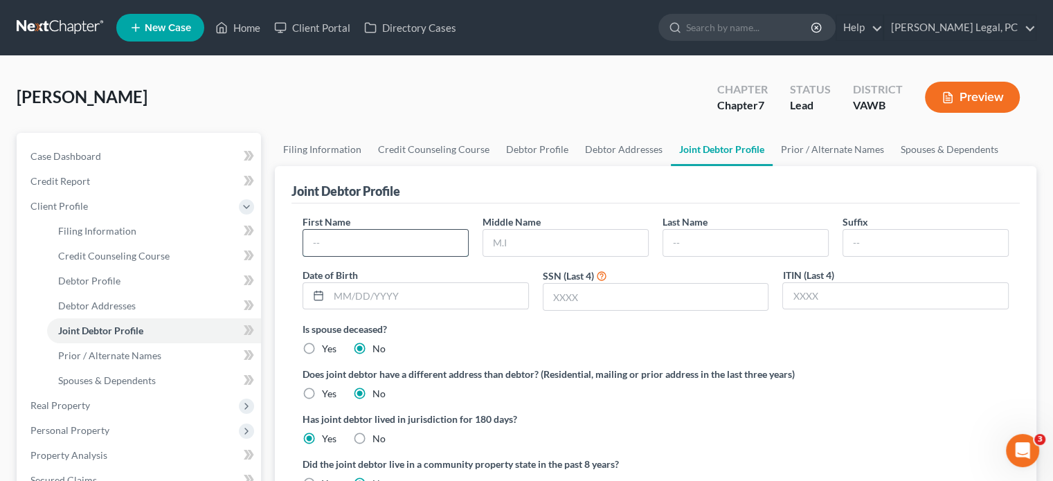
click at [368, 246] on input "text" at bounding box center [385, 243] width 165 height 26
type input "Phillip"
type input "Holmes"
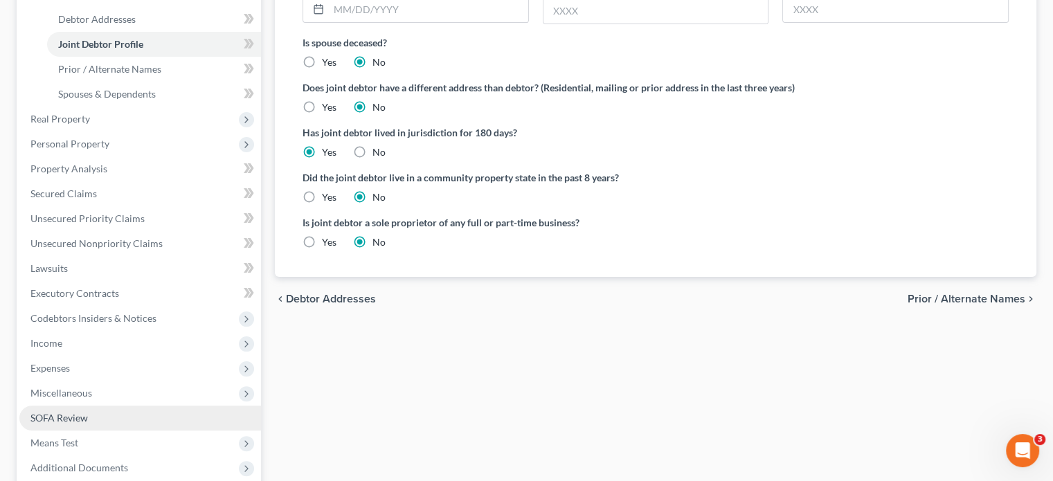
scroll to position [415, 0]
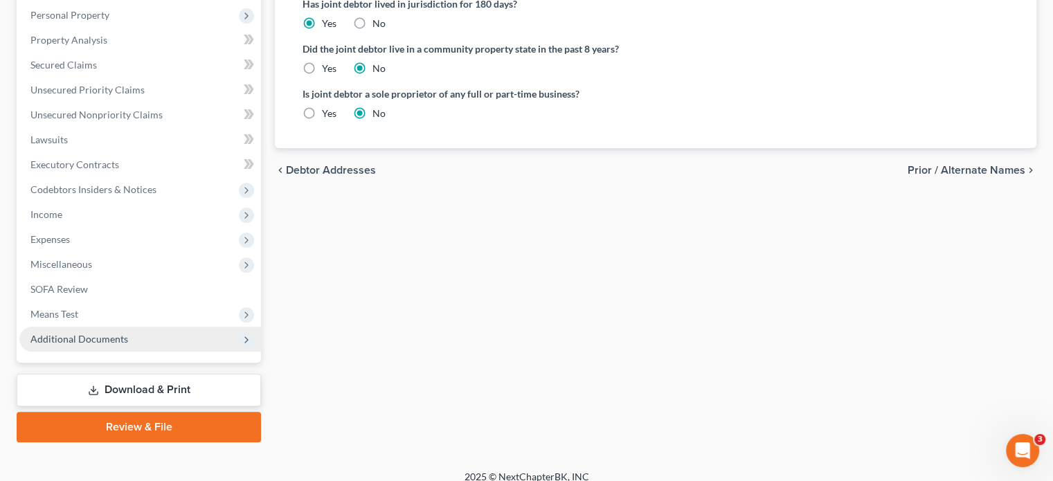
click at [83, 337] on span "Additional Documents" at bounding box center [79, 339] width 98 height 12
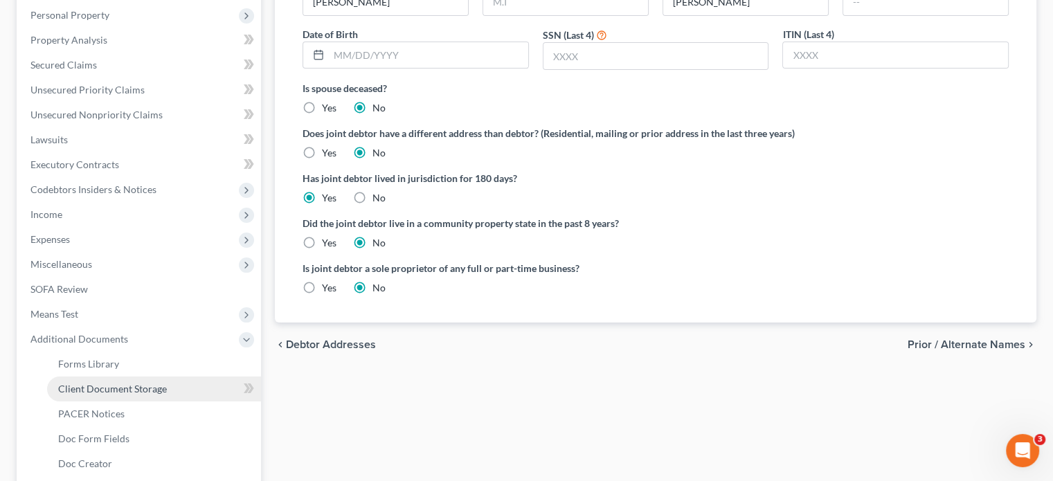
click at [109, 383] on span "Client Document Storage" at bounding box center [112, 389] width 109 height 12
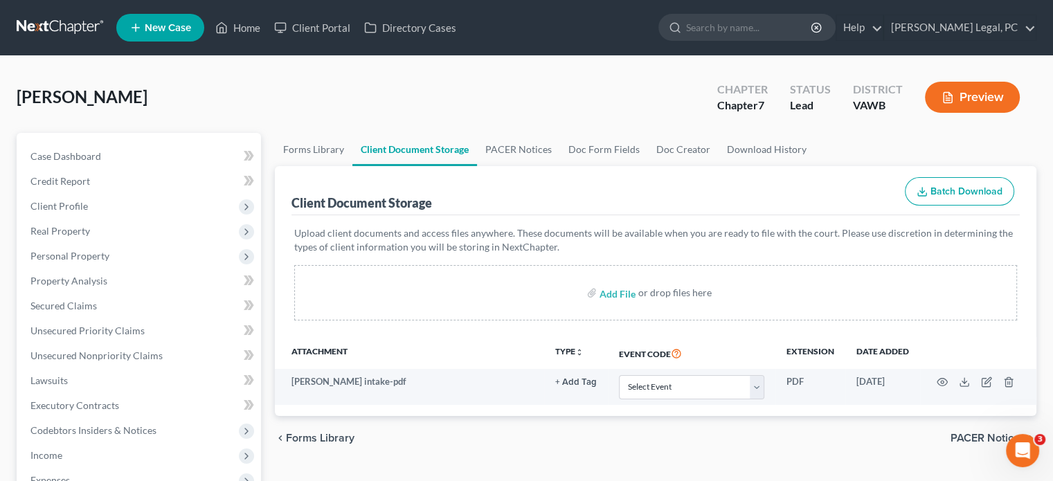
click at [87, 37] on link at bounding box center [61, 27] width 89 height 25
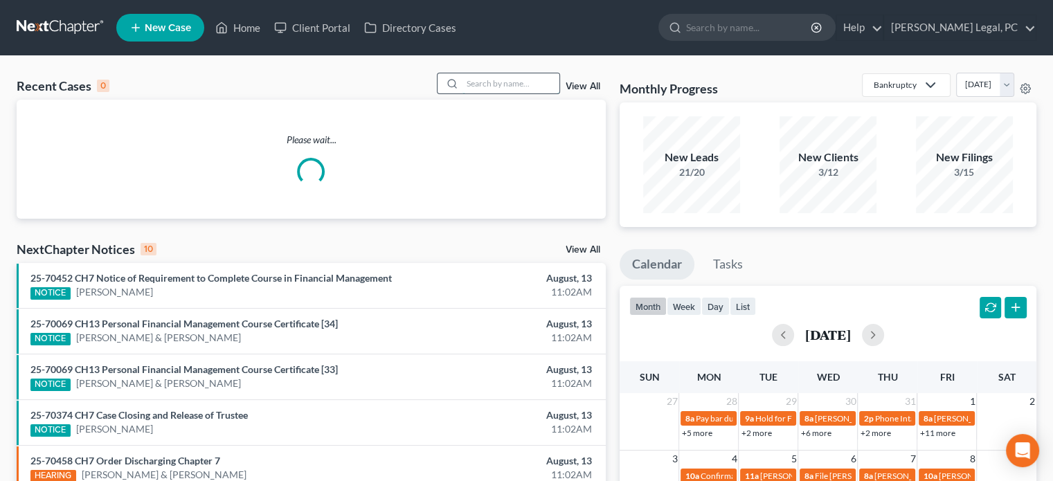
click at [492, 83] on input "search" at bounding box center [511, 83] width 97 height 20
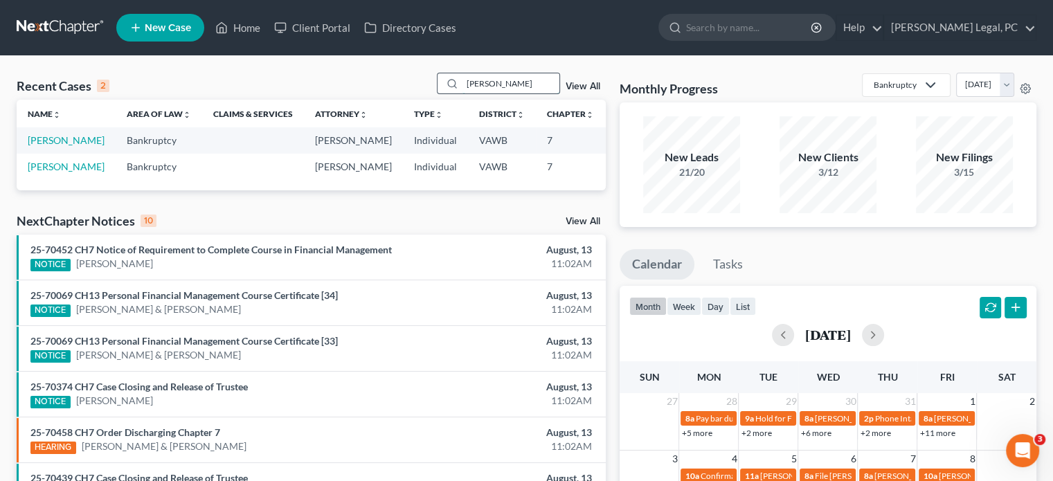
type input "[PERSON_NAME]"
click at [159, 30] on span "New Case" at bounding box center [168, 28] width 46 height 10
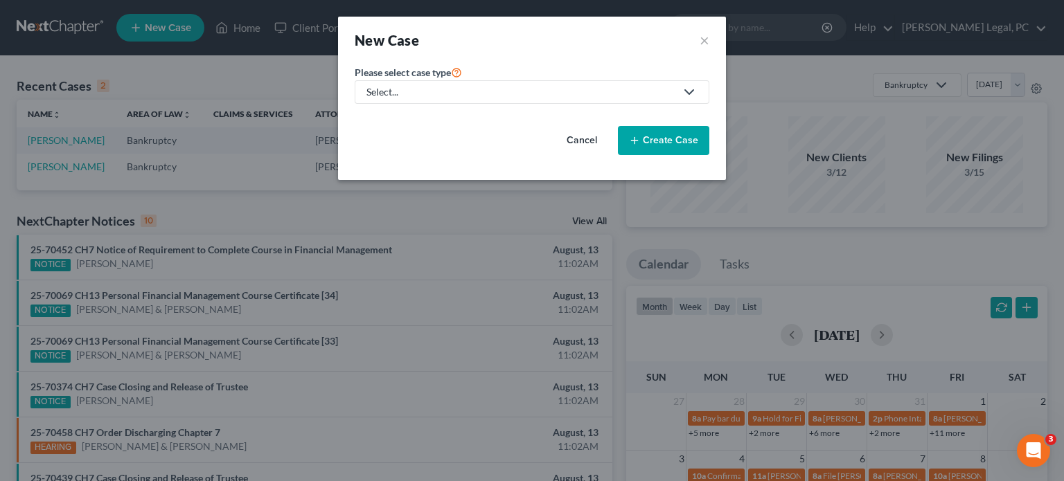
click at [397, 93] on div "Select..." at bounding box center [520, 92] width 309 height 14
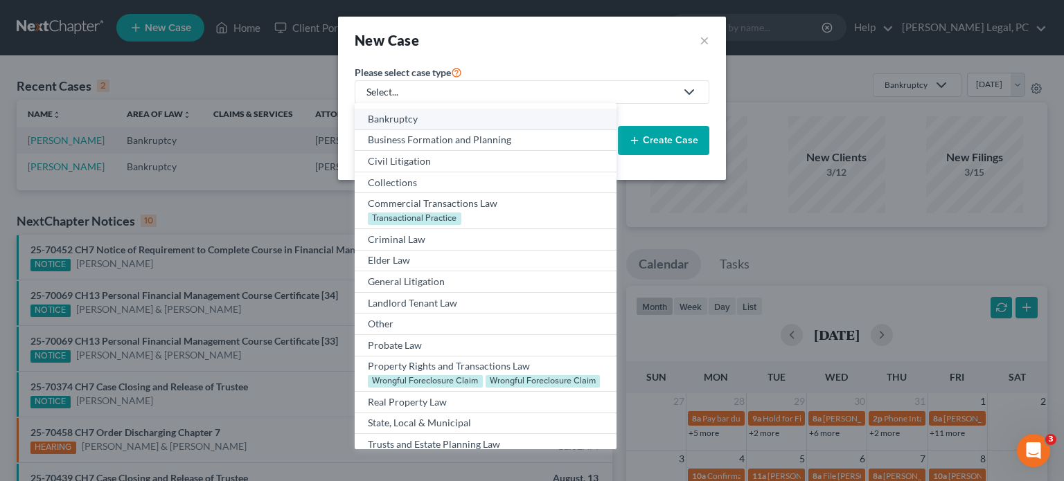
click at [402, 114] on div "Bankruptcy" at bounding box center [485, 119] width 235 height 14
select select "84"
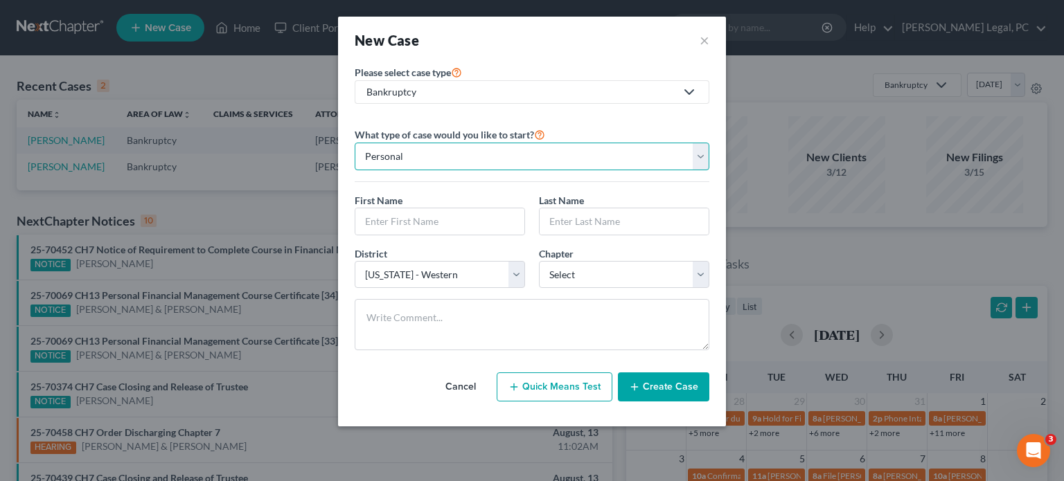
click at [397, 148] on select "Personal Business" at bounding box center [532, 157] width 355 height 28
click at [355, 143] on select "Personal Business" at bounding box center [532, 157] width 355 height 28
click at [380, 218] on input "text" at bounding box center [439, 221] width 169 height 26
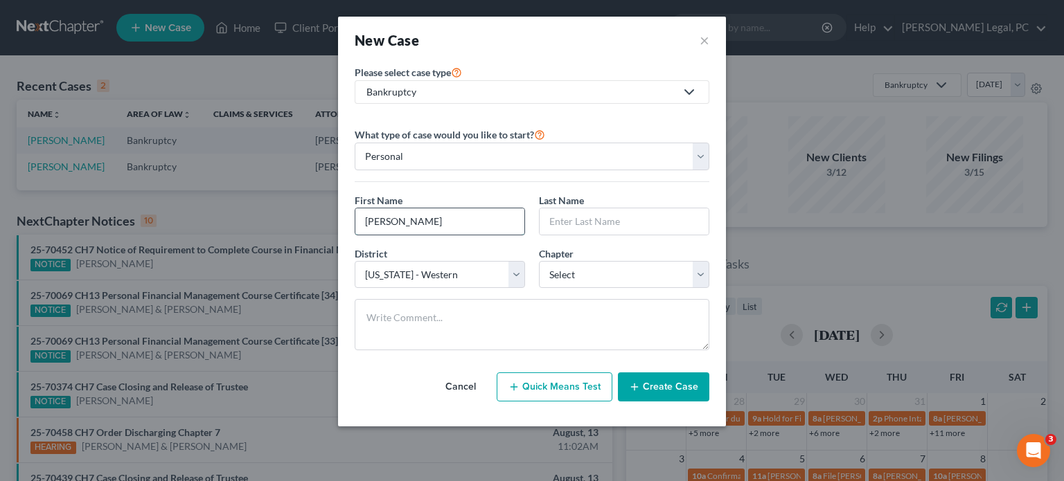
type input "Nelson"
type input "Porter"
select select "0"
click at [647, 392] on button "Create Case" at bounding box center [663, 387] width 91 height 29
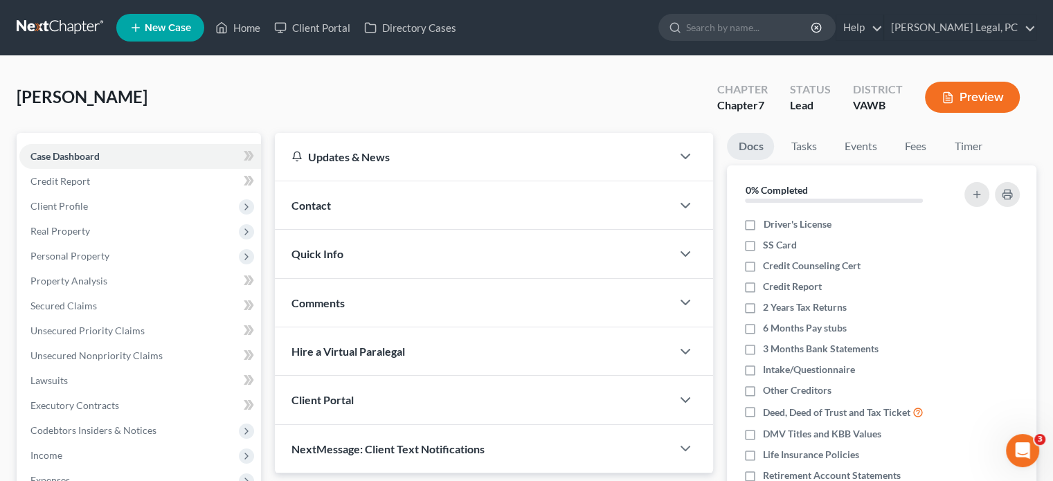
click at [323, 212] on div "Contact" at bounding box center [473, 205] width 397 height 48
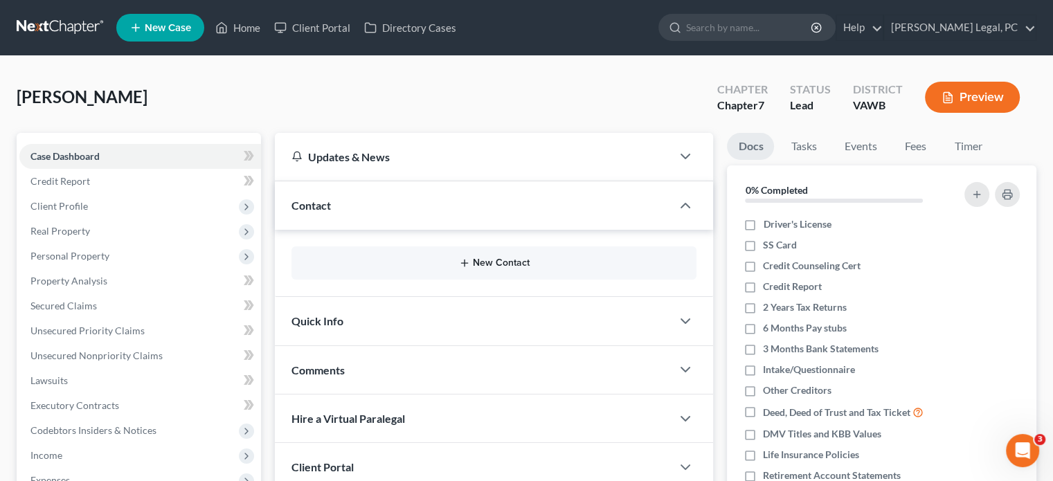
click at [411, 268] on button "New Contact" at bounding box center [494, 263] width 383 height 11
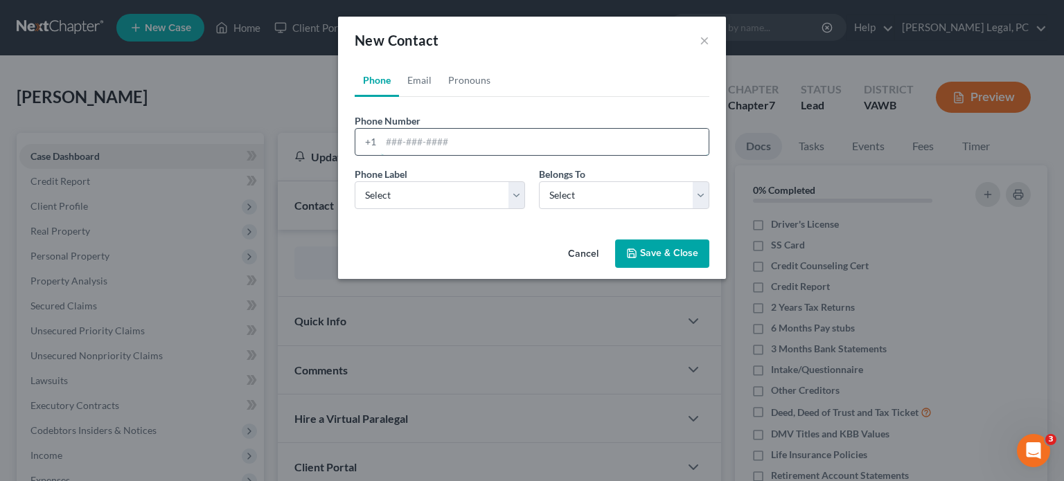
click at [399, 147] on input "tel" at bounding box center [545, 142] width 328 height 26
click at [404, 143] on input "2766205514" at bounding box center [545, 142] width 328 height 26
type input "276-620-5514"
click at [520, 202] on select "Select Mobile Home Work Other" at bounding box center [440, 195] width 170 height 28
select select "0"
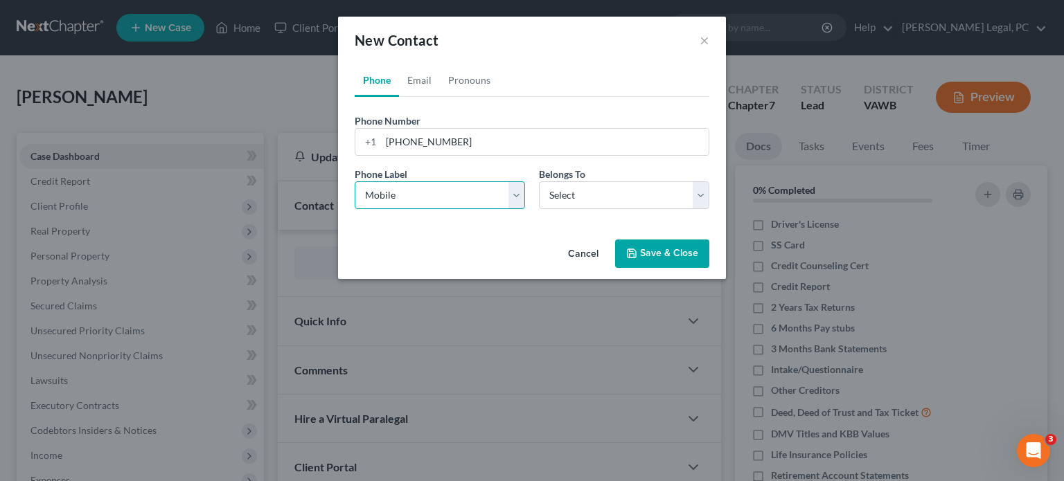
click at [355, 181] on select "Select Mobile Home Work Other" at bounding box center [440, 195] width 170 height 28
click at [699, 188] on select "Select Client Other" at bounding box center [624, 195] width 170 height 28
select select "0"
click at [539, 181] on select "Select Client Other" at bounding box center [624, 195] width 170 height 28
click at [651, 252] on button "Save & Close" at bounding box center [662, 254] width 94 height 29
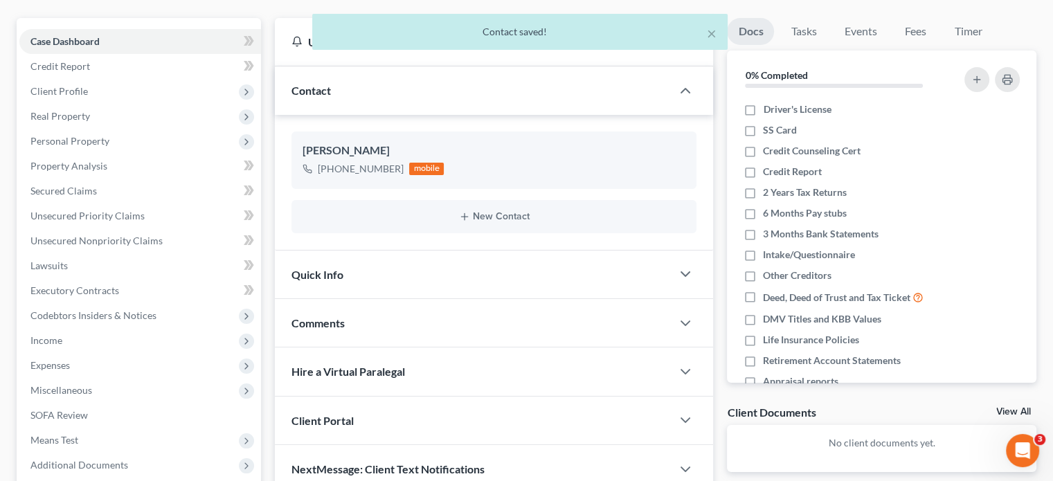
scroll to position [138, 0]
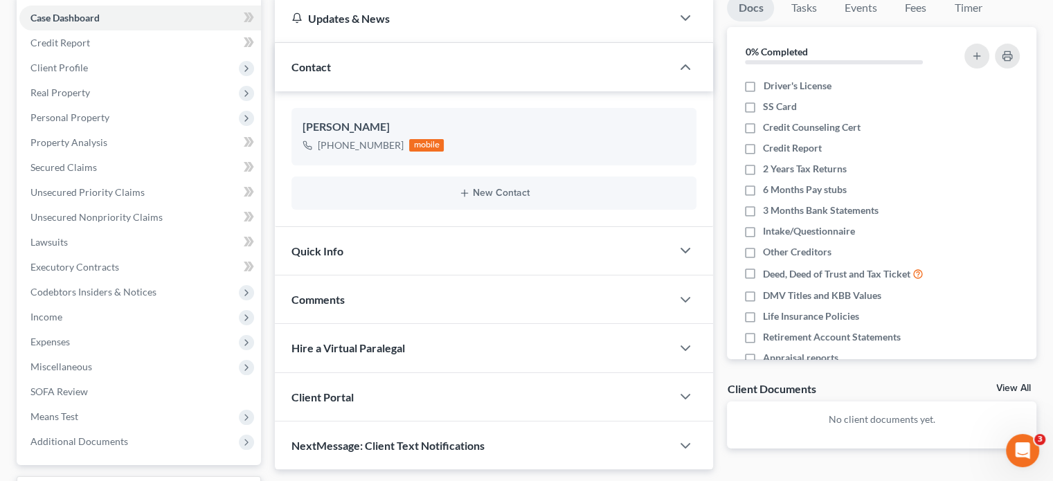
click at [402, 391] on div "Client Portal" at bounding box center [473, 397] width 397 height 48
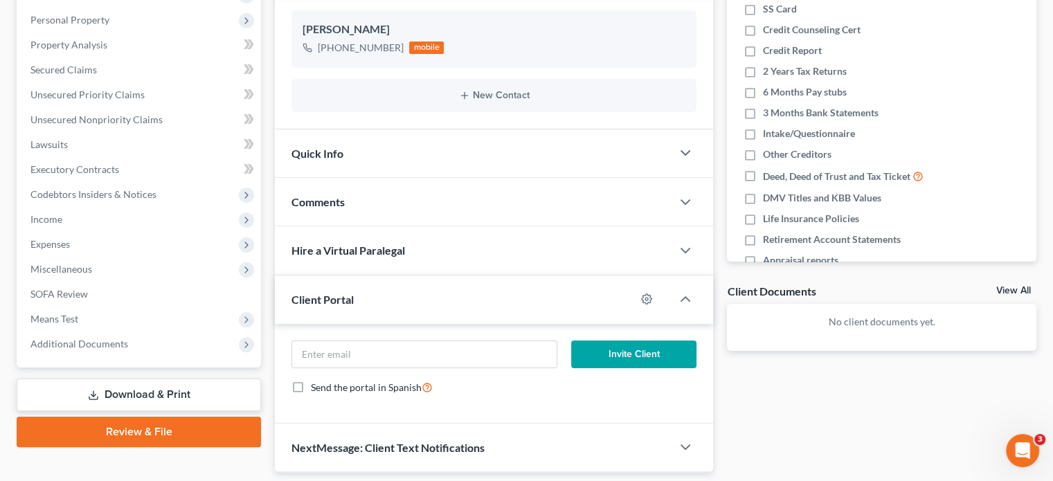
scroll to position [277, 0]
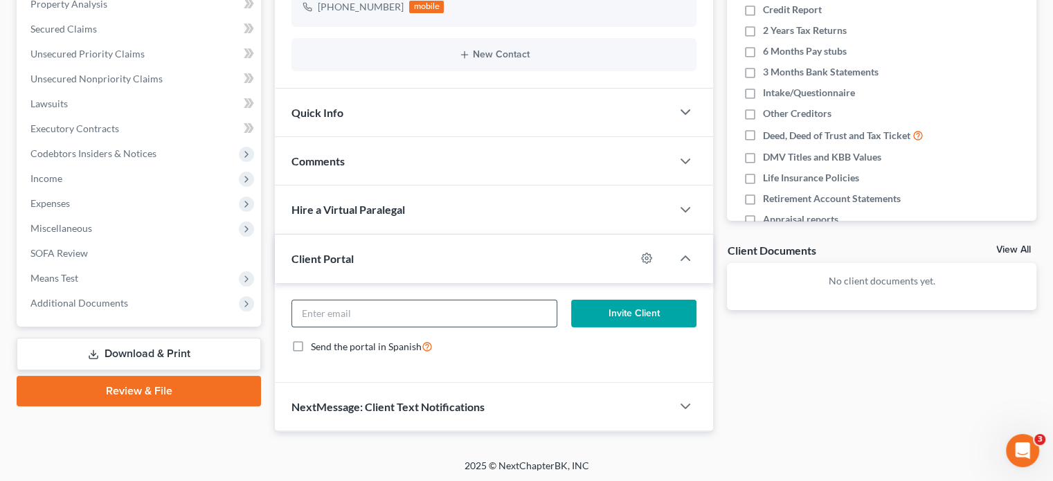
click at [552, 310] on input "email" at bounding box center [424, 314] width 264 height 26
click at [546, 326] on form "Invite Client Send the portal in Spanish" at bounding box center [494, 333] width 419 height 66
click at [554, 319] on input "email" at bounding box center [424, 314] width 264 height 26
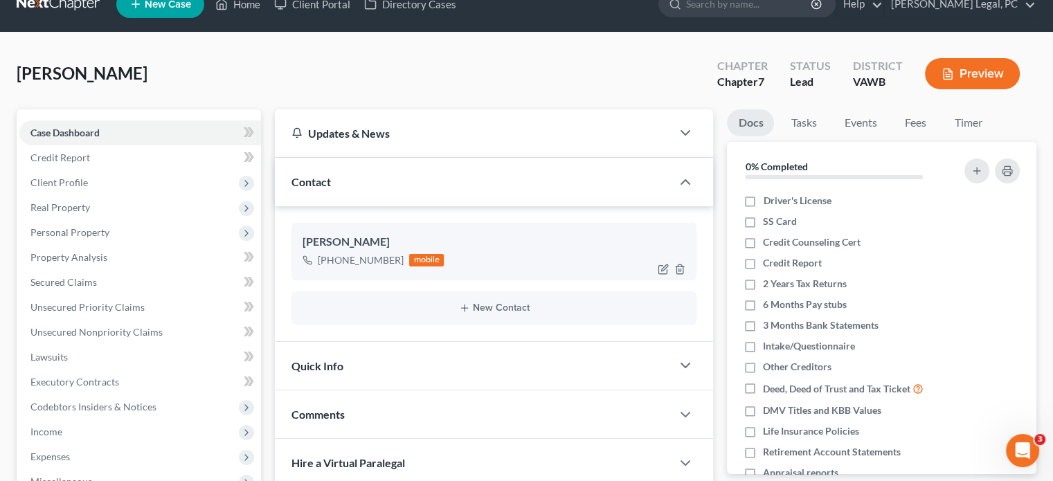
scroll to position [0, 0]
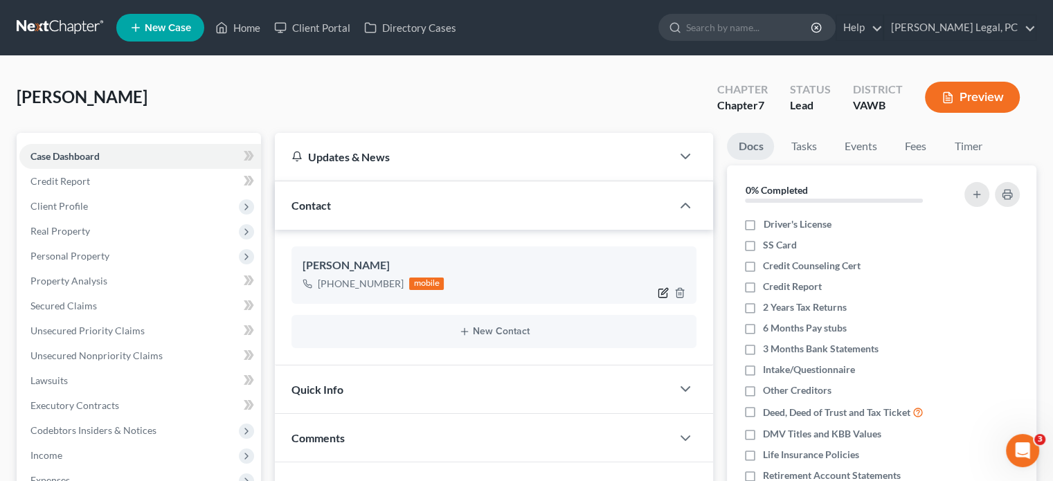
click at [661, 291] on icon "button" at bounding box center [663, 292] width 11 height 11
select select "0"
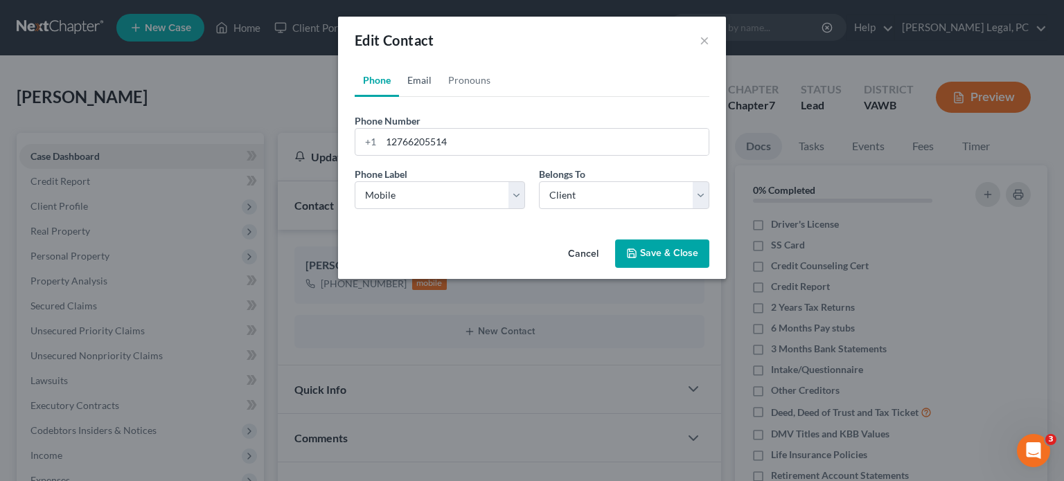
click at [418, 87] on link "Email" at bounding box center [419, 80] width 41 height 33
click at [436, 138] on input "email" at bounding box center [545, 142] width 328 height 26
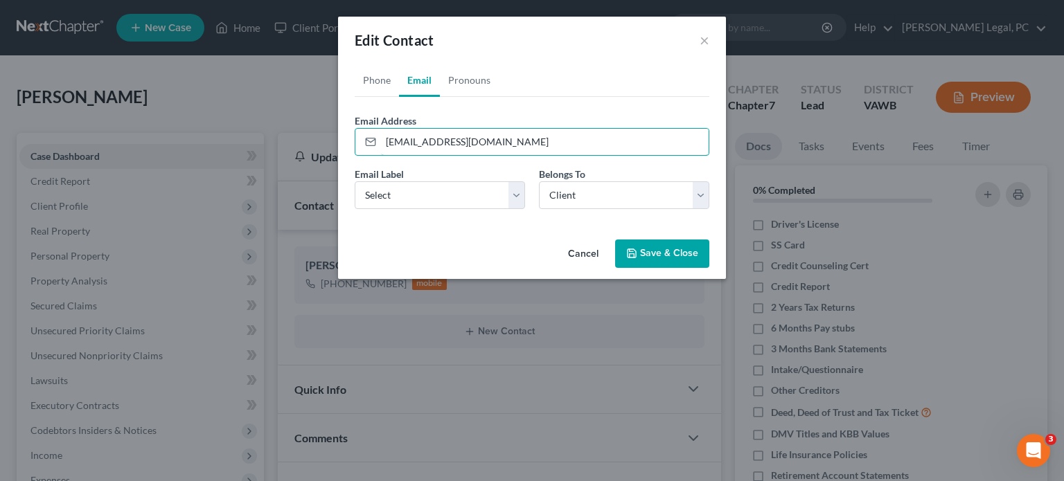
type input "[EMAIL_ADDRESS][DOMAIN_NAME]"
click at [642, 247] on button "Save & Close" at bounding box center [662, 254] width 94 height 29
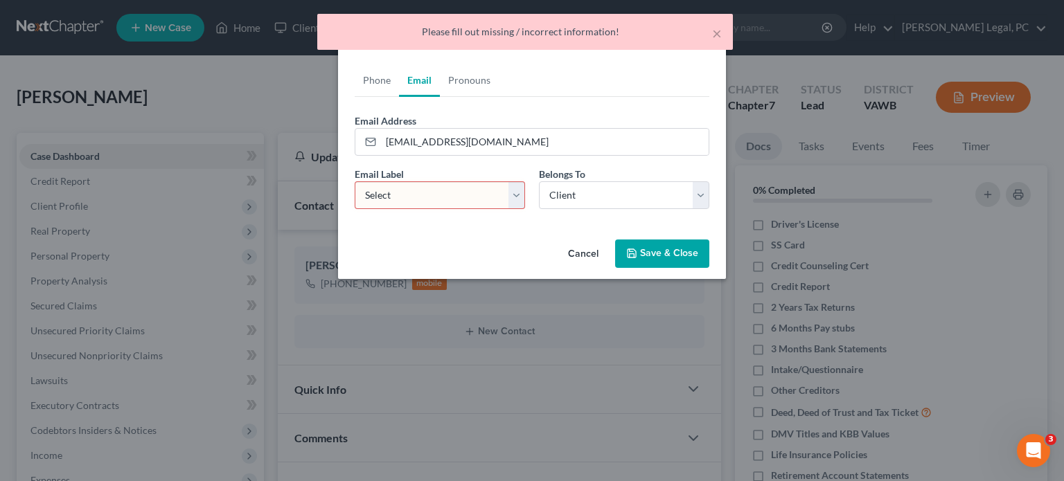
click at [479, 190] on select "Select Home Work Other" at bounding box center [440, 195] width 170 height 28
select select "0"
click at [355, 181] on select "Select Home Work Other" at bounding box center [440, 195] width 170 height 28
drag, startPoint x: 591, startPoint y: 195, endPoint x: 590, endPoint y: 205, distance: 9.8
click at [591, 195] on select "Select Client Other" at bounding box center [624, 195] width 170 height 28
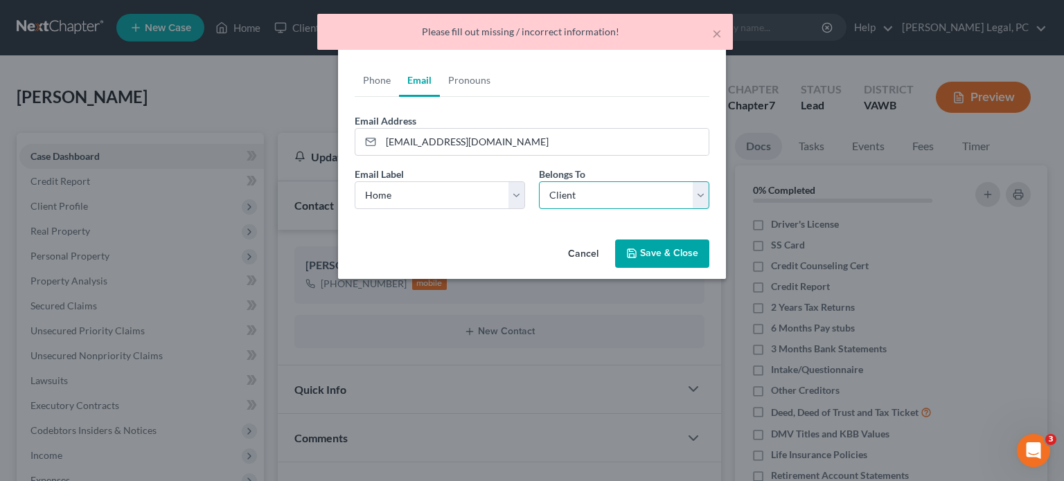
click at [539, 181] on select "Select Client Other" at bounding box center [624, 195] width 170 height 28
click at [627, 251] on icon "button" at bounding box center [631, 253] width 11 height 11
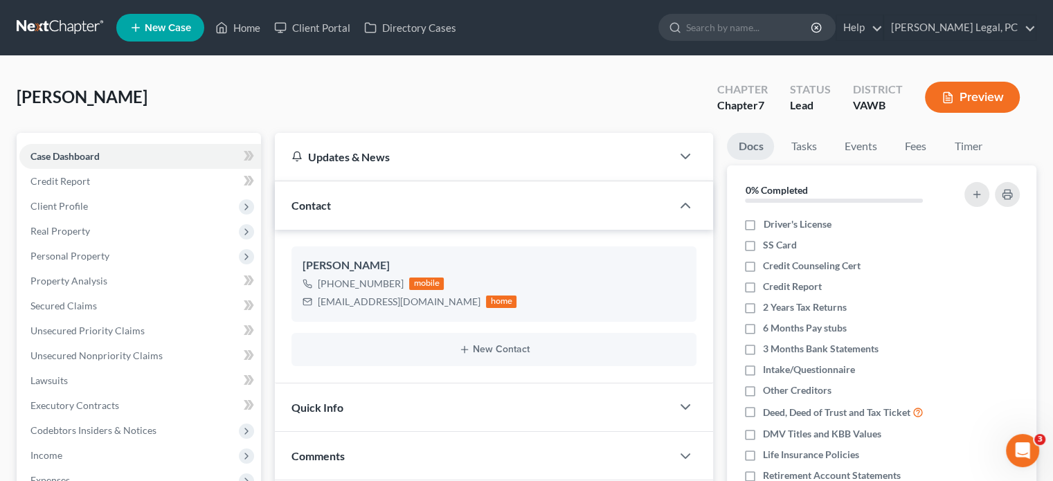
click at [74, 31] on link at bounding box center [61, 27] width 89 height 25
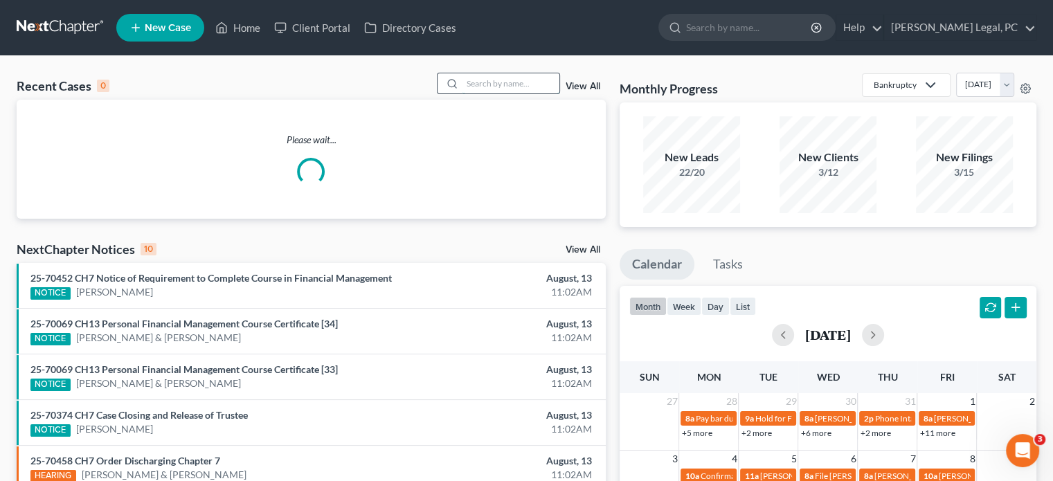
click at [480, 88] on input "search" at bounding box center [511, 83] width 97 height 20
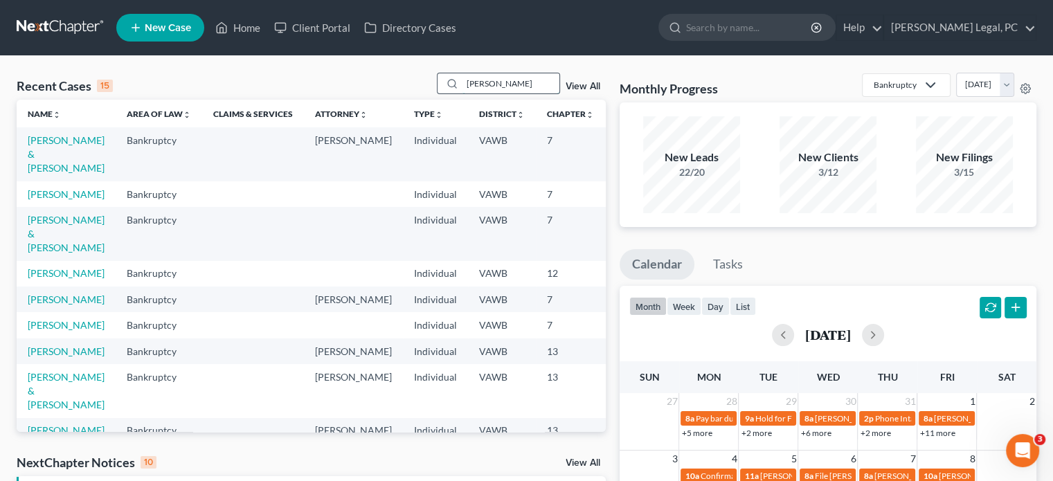
type input "[PERSON_NAME]"
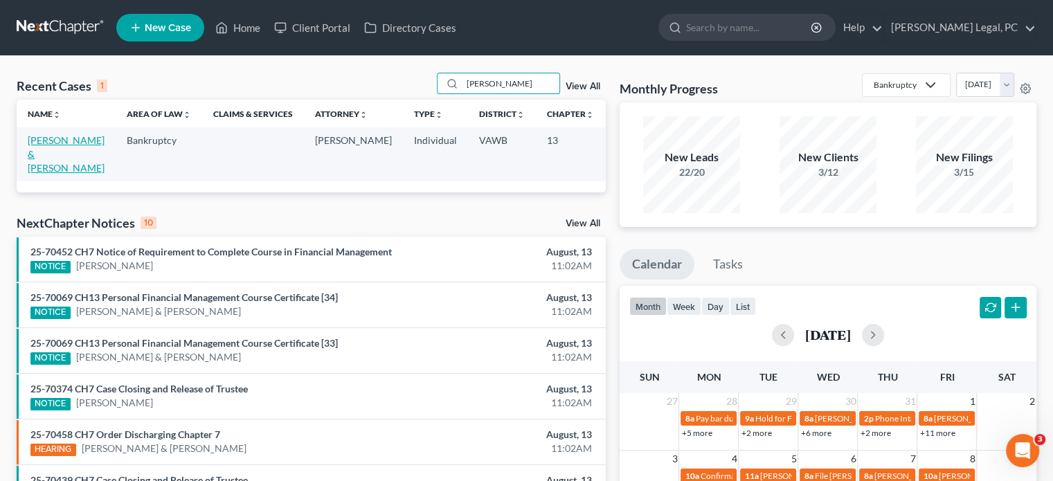
click at [45, 137] on link "[PERSON_NAME] & [PERSON_NAME]" at bounding box center [66, 153] width 77 height 39
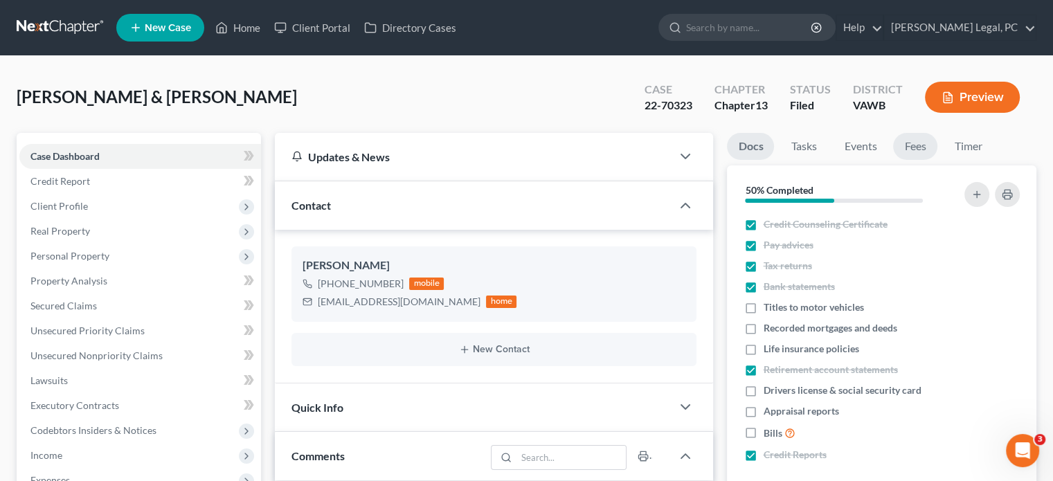
click at [913, 152] on link "Fees" at bounding box center [915, 146] width 44 height 27
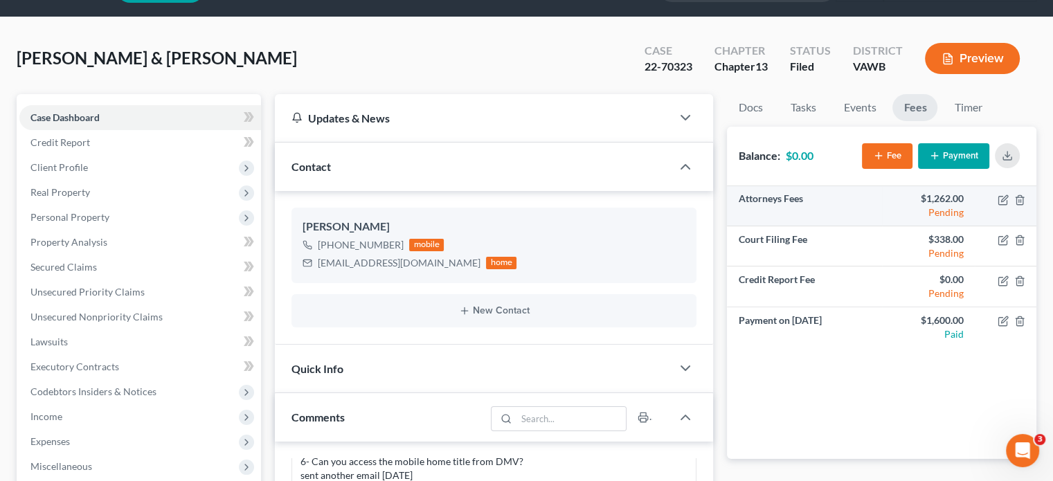
scroll to position [69, 0]
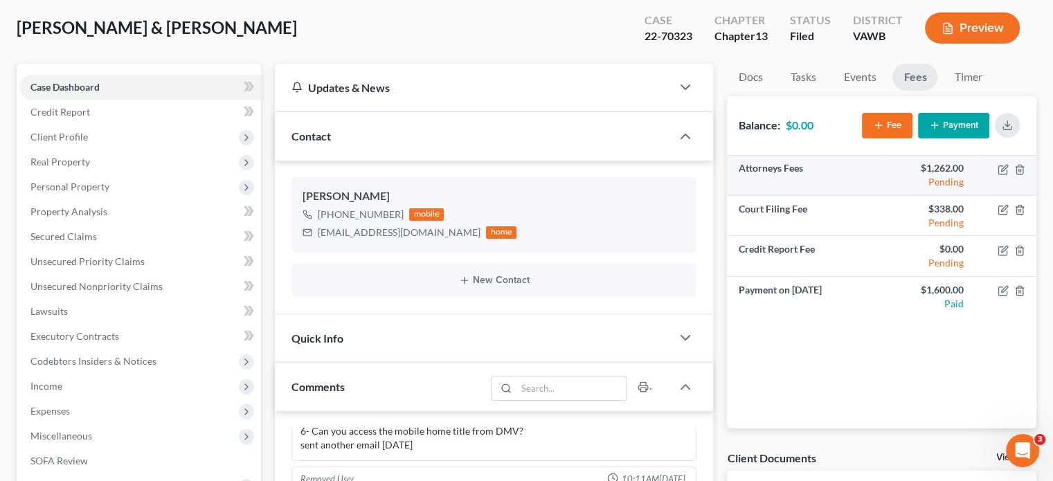
click at [794, 168] on td "Attorneys Fees" at bounding box center [804, 176] width 154 height 40
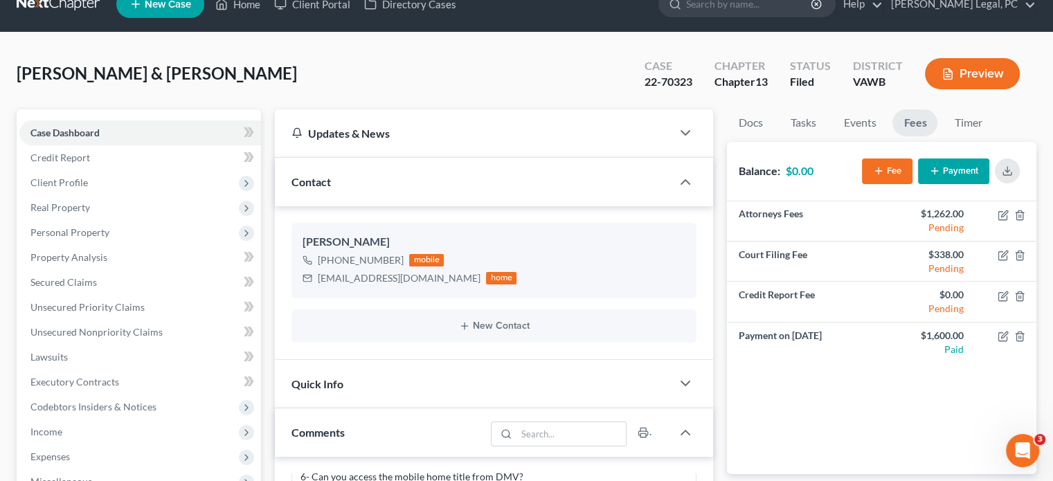
scroll to position [0, 0]
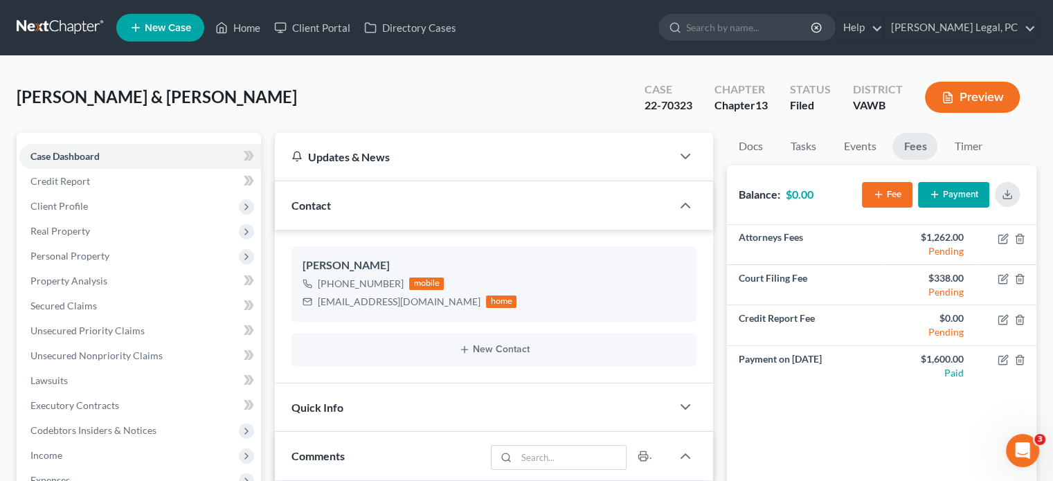
click at [40, 40] on nav "Home New Case Client Portal Directory Cases Farthing Legal, PC hope@farthing.le…" at bounding box center [526, 27] width 1053 height 55
drag, startPoint x: 75, startPoint y: 26, endPoint x: 87, endPoint y: 31, distance: 13.4
click at [74, 26] on link at bounding box center [61, 27] width 89 height 25
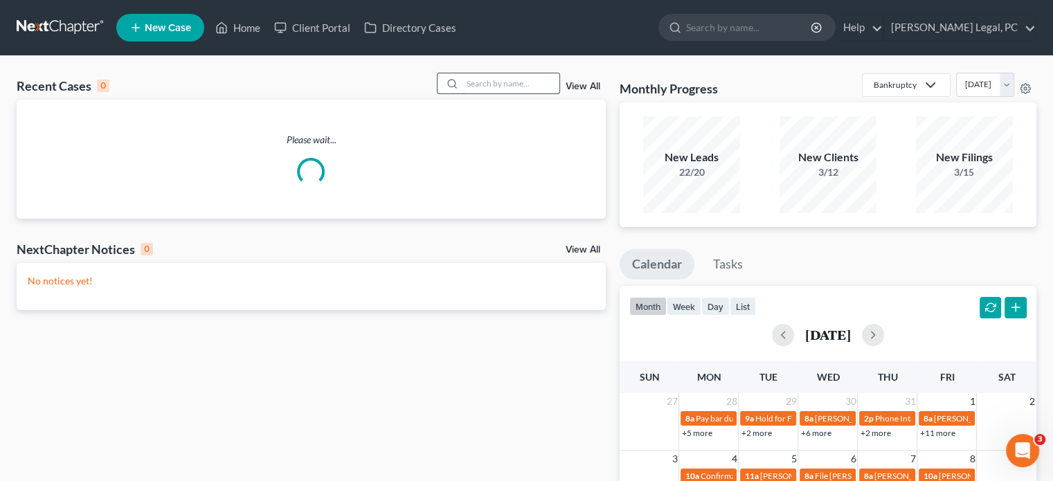
click at [481, 84] on input "search" at bounding box center [511, 83] width 97 height 20
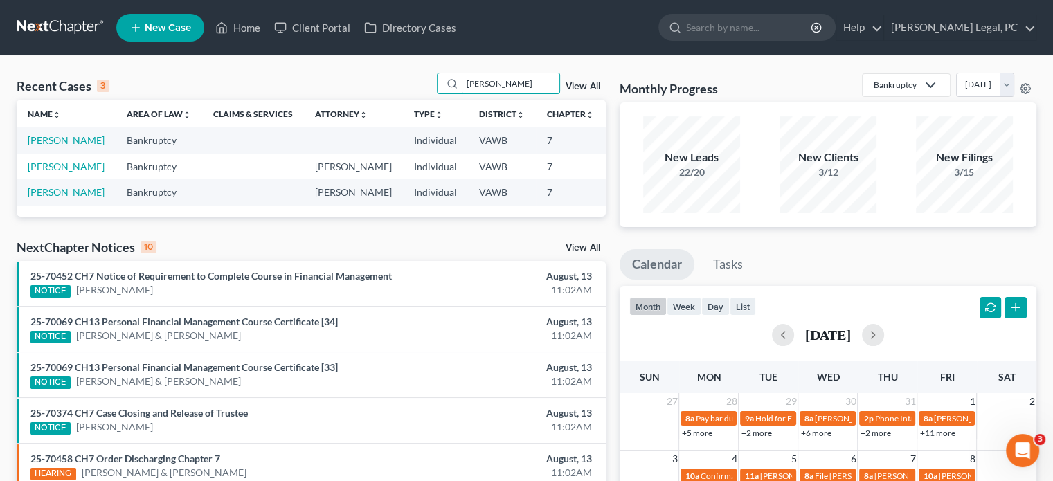
type input "[PERSON_NAME]"
click at [42, 143] on link "[PERSON_NAME]" at bounding box center [66, 140] width 77 height 12
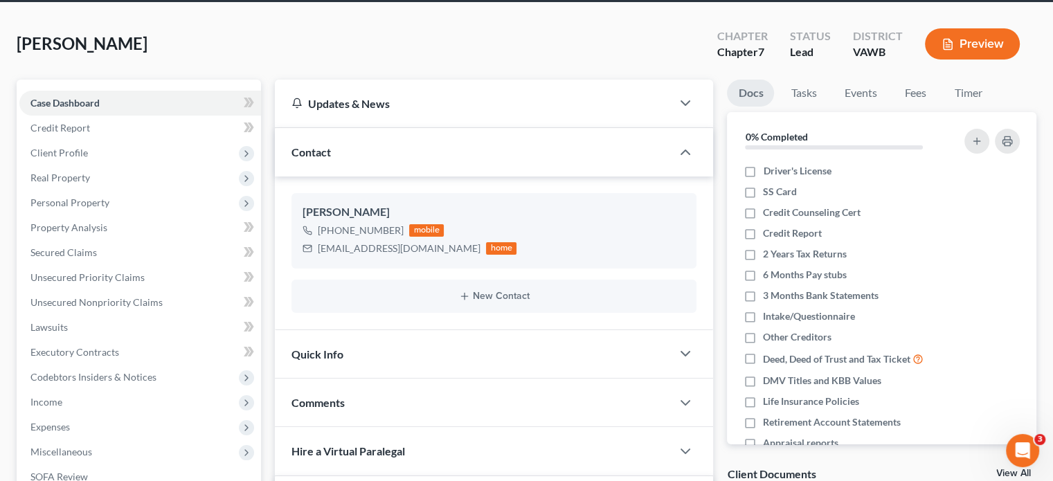
scroll to position [69, 0]
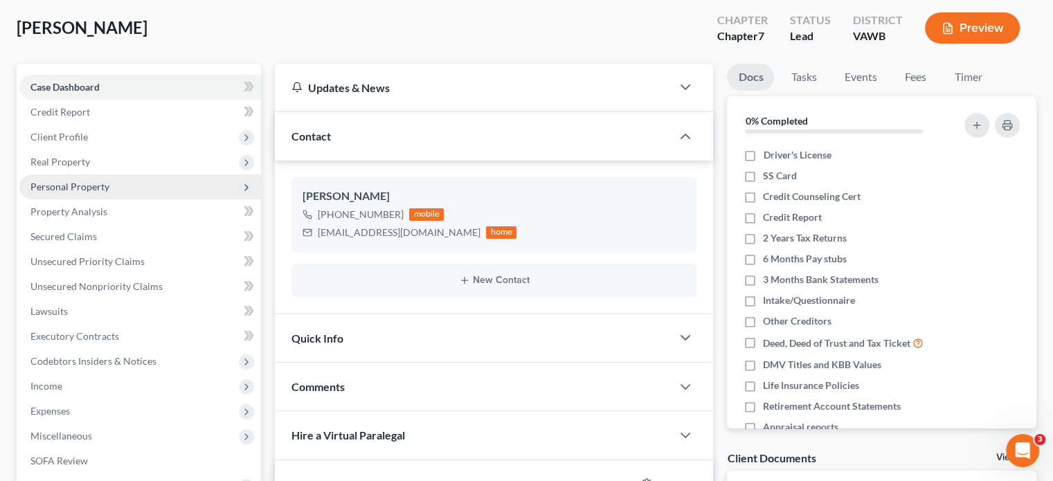
click at [75, 188] on span "Personal Property" at bounding box center [69, 187] width 79 height 12
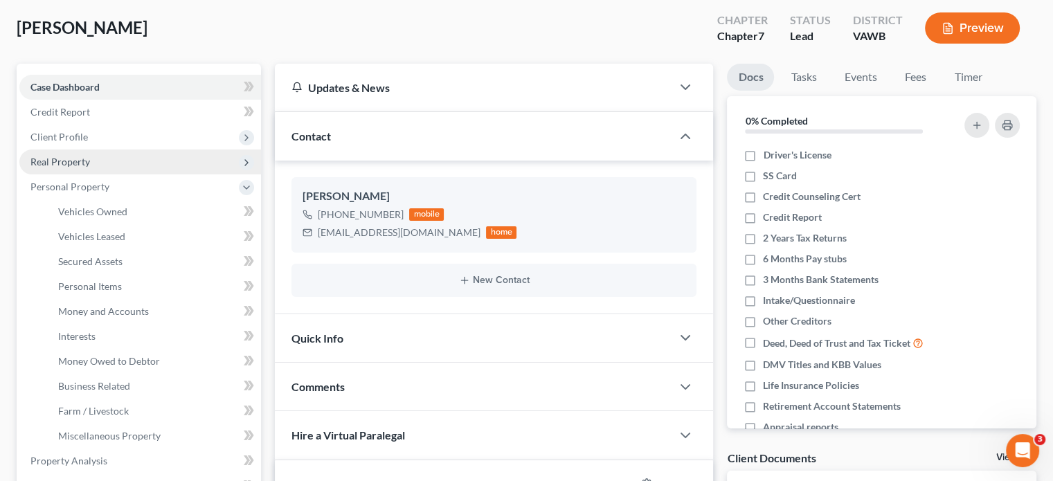
click at [73, 161] on span "Real Property" at bounding box center [60, 162] width 60 height 12
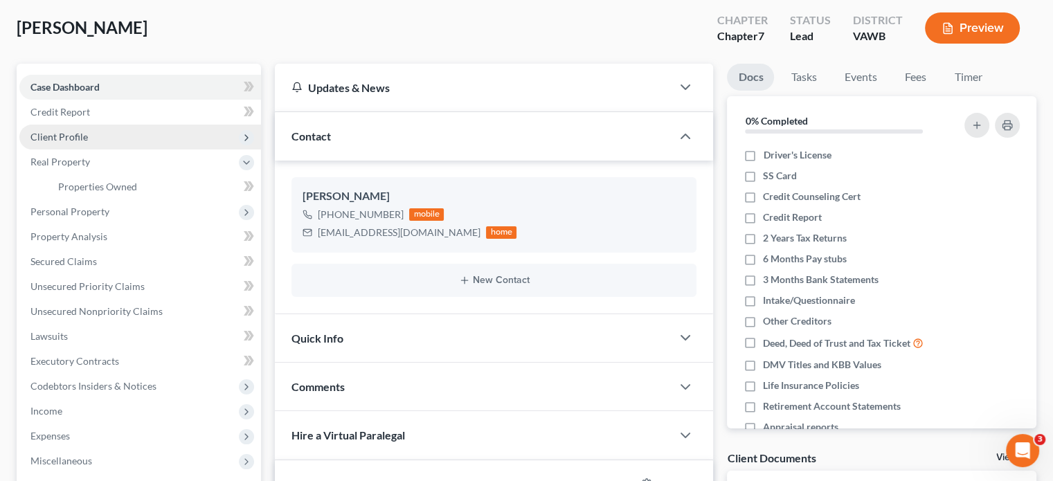
click at [69, 134] on span "Client Profile" at bounding box center [58, 137] width 57 height 12
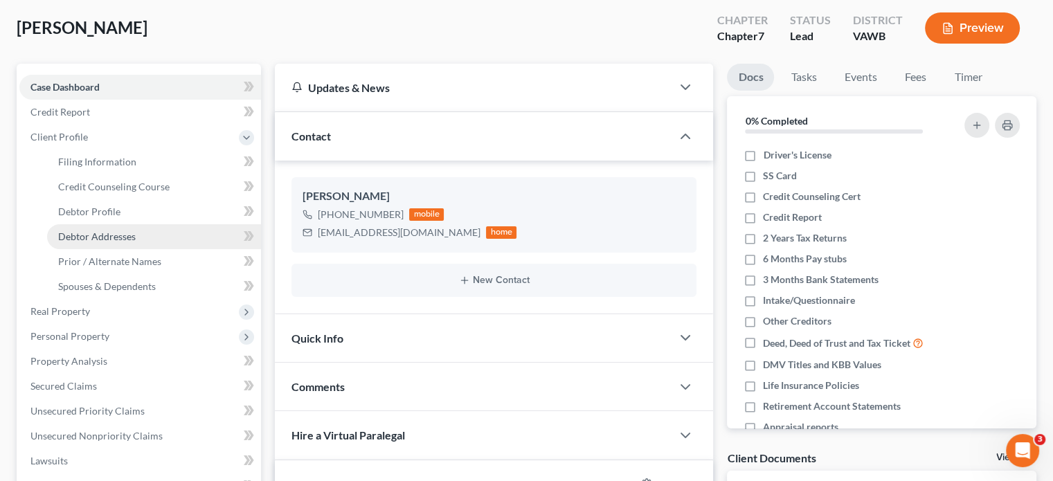
click at [80, 235] on span "Debtor Addresses" at bounding box center [97, 237] width 78 height 12
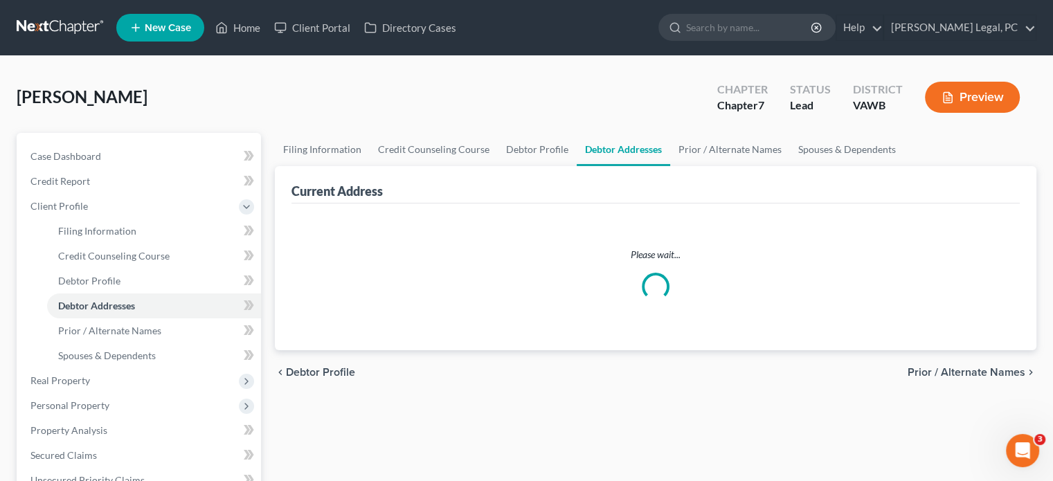
select select "0"
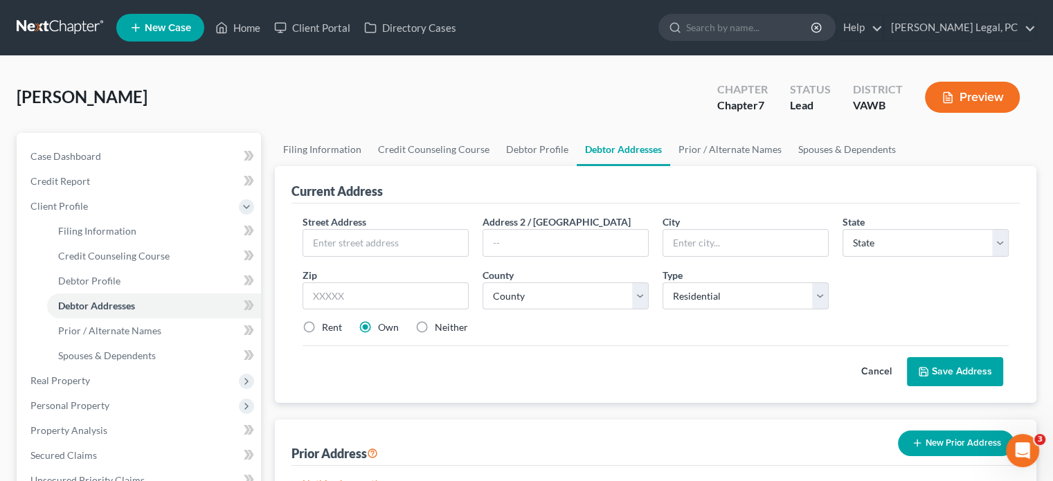
click at [337, 224] on span "Street Address" at bounding box center [335, 222] width 64 height 12
click at [337, 236] on input "text" at bounding box center [385, 243] width 165 height 26
type input "[STREET_ADDRESS][PERSON_NAME]"
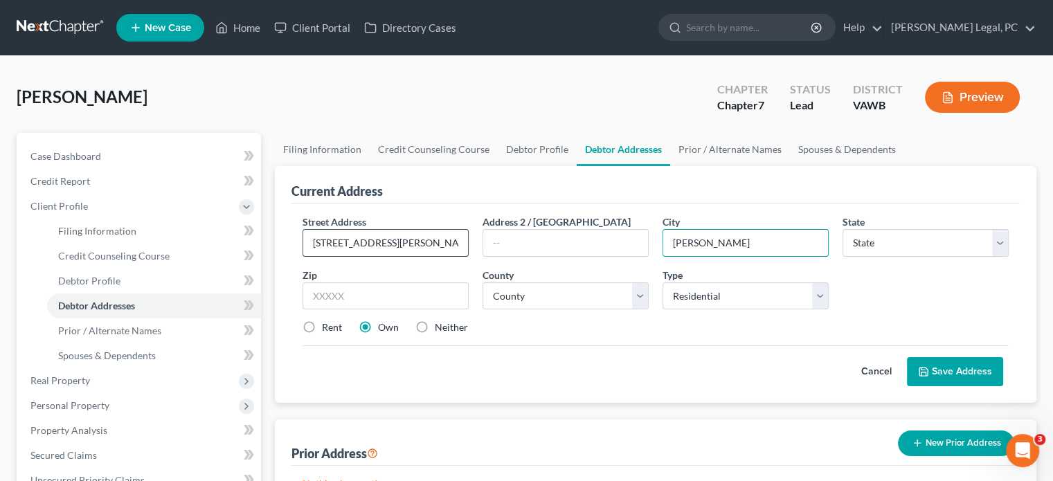
type input "[PERSON_NAME]"
select select "48"
type input "24360"
select select "132"
click at [934, 367] on button "Save Address" at bounding box center [955, 371] width 96 height 29
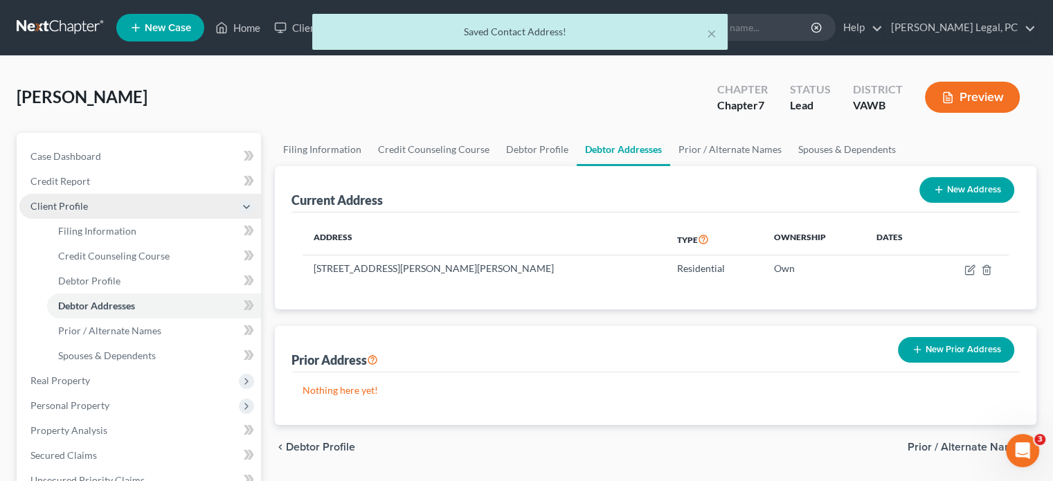
click at [66, 207] on span "Client Profile" at bounding box center [58, 206] width 57 height 12
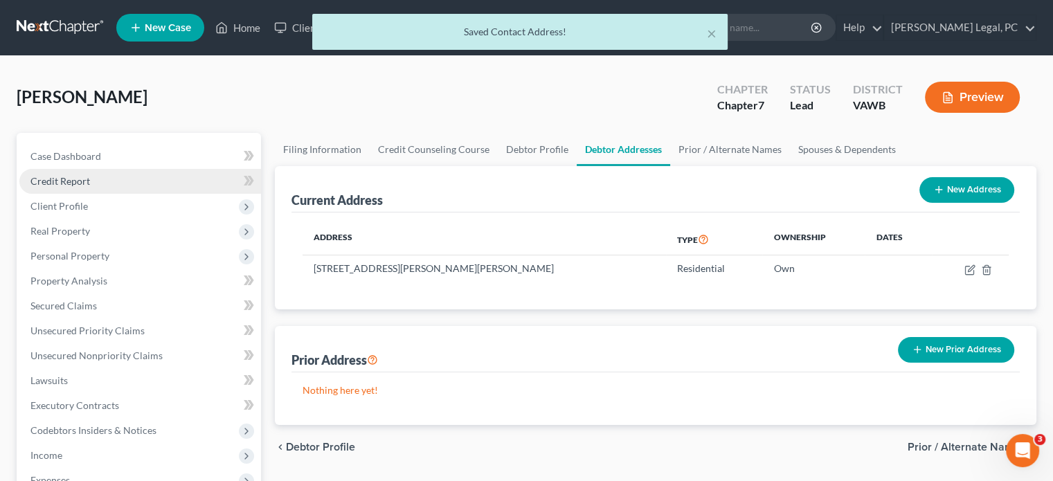
click at [74, 172] on link "Credit Report" at bounding box center [140, 181] width 242 height 25
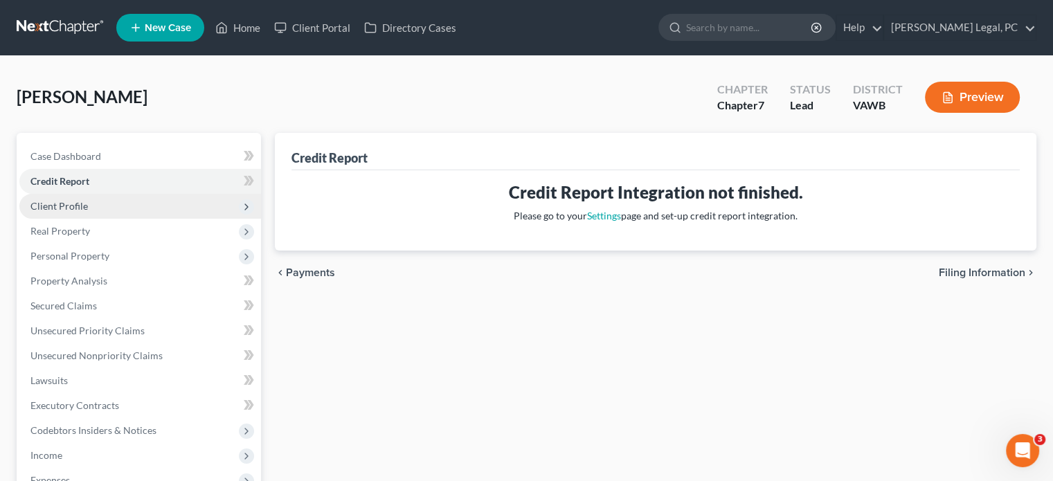
click at [78, 208] on span "Client Profile" at bounding box center [58, 206] width 57 height 12
click at [80, 209] on span "Client Profile" at bounding box center [58, 206] width 57 height 12
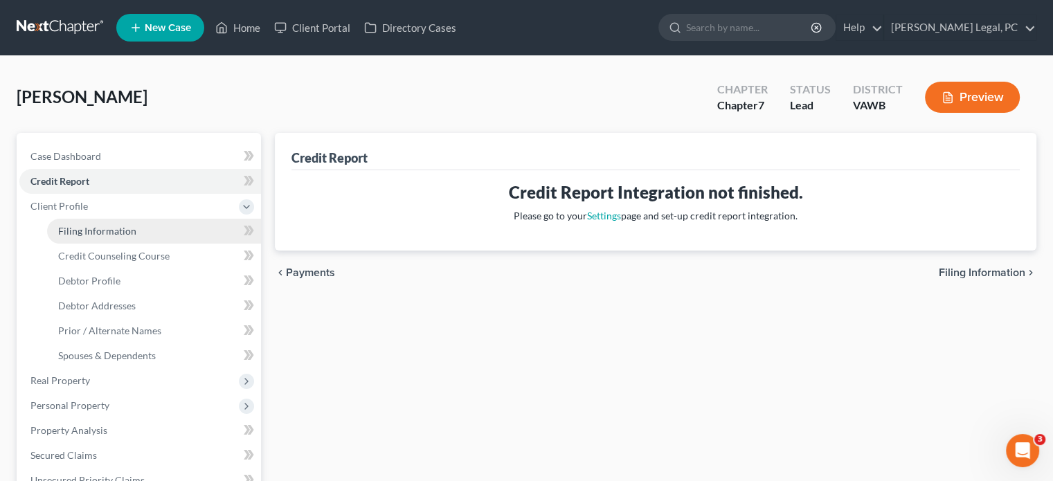
click at [81, 235] on span "Filing Information" at bounding box center [97, 231] width 78 height 12
select select "1"
select select "0"
select select "48"
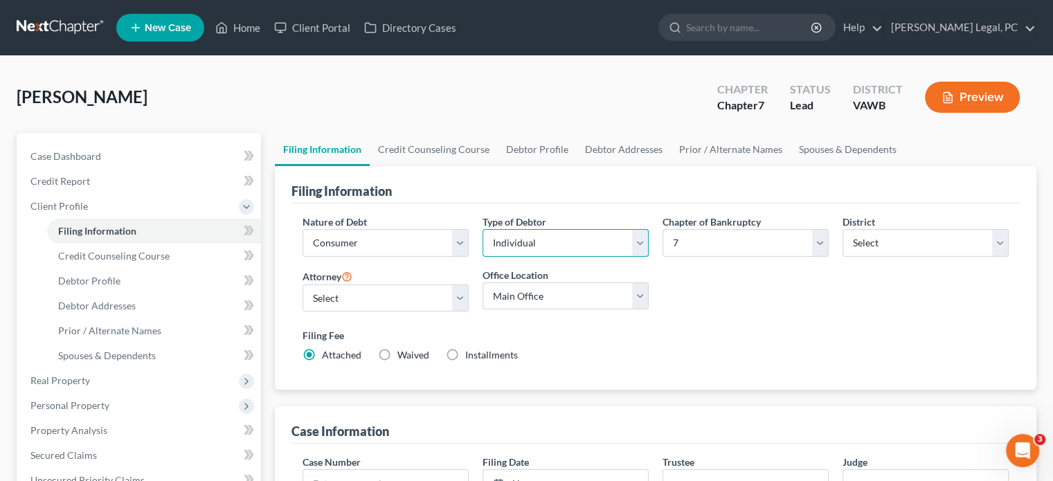
click at [571, 240] on select "Select Individual Joint" at bounding box center [566, 243] width 166 height 28
click at [483, 229] on select "Select Individual Joint" at bounding box center [566, 243] width 166 height 28
click at [82, 158] on span "Case Dashboard" at bounding box center [65, 156] width 71 height 12
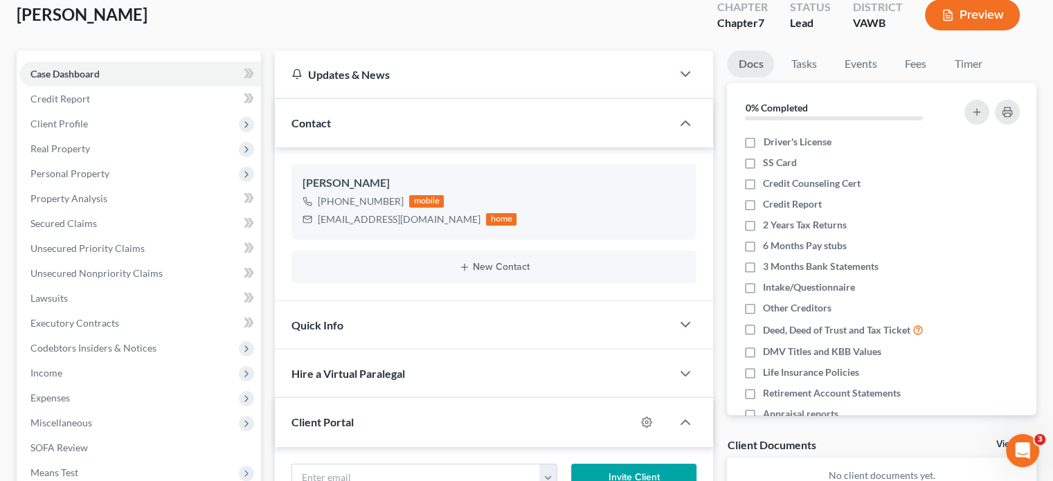
scroll to position [208, 0]
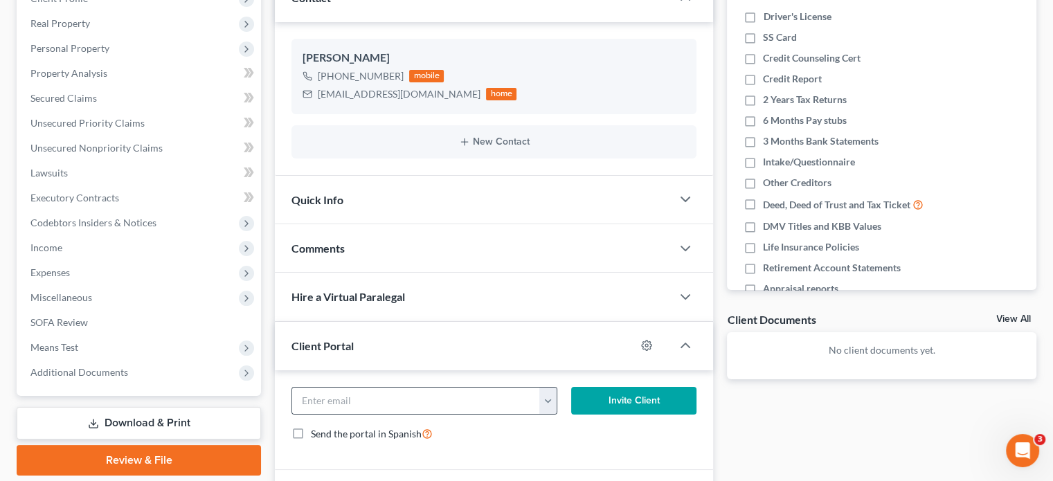
click at [554, 399] on button "button" at bounding box center [547, 401] width 17 height 26
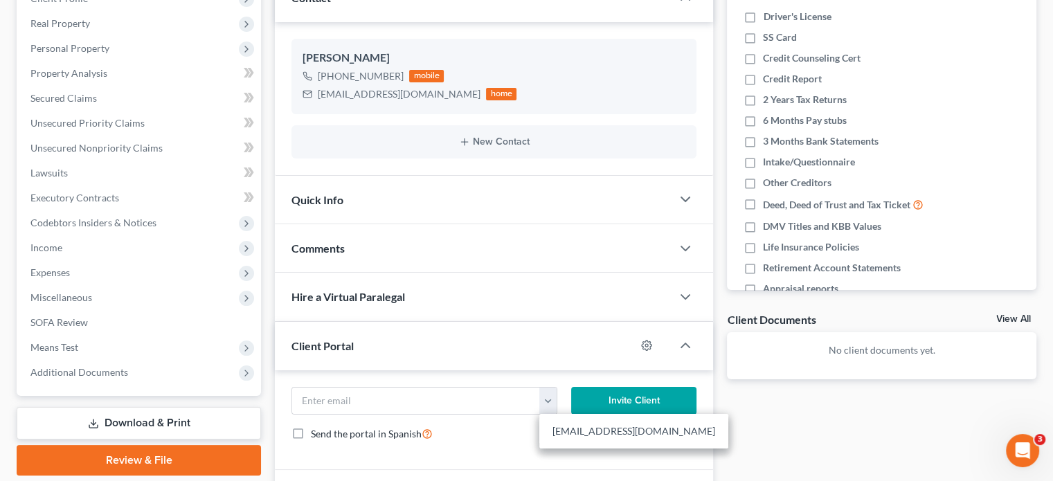
click at [560, 426] on link "[EMAIL_ADDRESS][DOMAIN_NAME]" at bounding box center [633, 432] width 189 height 24
type input "[EMAIL_ADDRESS][DOMAIN_NAME]"
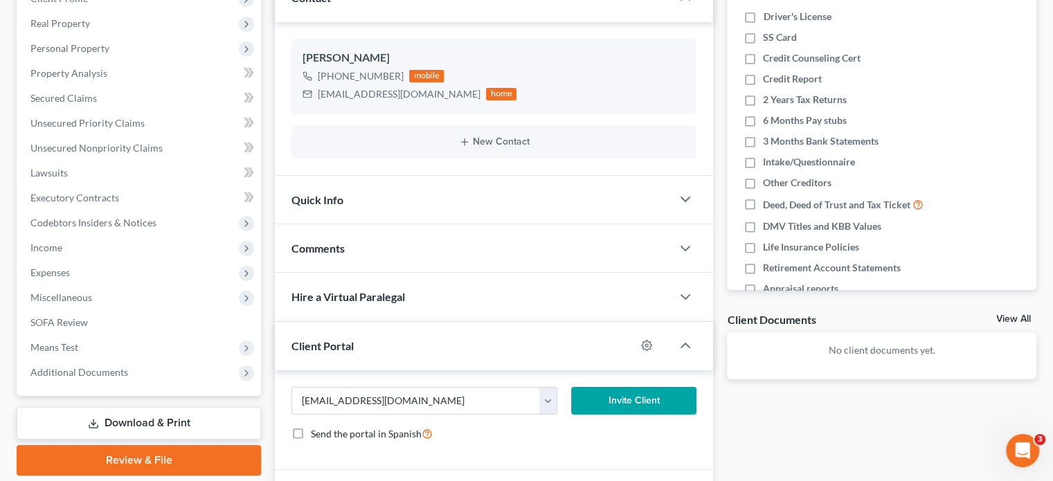
click at [612, 382] on div "[EMAIL_ADDRESS][DOMAIN_NAME] [EMAIL_ADDRESS][DOMAIN_NAME] Invite Client Send th…" at bounding box center [494, 420] width 438 height 100
click at [607, 396] on button "Invite Client" at bounding box center [634, 401] width 126 height 28
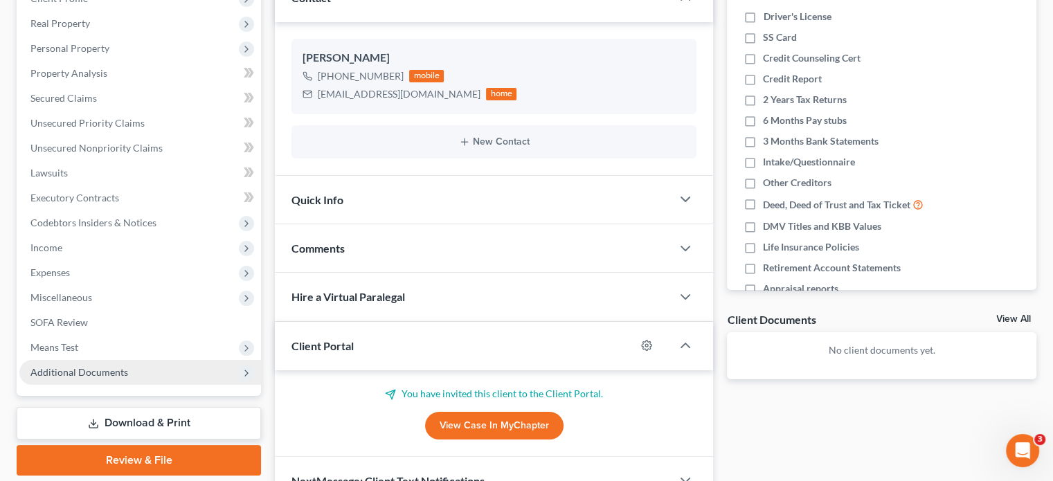
click at [91, 364] on span "Additional Documents" at bounding box center [140, 372] width 242 height 25
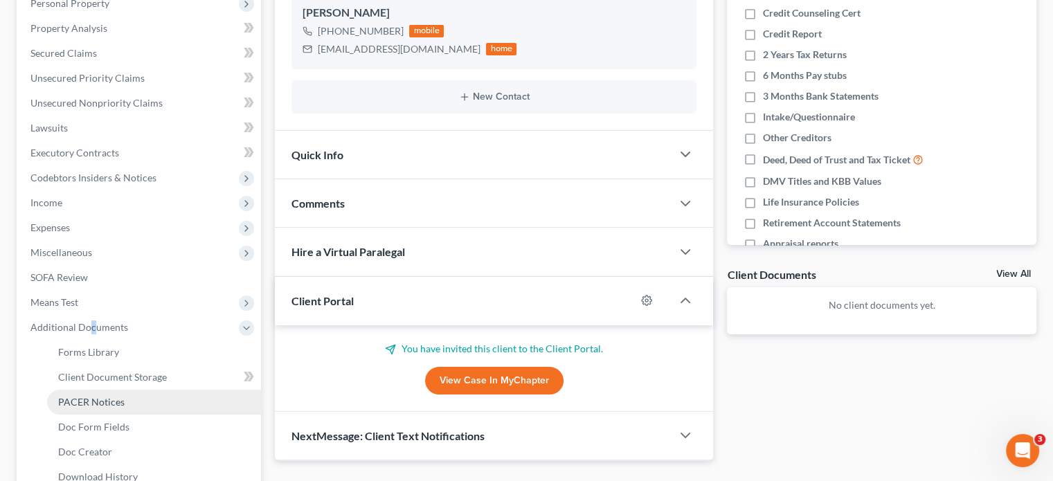
scroll to position [277, 0]
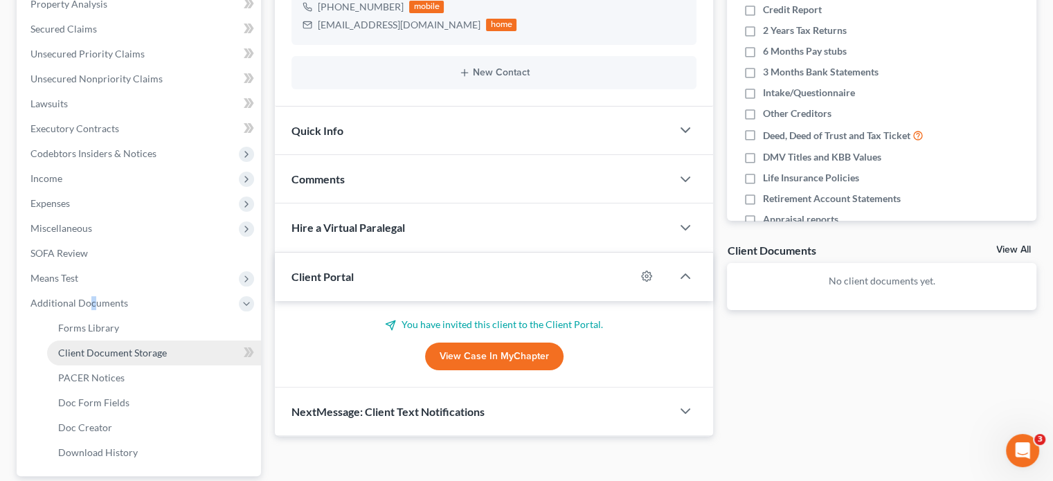
click at [145, 359] on link "Client Document Storage" at bounding box center [154, 353] width 214 height 25
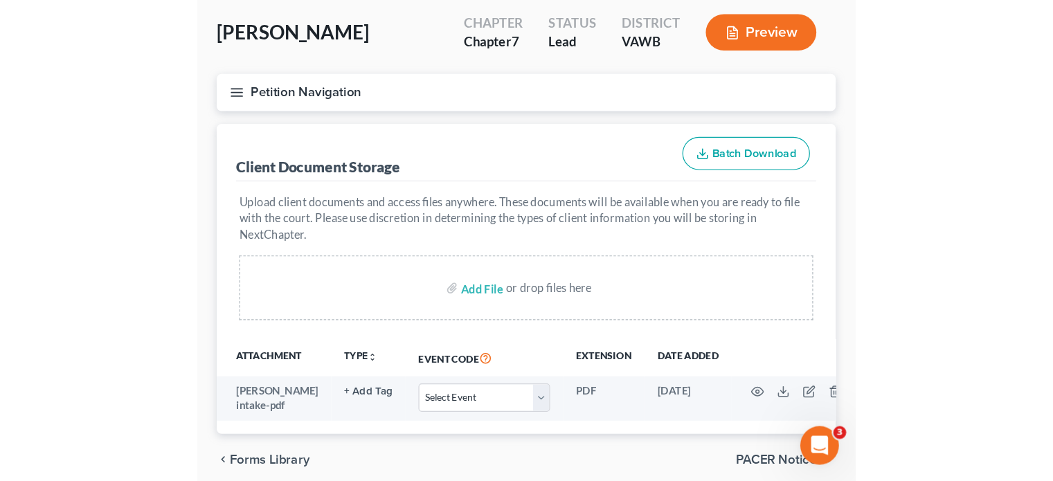
scroll to position [121, 0]
